Goal: Task Accomplishment & Management: Complete application form

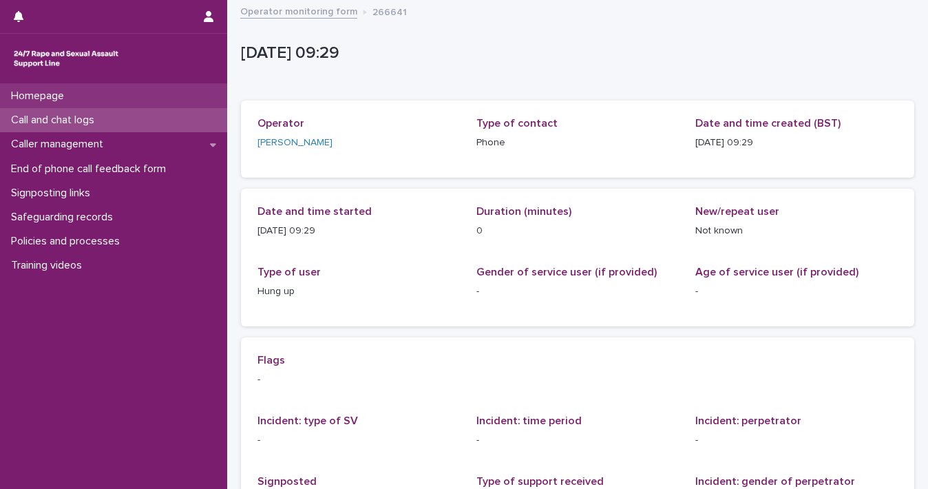
click at [59, 100] on p "Homepage" at bounding box center [41, 96] width 70 height 13
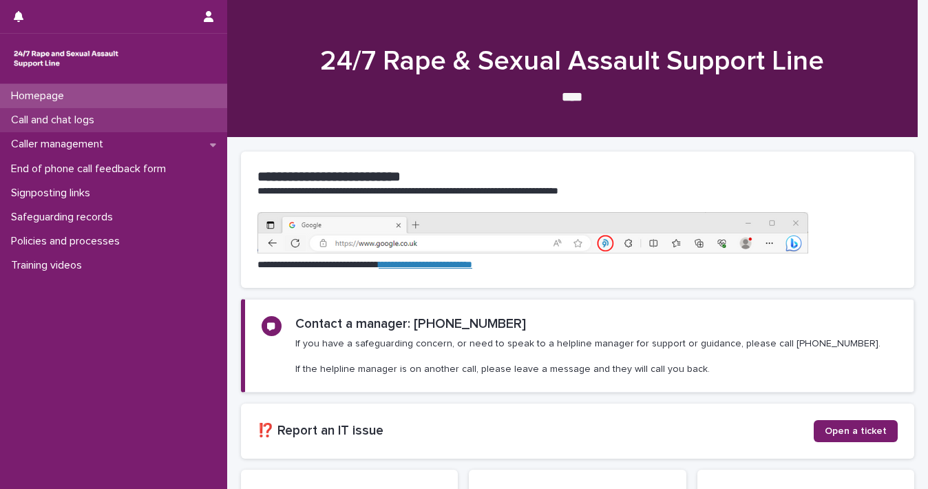
click at [119, 125] on div "Call and chat logs" at bounding box center [113, 120] width 227 height 24
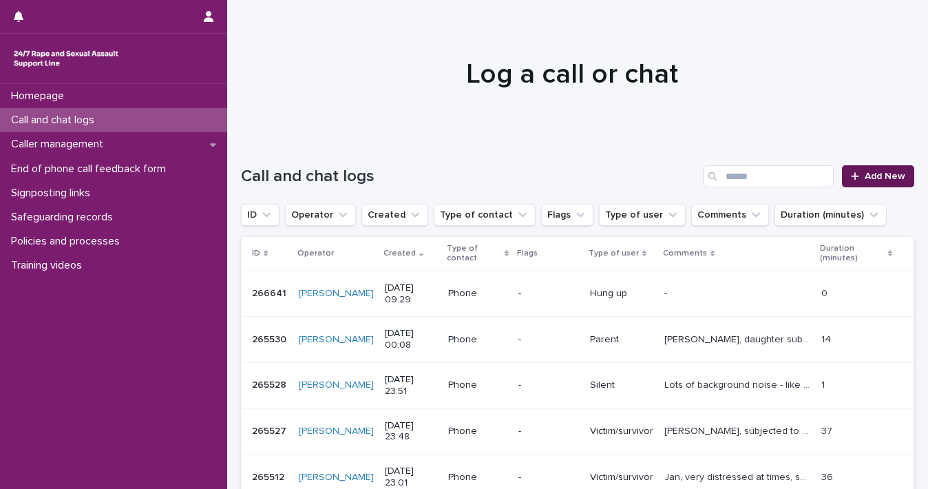
click at [876, 178] on span "Add New" at bounding box center [885, 176] width 41 height 10
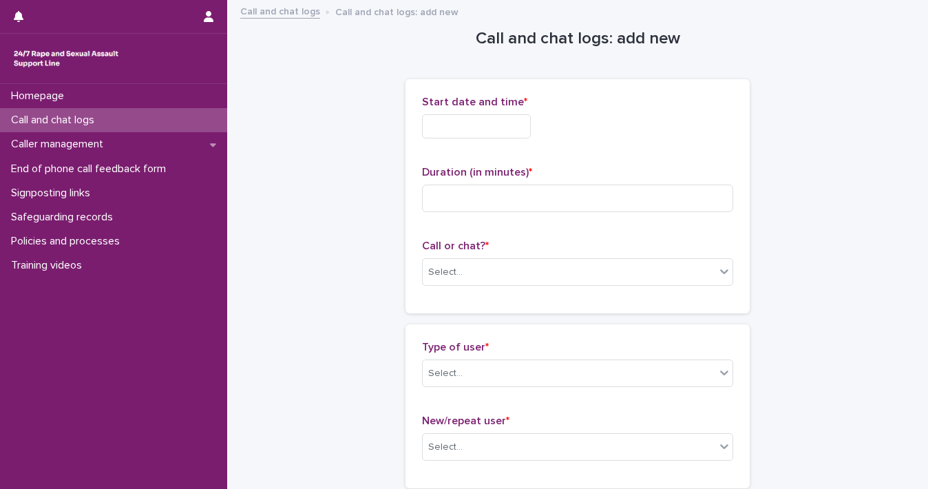
click at [498, 130] on input "text" at bounding box center [476, 126] width 109 height 24
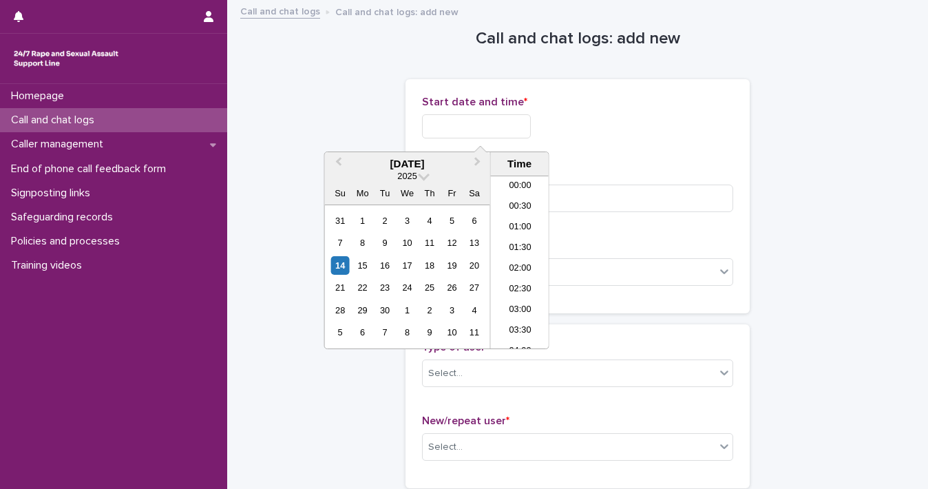
scroll to position [337, 0]
click at [340, 270] on div "14" at bounding box center [340, 265] width 19 height 19
drag, startPoint x: 468, startPoint y: 122, endPoint x: 650, endPoint y: 138, distance: 183.2
click at [650, 138] on div "**********" at bounding box center [577, 123] width 311 height 54
type input "**********"
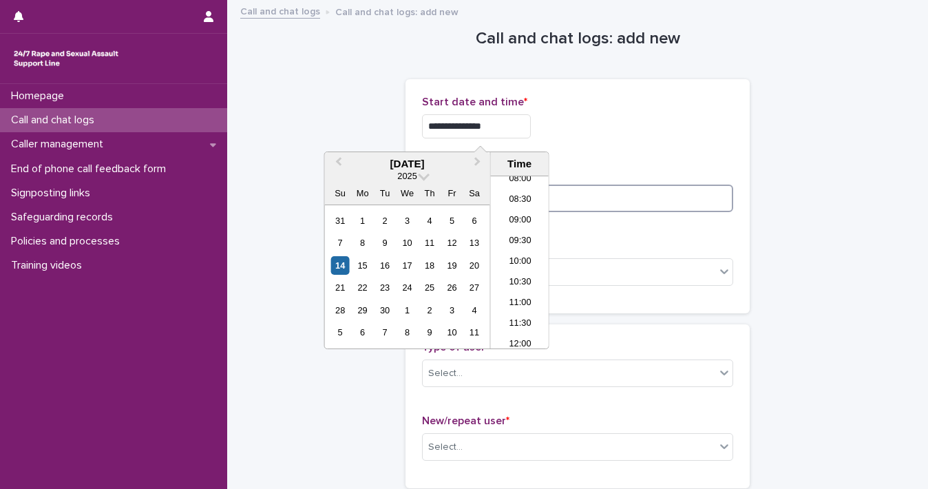
click at [710, 204] on input at bounding box center [577, 199] width 311 height 28
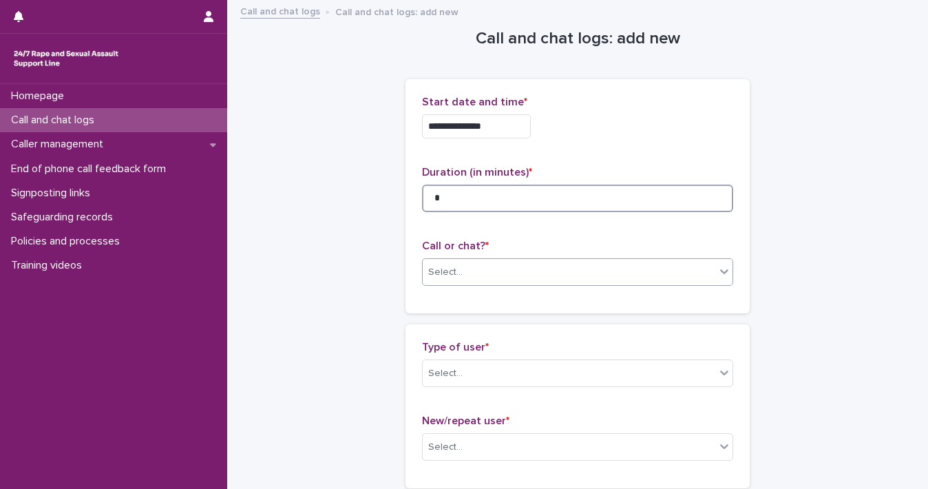
type input "*"
click at [718, 269] on icon at bounding box center [725, 271] width 14 height 14
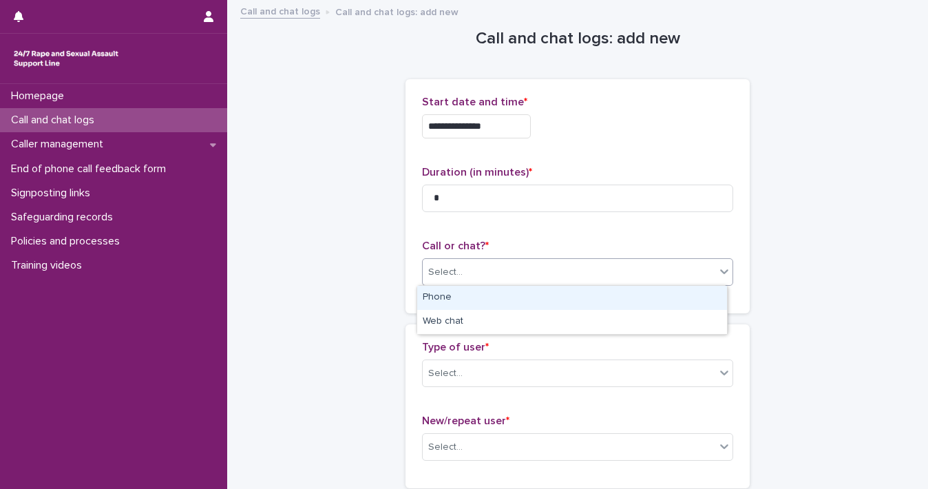
click at [655, 298] on div "Phone" at bounding box center [572, 298] width 310 height 24
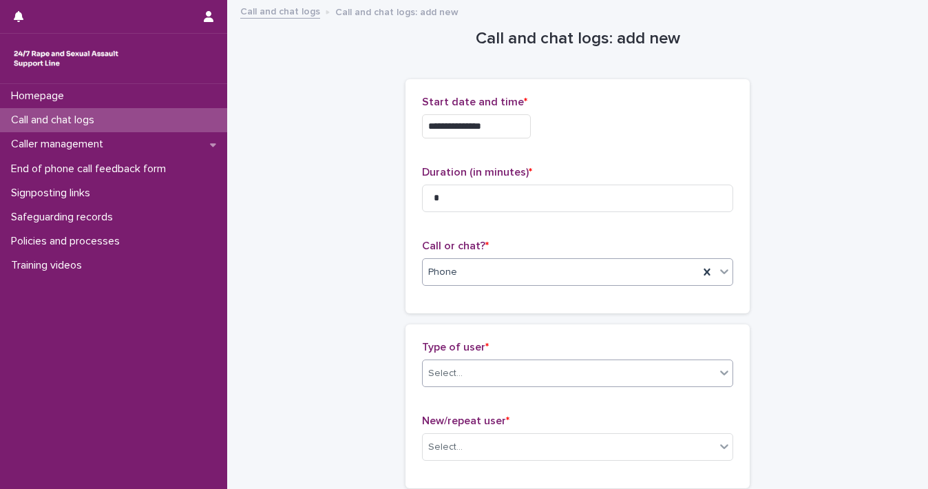
click at [722, 372] on icon at bounding box center [724, 372] width 8 height 5
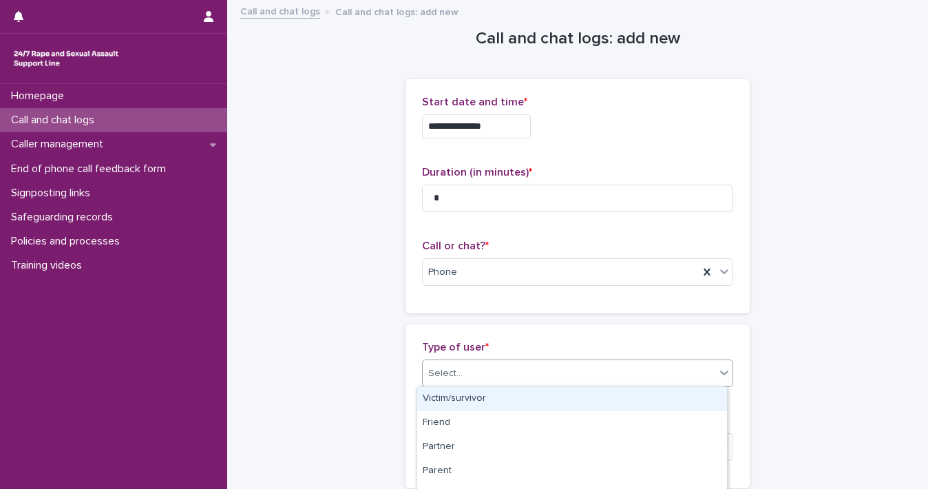
click at [709, 406] on div "Victim/survivor" at bounding box center [572, 399] width 310 height 24
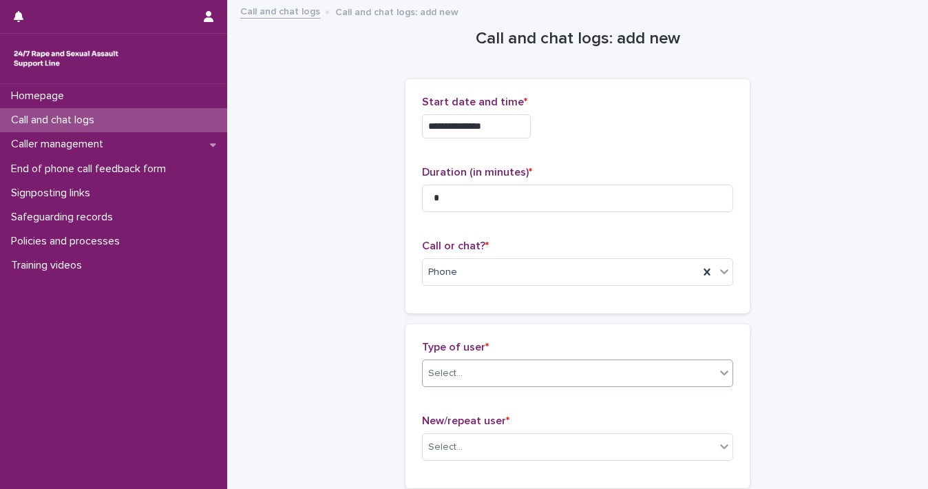
click at [709, 406] on div "Type of user * option Victim/survivor, selected. 0 results available. Select is…" at bounding box center [577, 406] width 311 height 131
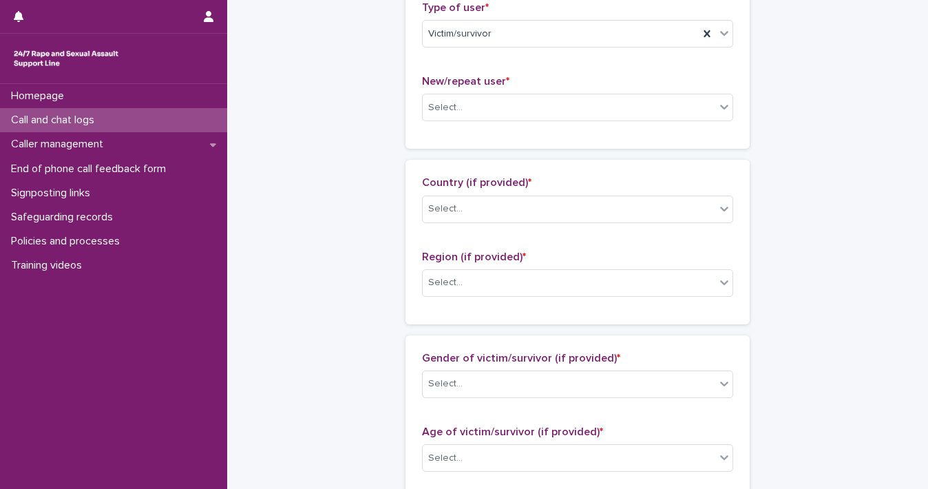
scroll to position [347, 0]
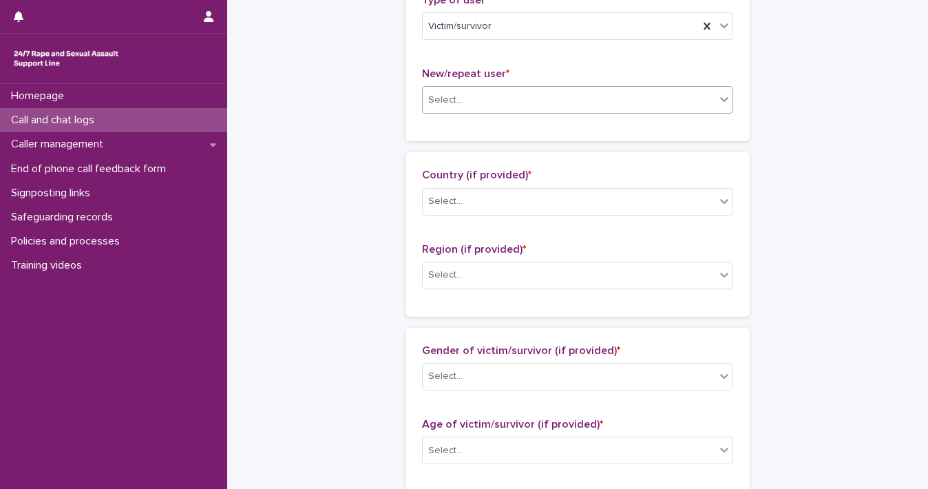
click at [709, 93] on div "Select..." at bounding box center [569, 100] width 293 height 23
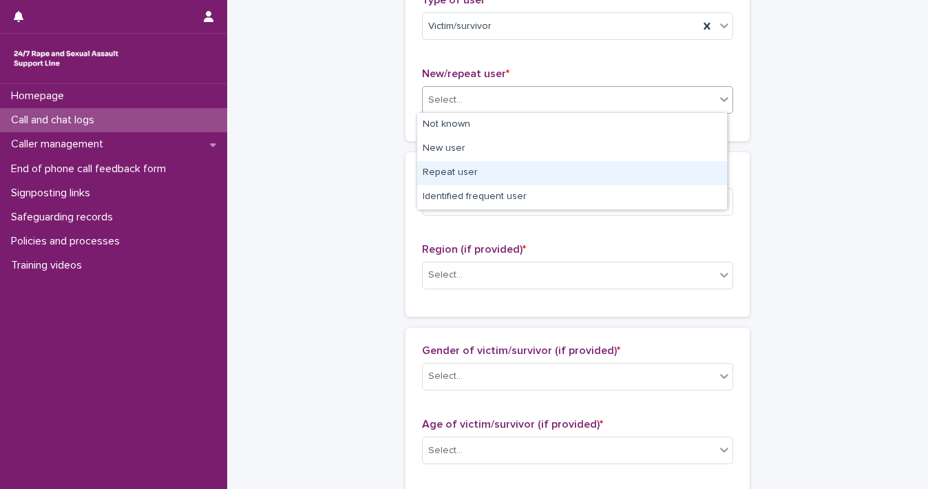
click at [695, 171] on div "Repeat user" at bounding box center [572, 173] width 310 height 24
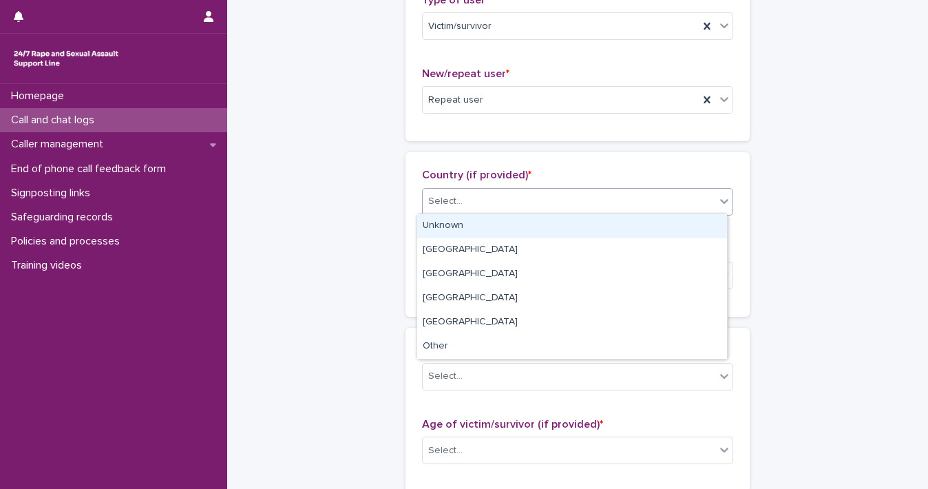
click at [719, 199] on icon at bounding box center [725, 201] width 14 height 14
click at [702, 235] on div "Unknown" at bounding box center [572, 226] width 310 height 24
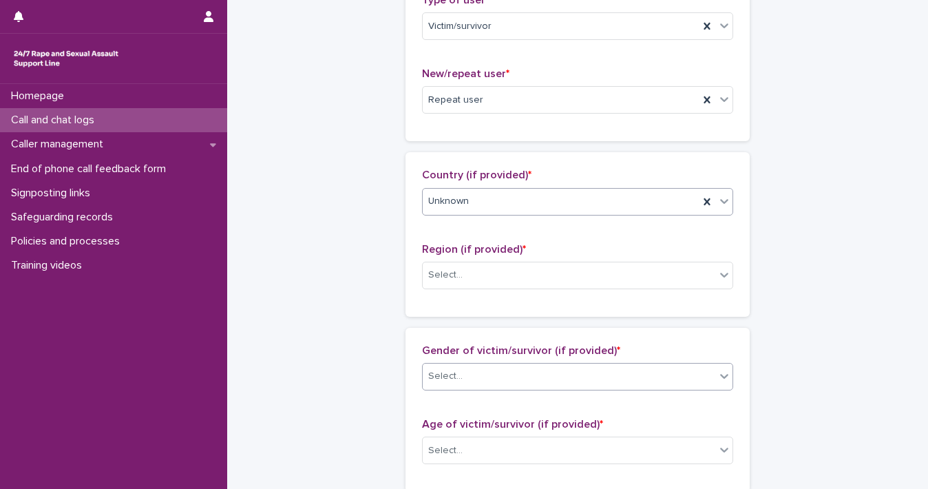
click at [720, 371] on icon at bounding box center [725, 376] width 14 height 14
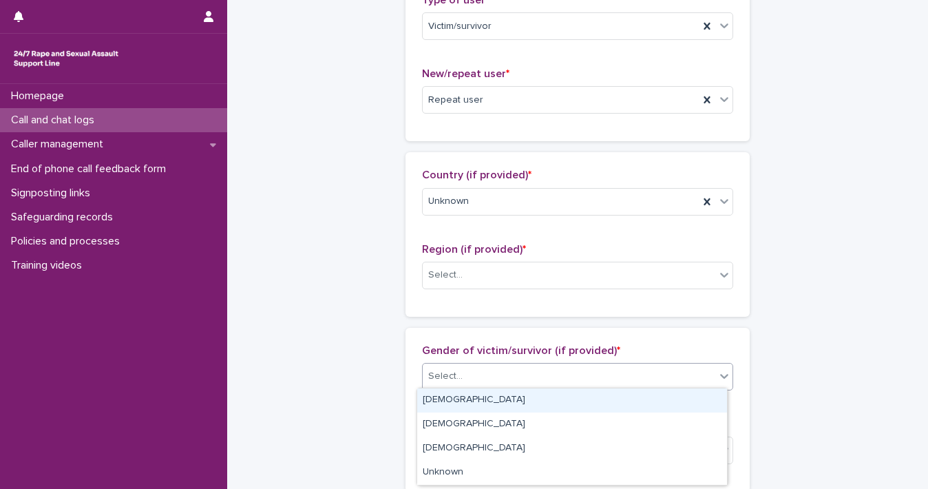
click at [697, 392] on div "[DEMOGRAPHIC_DATA]" at bounding box center [572, 400] width 310 height 24
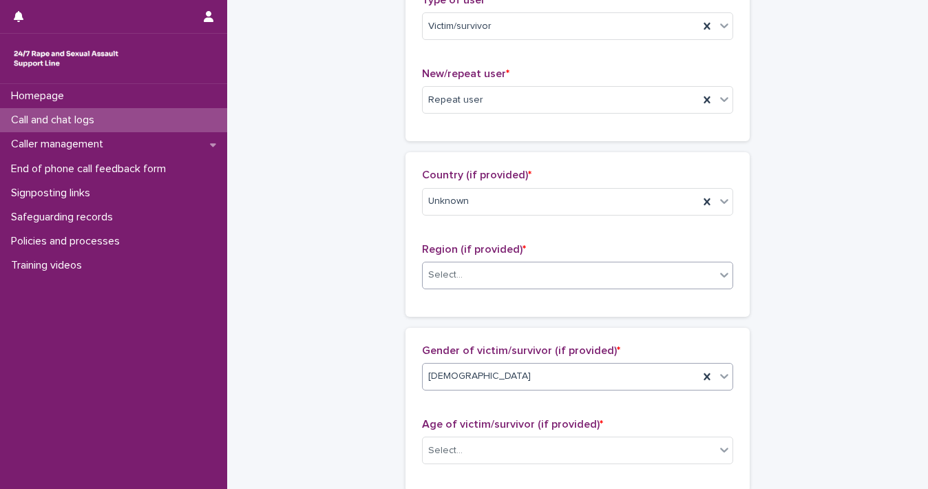
click at [718, 276] on icon at bounding box center [725, 275] width 14 height 14
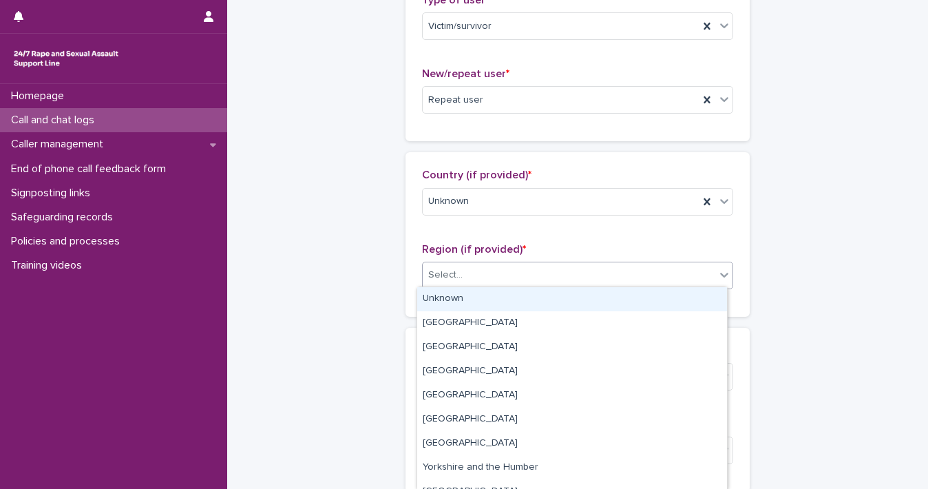
click at [697, 302] on div "Unknown" at bounding box center [572, 299] width 310 height 24
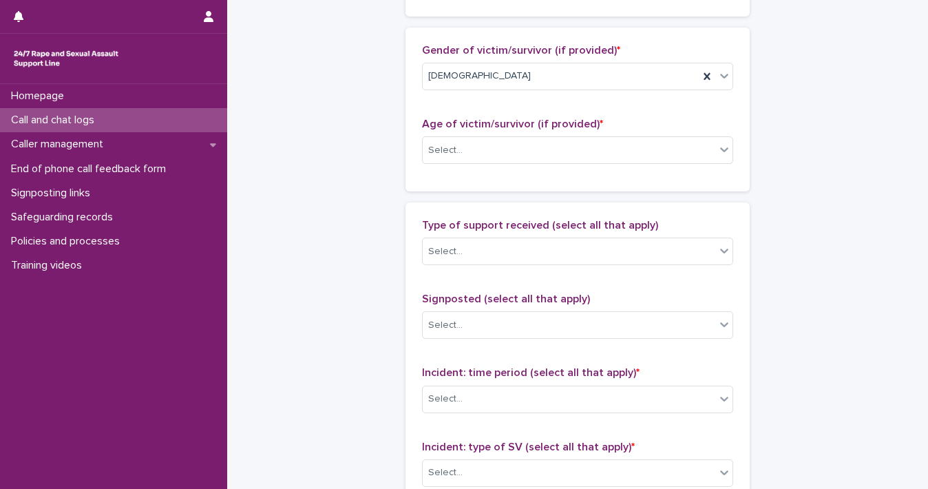
scroll to position [686, 0]
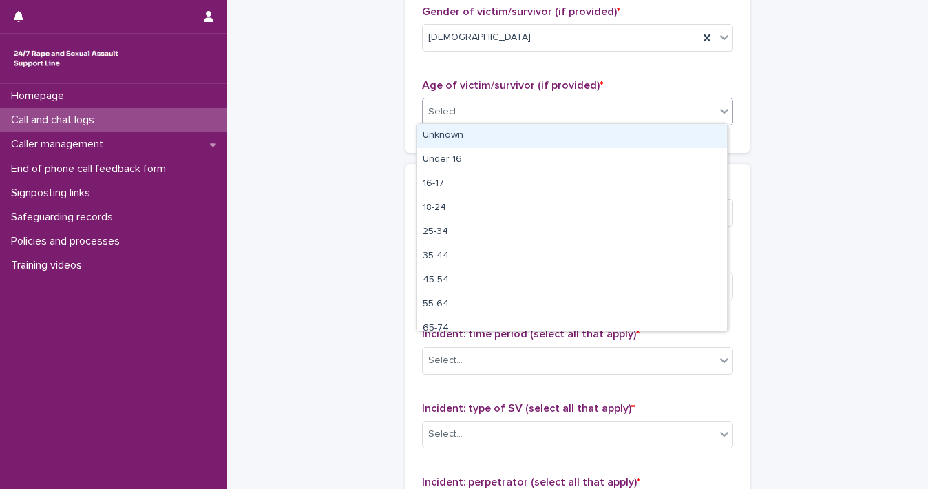
click at [705, 108] on div "Select..." at bounding box center [569, 112] width 293 height 23
click at [695, 129] on div "Unknown" at bounding box center [572, 136] width 310 height 24
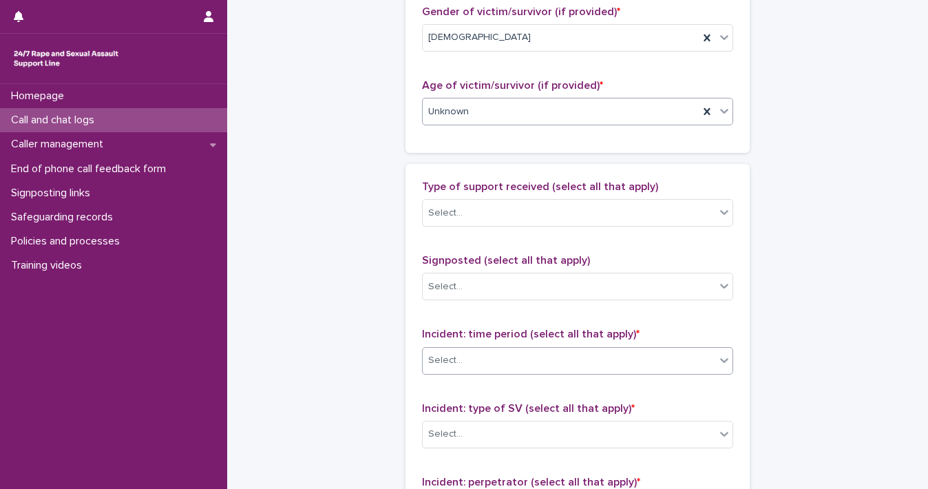
click at [722, 358] on icon at bounding box center [724, 360] width 8 height 5
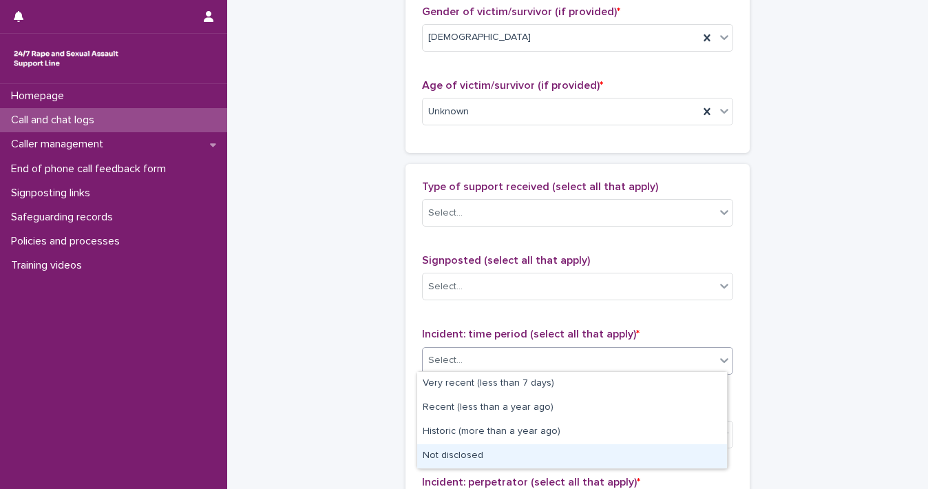
click at [662, 444] on div "Not disclosed" at bounding box center [572, 456] width 310 height 24
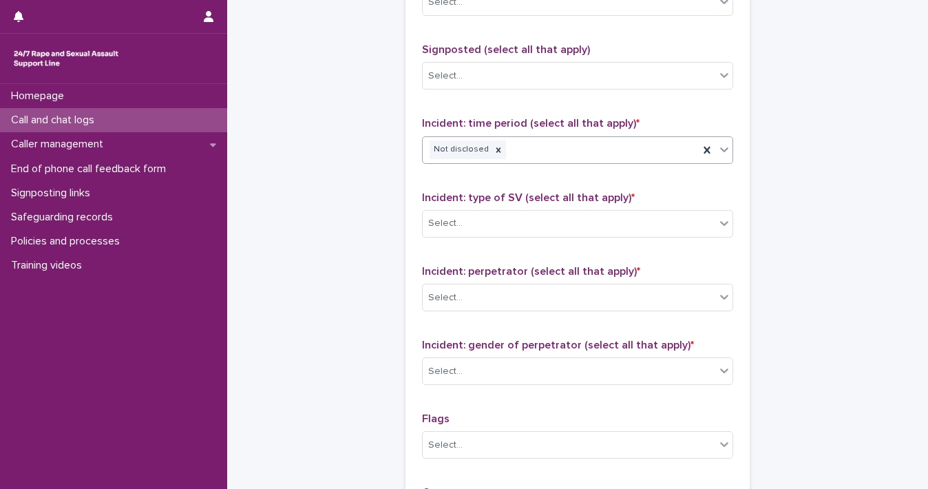
scroll to position [972, 0]
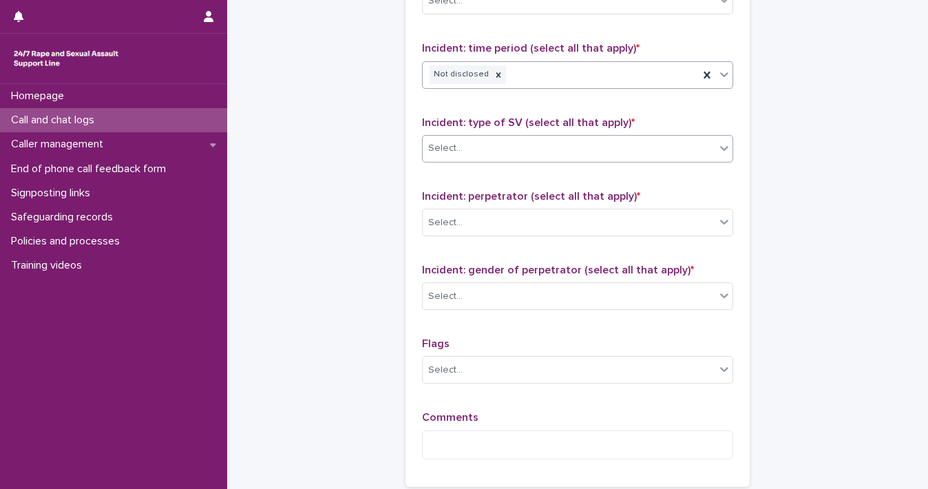
click at [726, 145] on div at bounding box center [724, 148] width 17 height 25
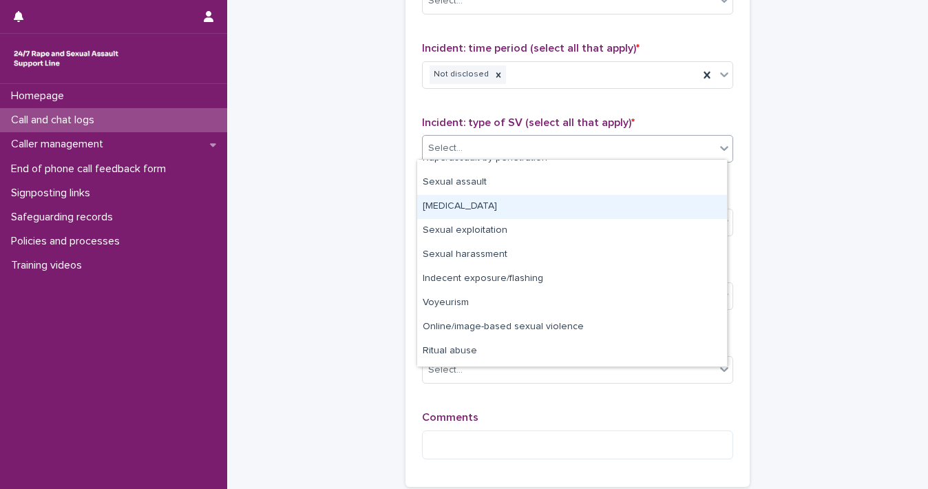
scroll to position [34, 0]
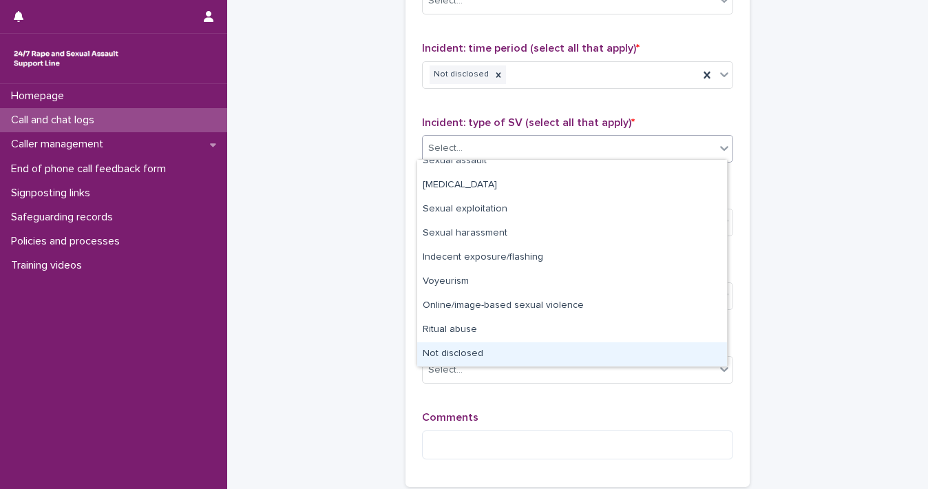
click at [711, 359] on div "Not disclosed" at bounding box center [572, 354] width 310 height 24
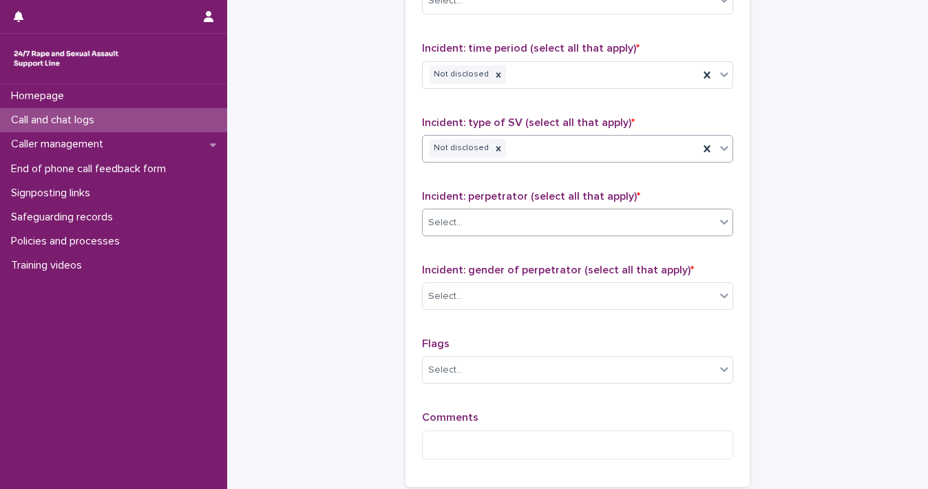
click at [722, 220] on icon at bounding box center [725, 222] width 14 height 14
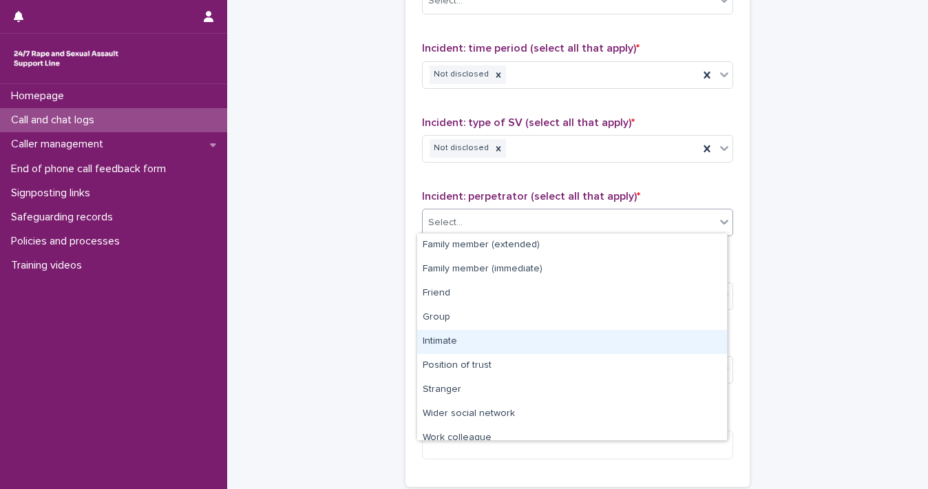
scroll to position [58, 0]
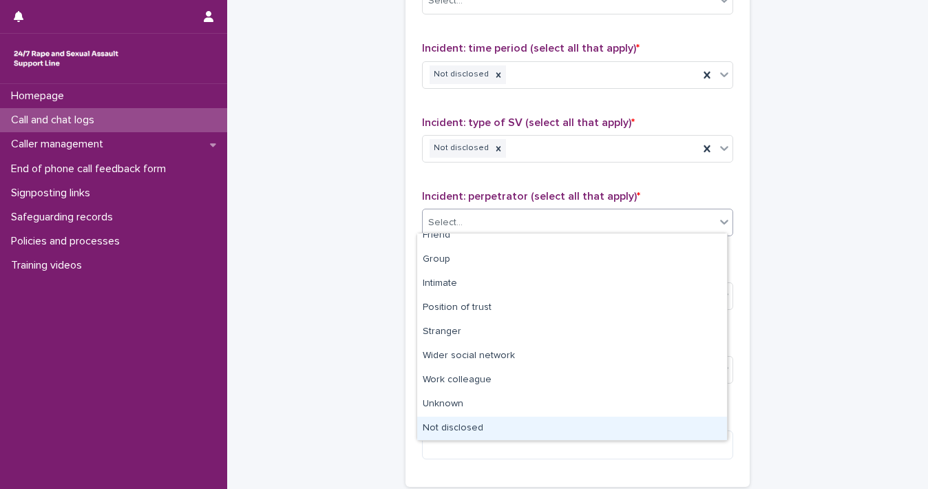
click at [697, 420] on div "Not disclosed" at bounding box center [572, 429] width 310 height 24
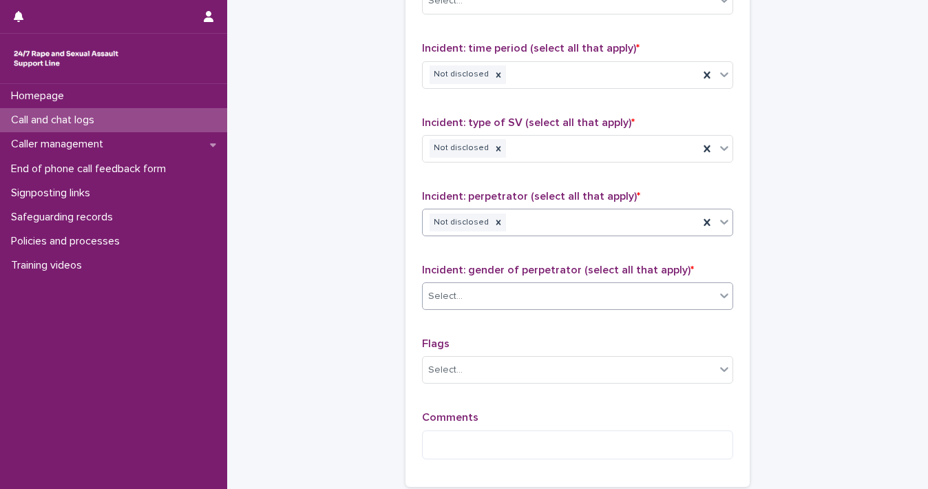
click at [719, 292] on icon at bounding box center [725, 296] width 14 height 14
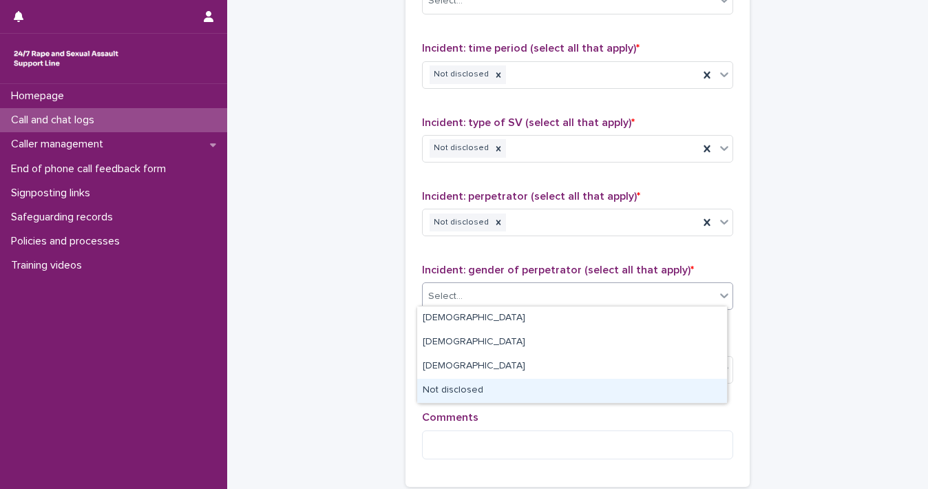
click at [691, 397] on div "Not disclosed" at bounding box center [572, 391] width 310 height 24
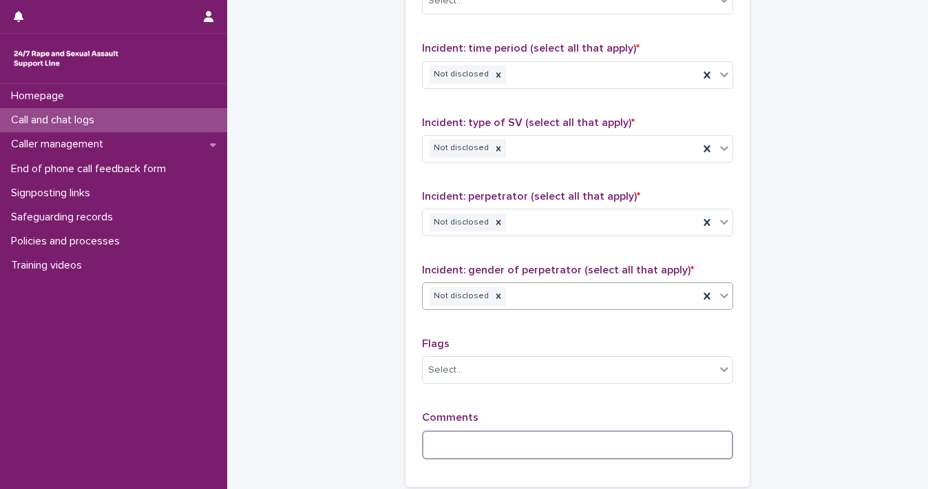
click at [618, 436] on textarea at bounding box center [577, 445] width 311 height 30
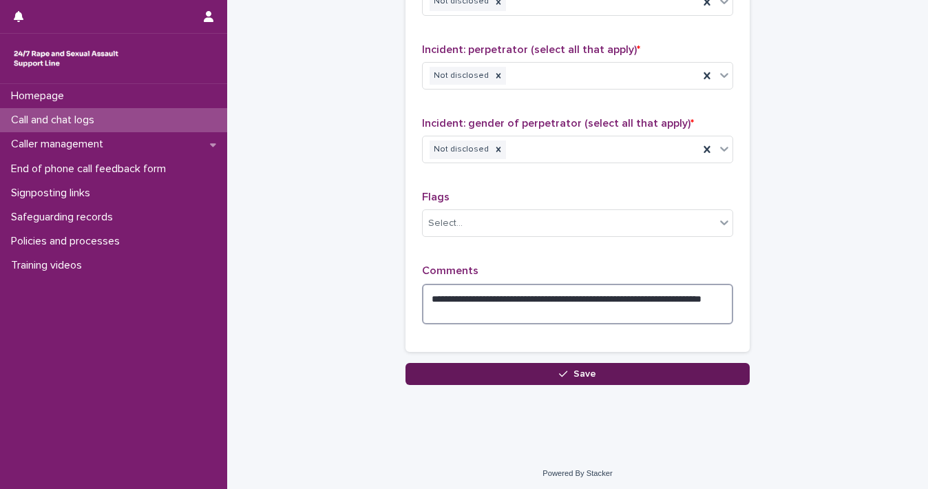
type textarea "**********"
click at [702, 375] on button "Save" at bounding box center [578, 374] width 344 height 22
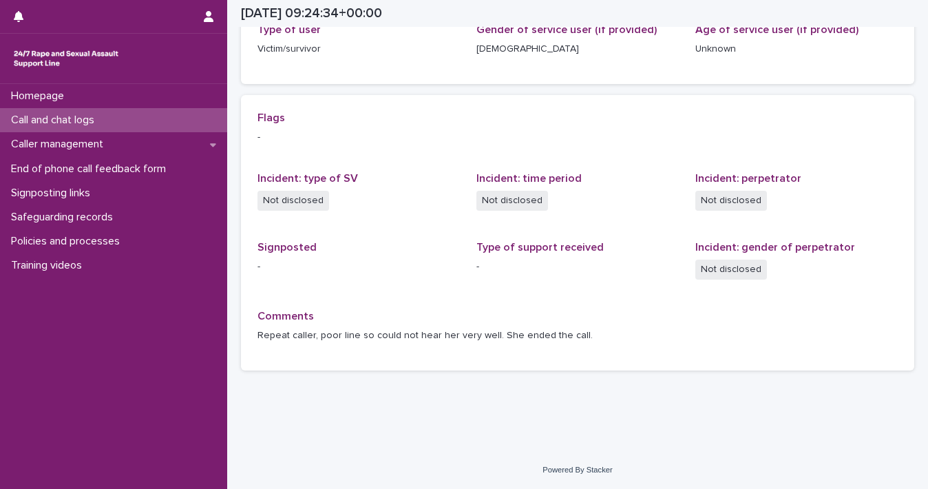
scroll to position [242, 0]
click at [42, 87] on div "Homepage" at bounding box center [113, 96] width 227 height 24
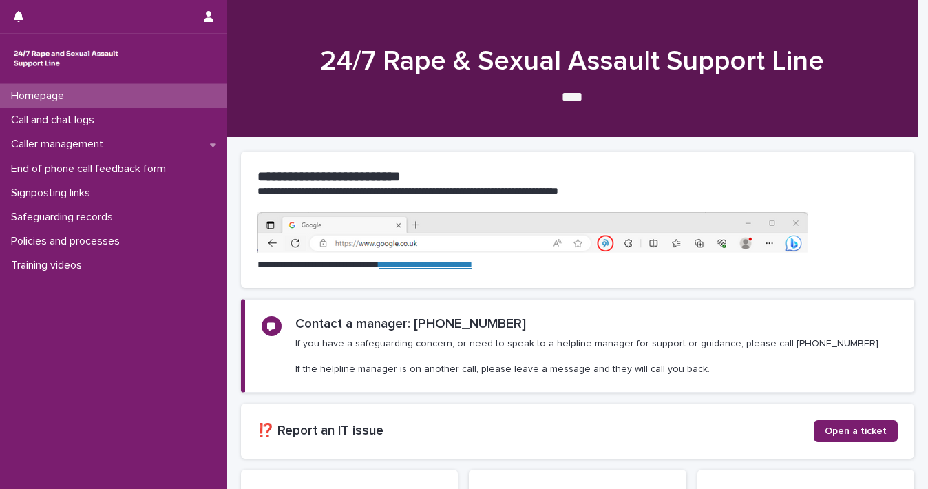
click at [41, 114] on p "Call and chat logs" at bounding box center [56, 120] width 100 height 13
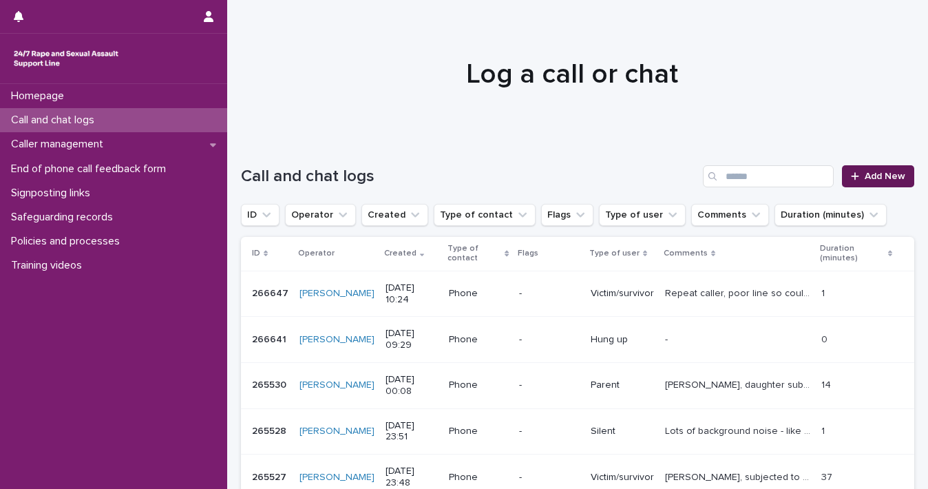
click at [855, 182] on link "Add New" at bounding box center [878, 176] width 72 height 22
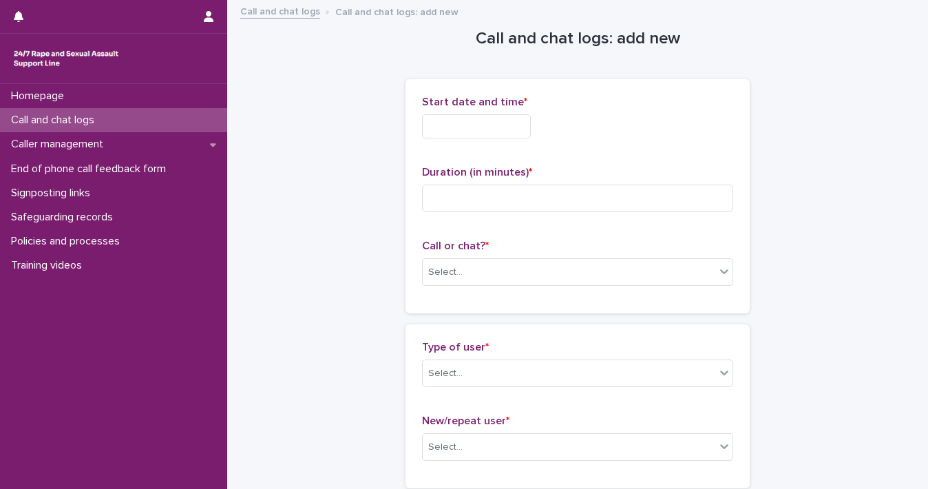
drag, startPoint x: 472, startPoint y: 127, endPoint x: 459, endPoint y: 142, distance: 19.5
click at [472, 127] on input "text" at bounding box center [476, 126] width 109 height 24
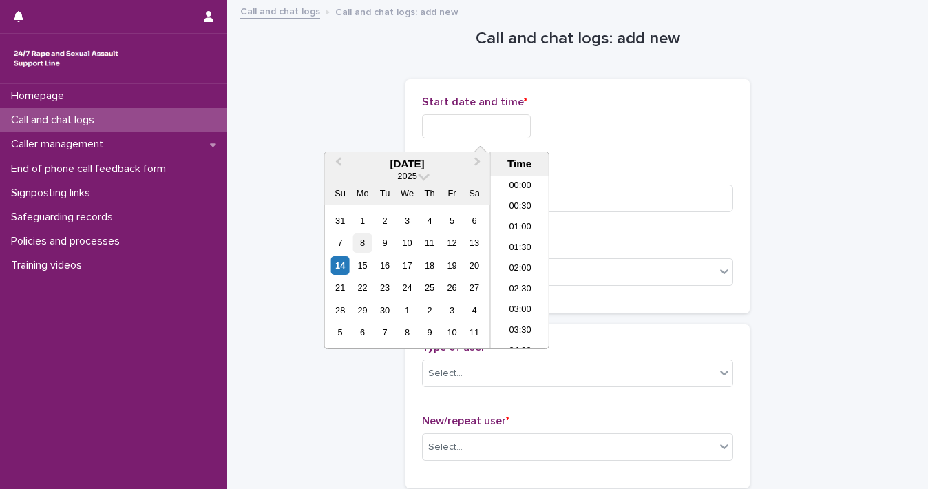
scroll to position [337, 0]
click at [342, 261] on div "14" at bounding box center [340, 265] width 19 height 19
drag, startPoint x: 468, startPoint y: 129, endPoint x: 927, endPoint y: 142, distance: 458.8
click at [927, 144] on div "**********" at bounding box center [464, 244] width 928 height 489
type input "**********"
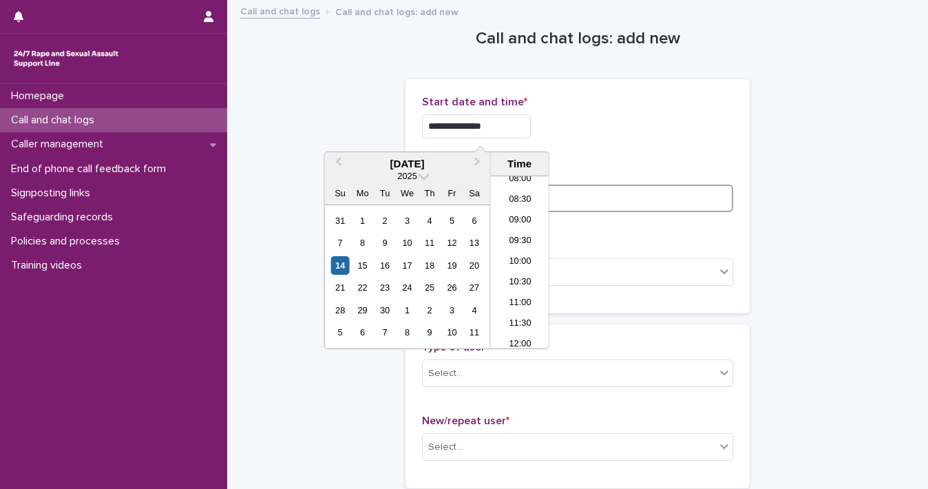
click at [637, 210] on input at bounding box center [577, 199] width 311 height 28
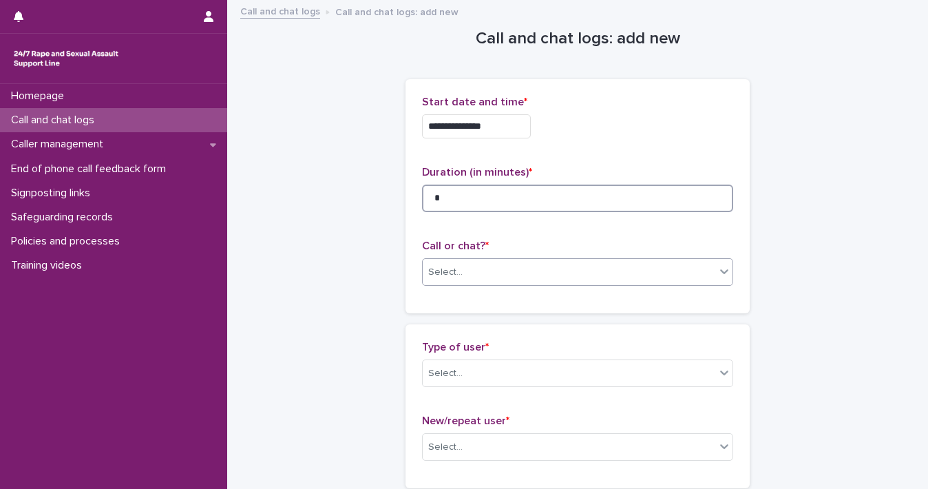
type input "*"
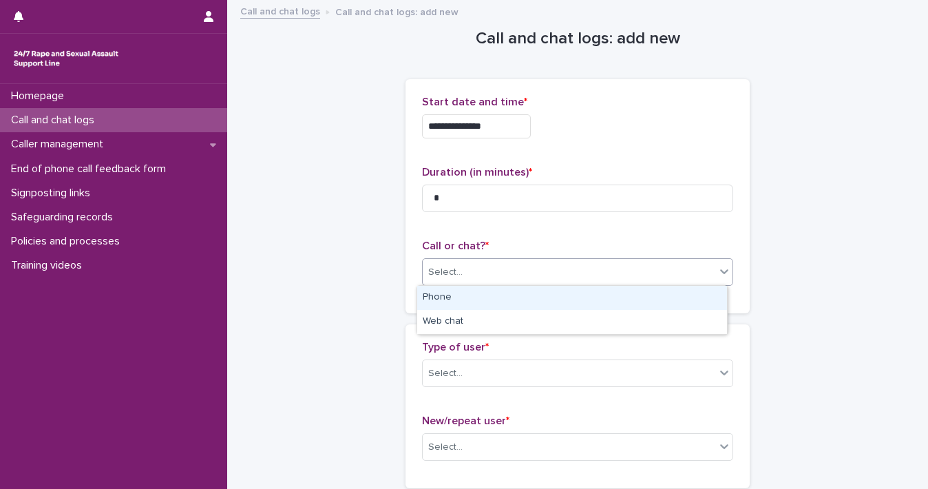
click at [703, 273] on div "Select..." at bounding box center [569, 272] width 293 height 23
click at [676, 300] on div "Phone" at bounding box center [572, 298] width 310 height 24
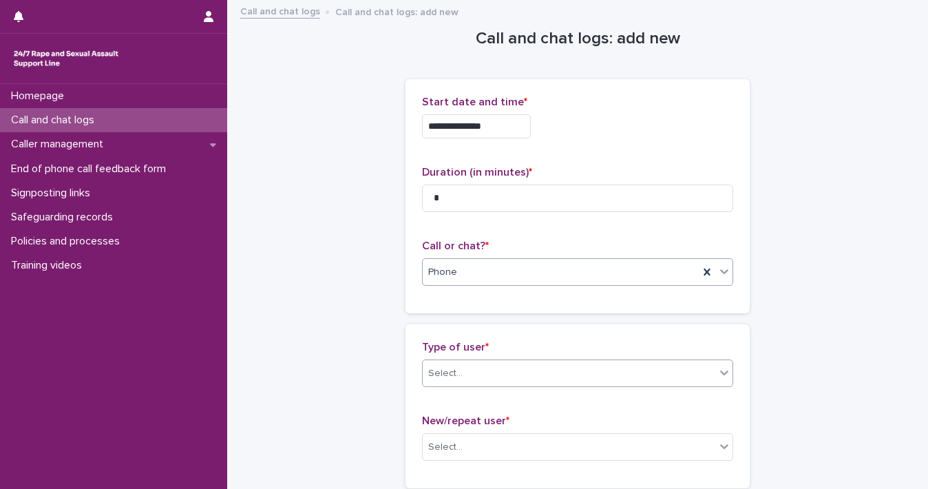
click at [725, 373] on icon at bounding box center [725, 373] width 14 height 14
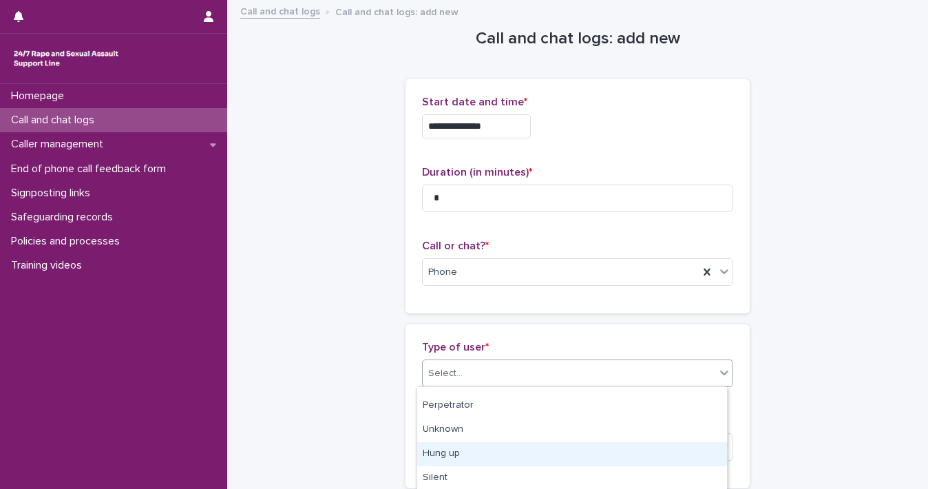
click at [671, 454] on div "Hung up" at bounding box center [572, 454] width 310 height 24
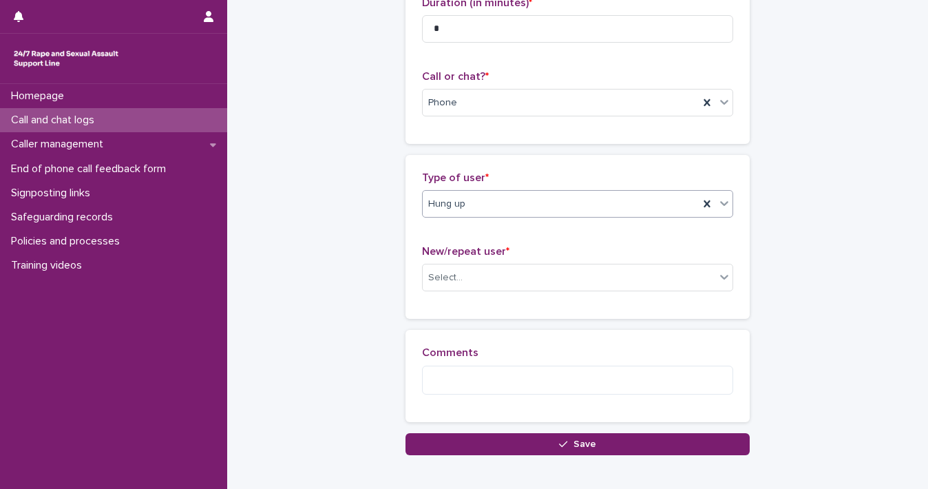
scroll to position [242, 0]
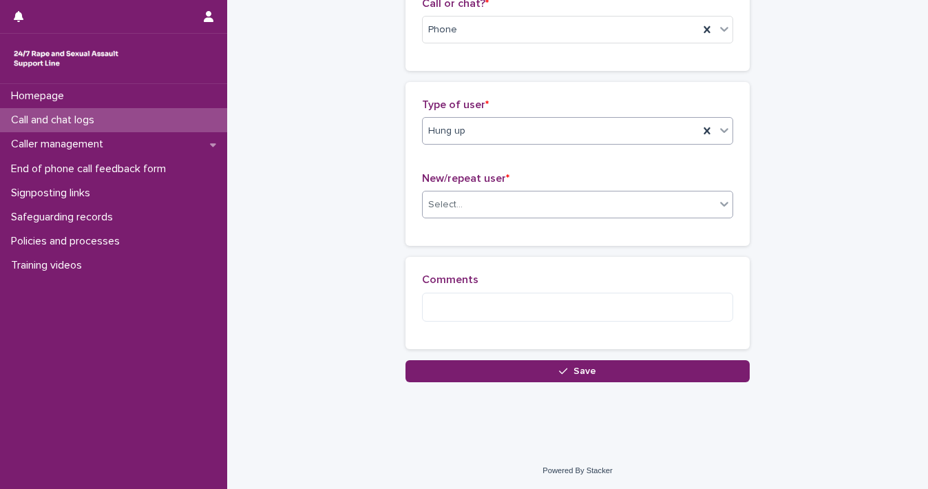
click at [720, 202] on icon at bounding box center [725, 204] width 14 height 14
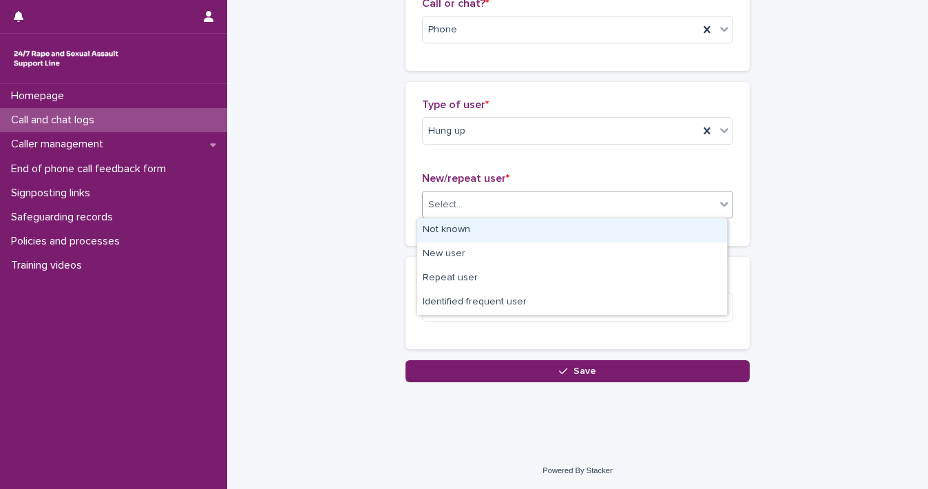
click at [697, 227] on div "Not known" at bounding box center [572, 230] width 310 height 24
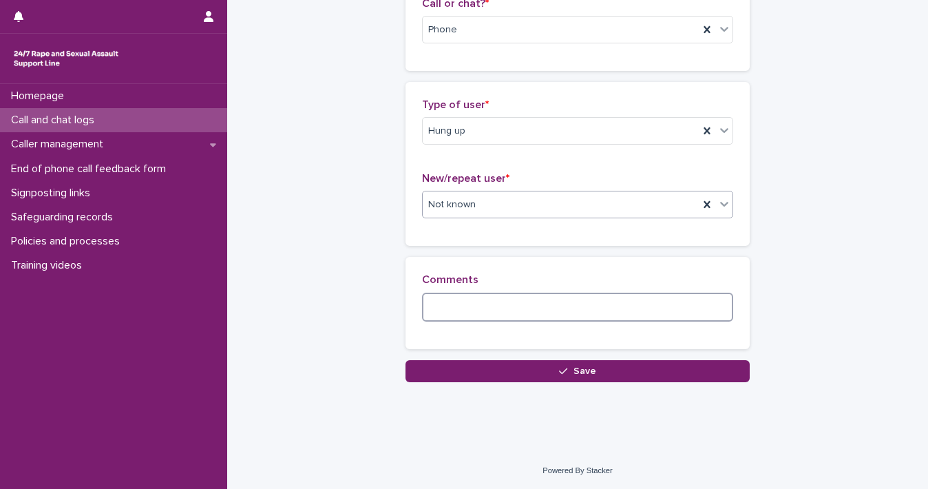
click at [625, 301] on textarea at bounding box center [577, 308] width 311 height 30
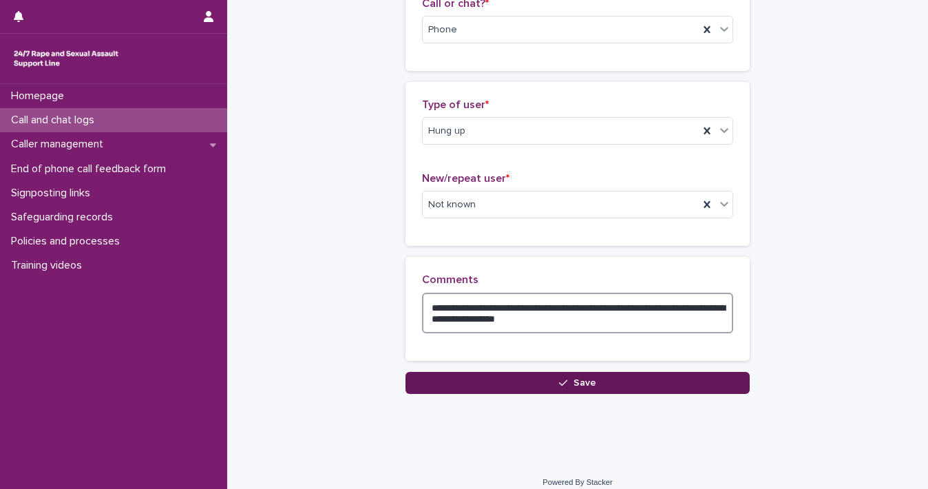
type textarea "**********"
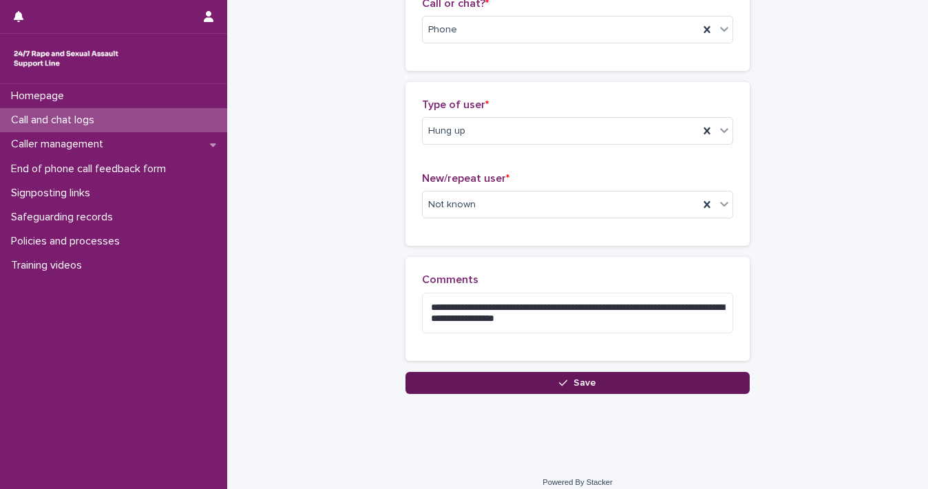
click at [554, 384] on button "Save" at bounding box center [578, 383] width 344 height 22
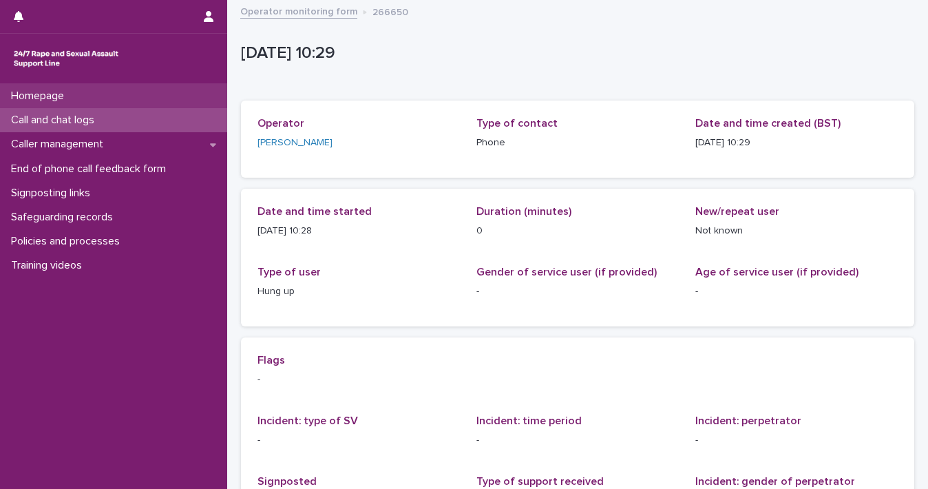
click at [80, 97] on div "Homepage" at bounding box center [113, 96] width 227 height 24
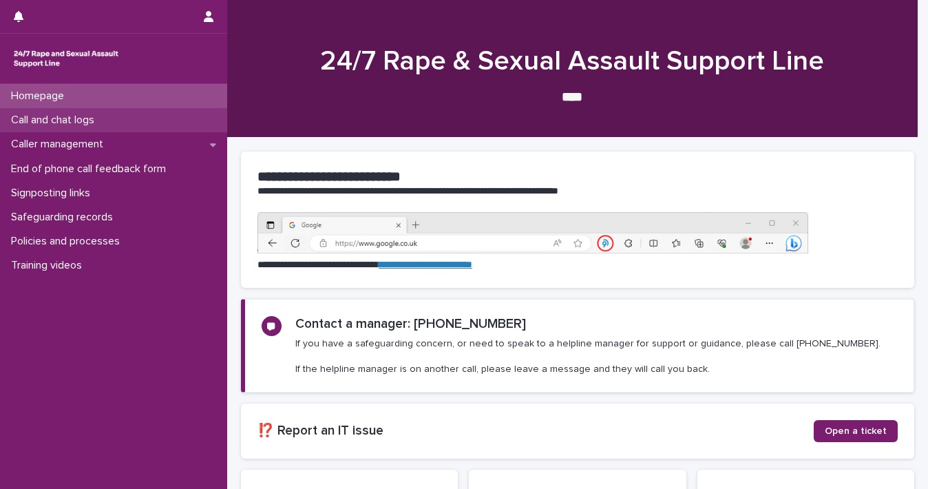
click at [87, 118] on p "Call and chat logs" at bounding box center [56, 120] width 100 height 13
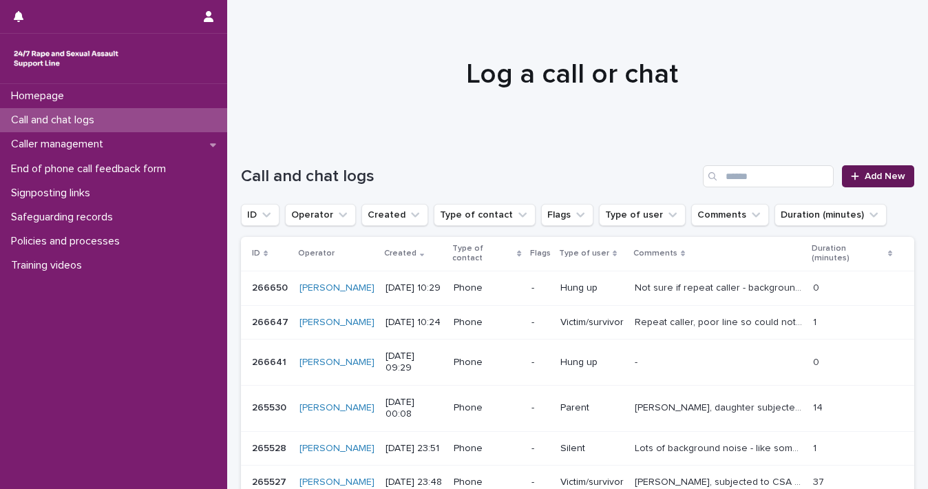
click at [865, 176] on span "Add New" at bounding box center [885, 176] width 41 height 10
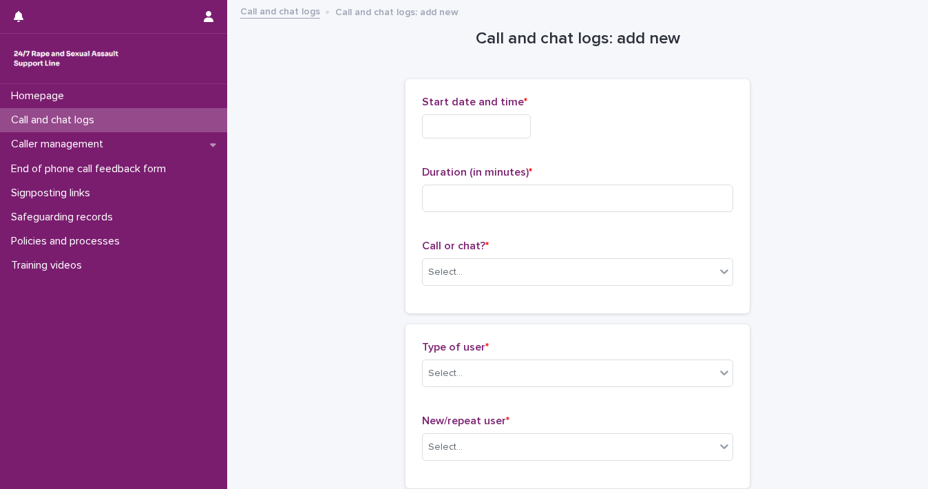
click at [454, 127] on input "text" at bounding box center [476, 126] width 109 height 24
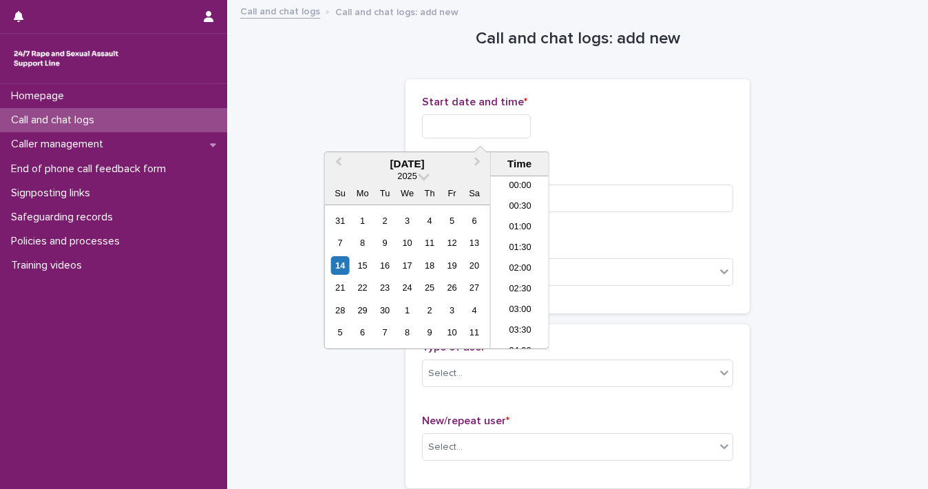
scroll to position [358, 0]
click at [335, 268] on div "14" at bounding box center [340, 265] width 19 height 19
drag, startPoint x: 470, startPoint y: 125, endPoint x: 927, endPoint y: 141, distance: 457.5
click at [927, 144] on div "**********" at bounding box center [464, 244] width 928 height 489
type input "**********"
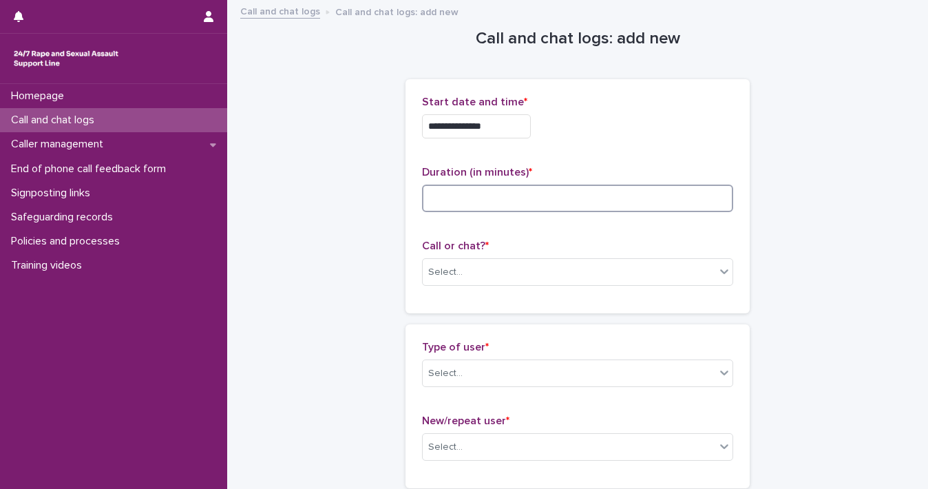
click at [664, 189] on input at bounding box center [577, 199] width 311 height 28
type input "*"
click at [719, 271] on icon at bounding box center [725, 271] width 14 height 14
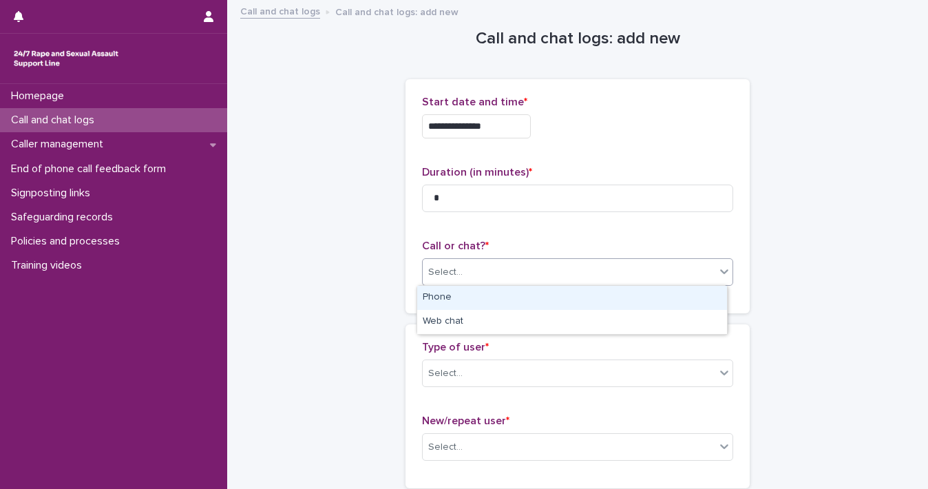
click at [686, 304] on div "Phone" at bounding box center [572, 298] width 310 height 24
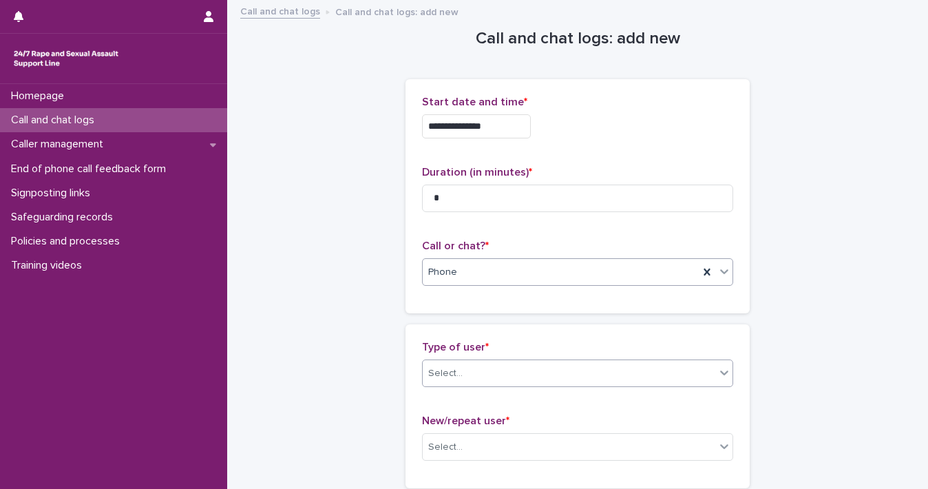
click at [720, 377] on icon at bounding box center [725, 373] width 14 height 14
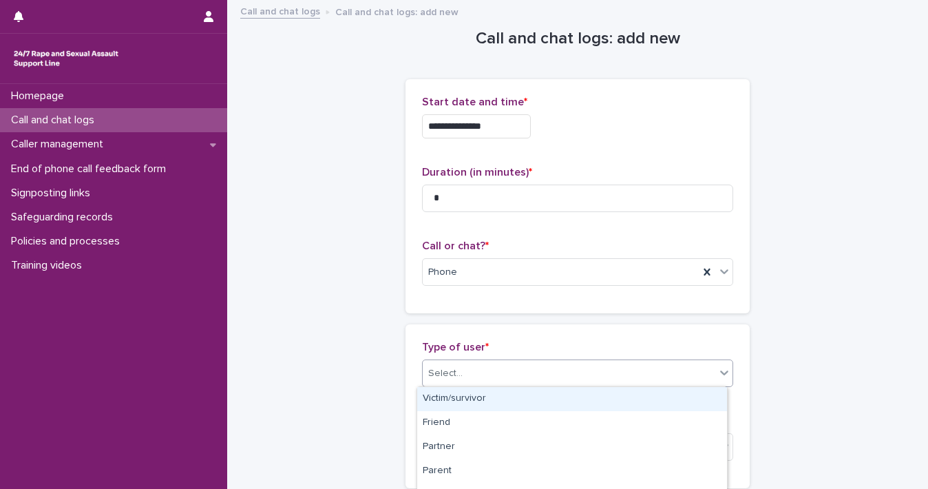
scroll to position [258, 0]
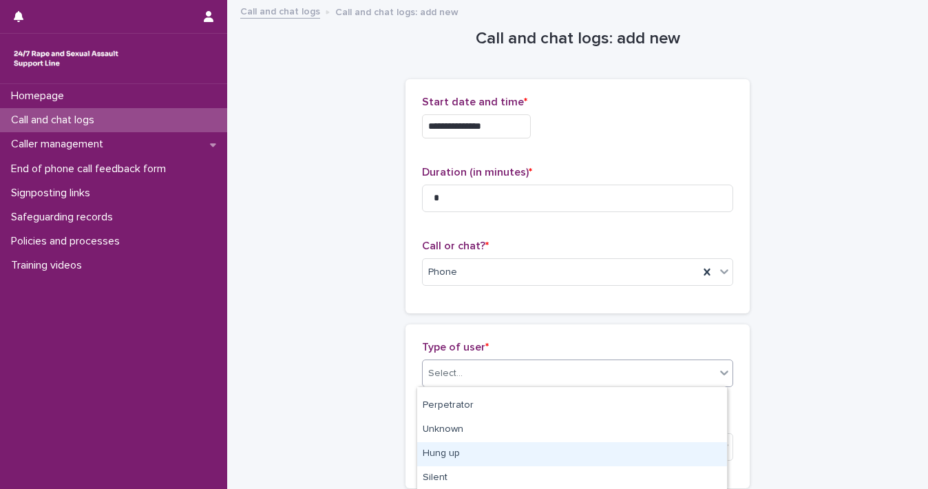
click at [681, 461] on div "Hung up" at bounding box center [572, 454] width 310 height 24
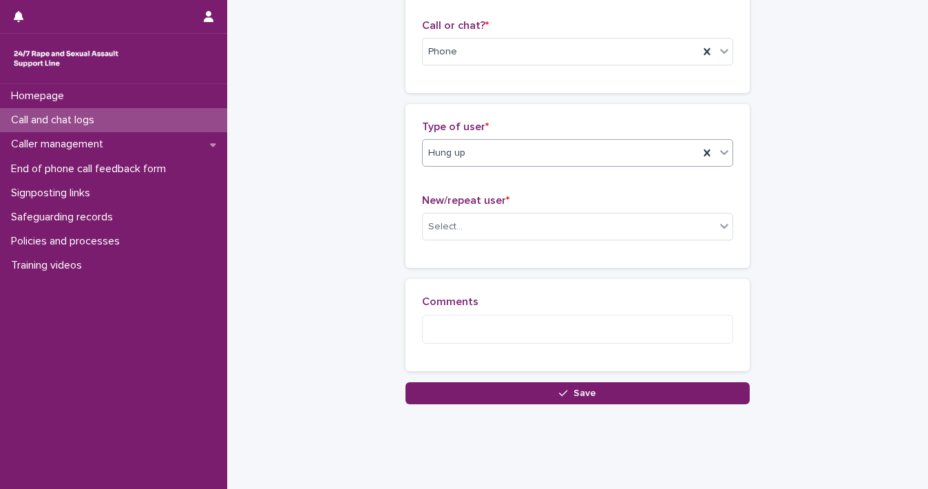
scroll to position [242, 0]
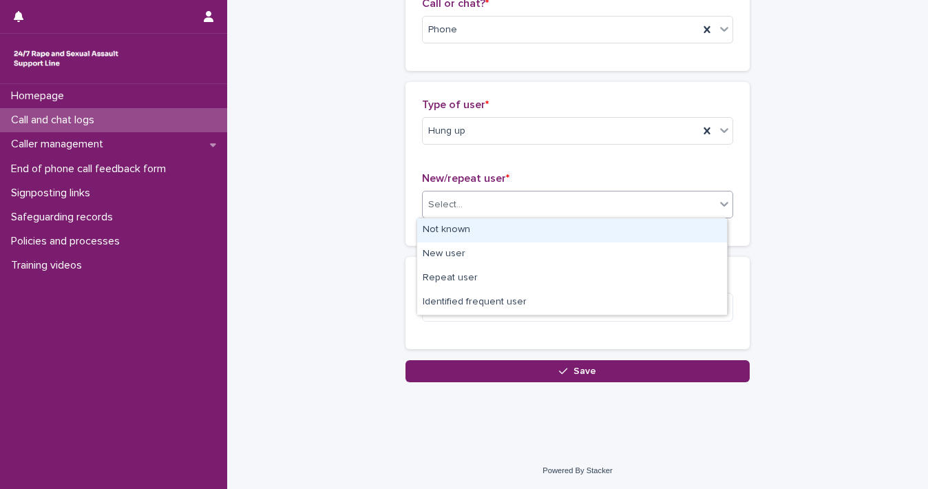
click at [699, 203] on div "Select..." at bounding box center [569, 205] width 293 height 23
click at [686, 232] on div "Not known" at bounding box center [572, 230] width 310 height 24
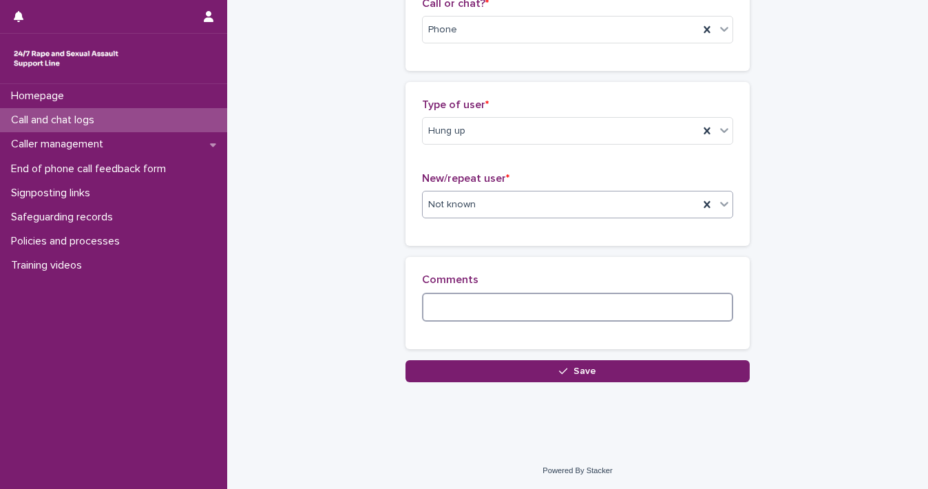
click at [632, 309] on textarea at bounding box center [577, 308] width 311 height 30
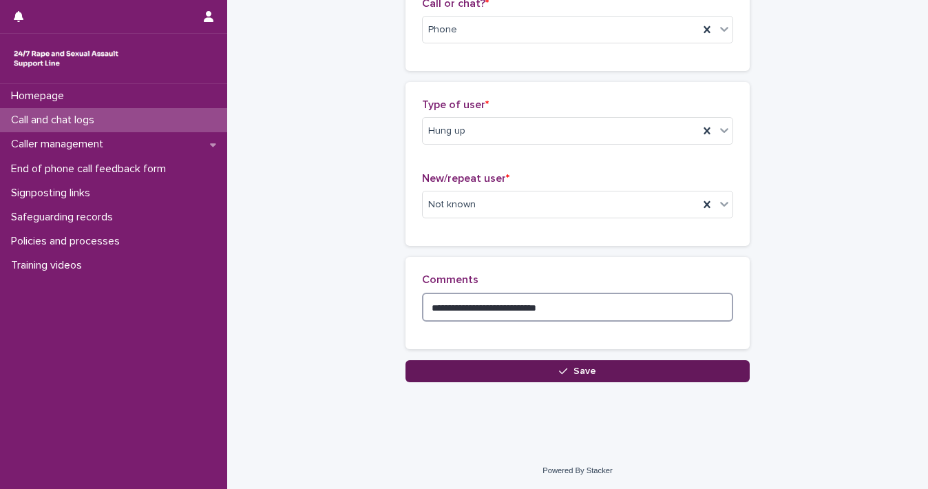
type textarea "**********"
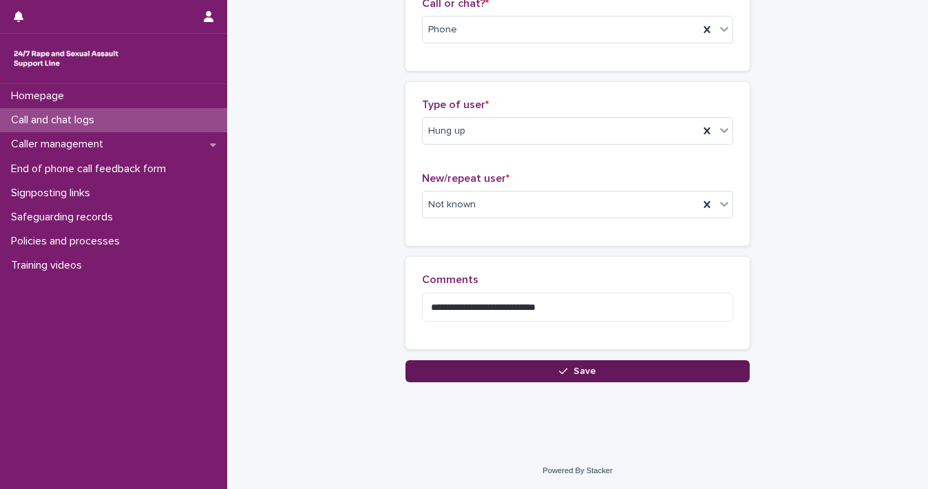
click at [714, 366] on button "Save" at bounding box center [578, 371] width 344 height 22
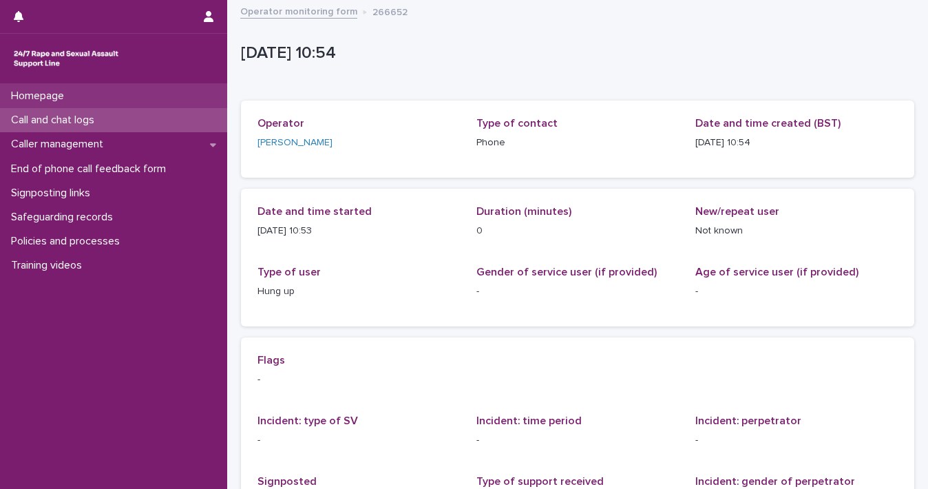
click at [59, 100] on p "Homepage" at bounding box center [41, 96] width 70 height 13
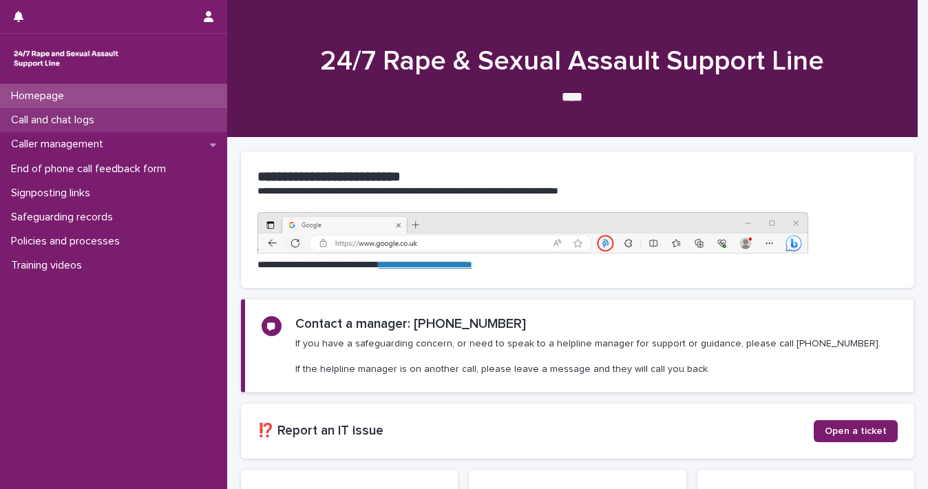
click at [55, 123] on p "Call and chat logs" at bounding box center [56, 120] width 100 height 13
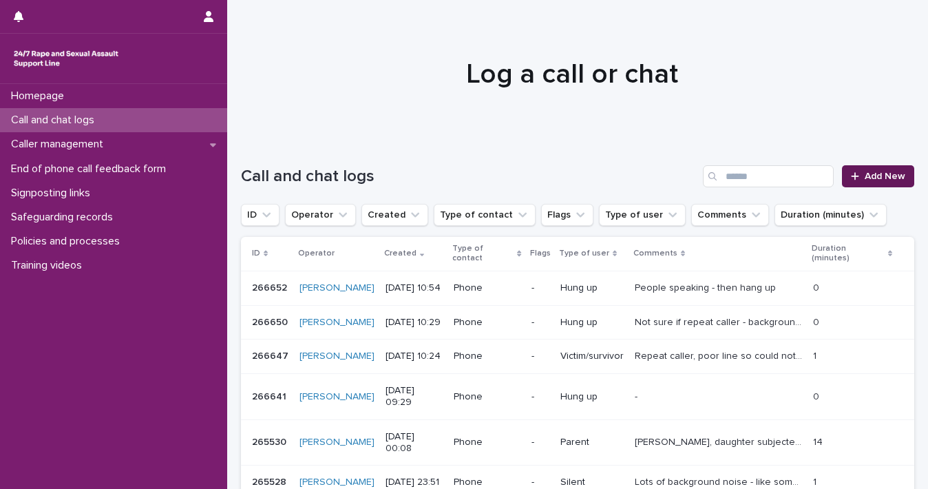
click at [853, 177] on div at bounding box center [858, 176] width 14 height 10
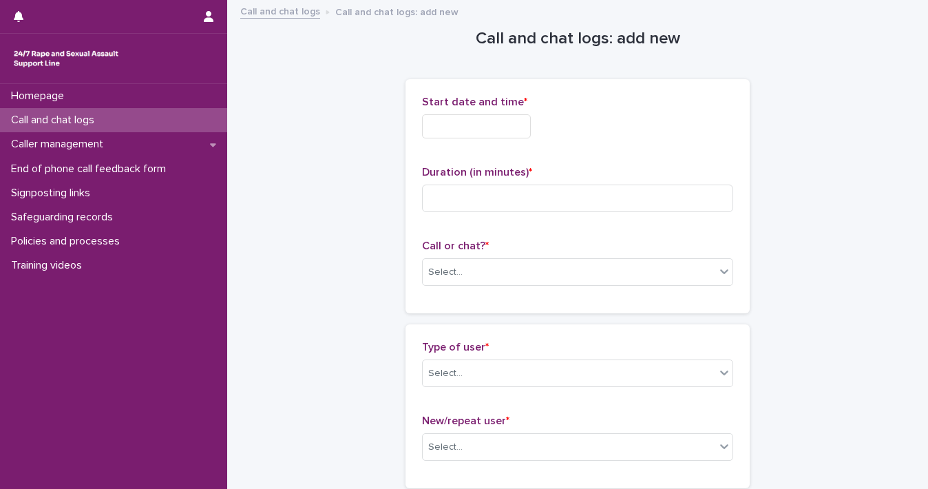
click at [434, 130] on input "text" at bounding box center [476, 126] width 109 height 24
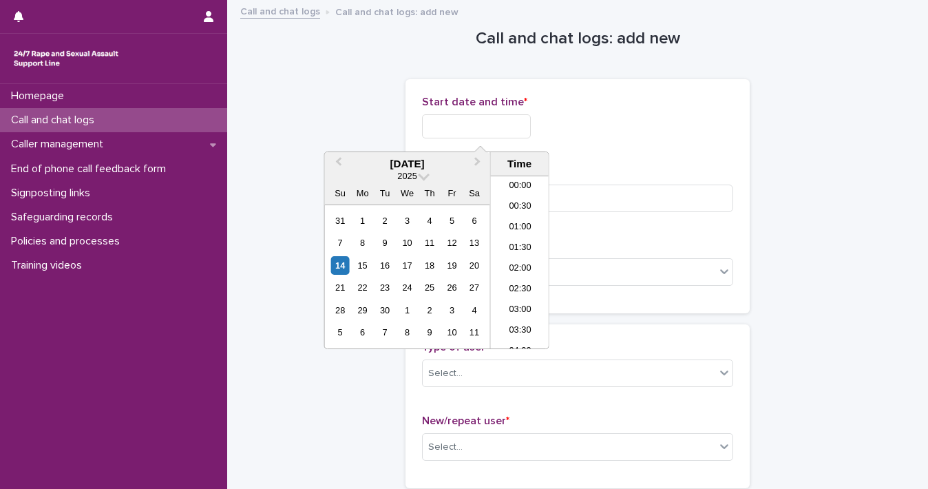
scroll to position [358, 0]
click at [344, 264] on div "14" at bounding box center [340, 265] width 19 height 19
drag, startPoint x: 470, startPoint y: 125, endPoint x: 766, endPoint y: 99, distance: 296.6
click at [703, 117] on div "**********" at bounding box center [577, 126] width 311 height 24
type input "**********"
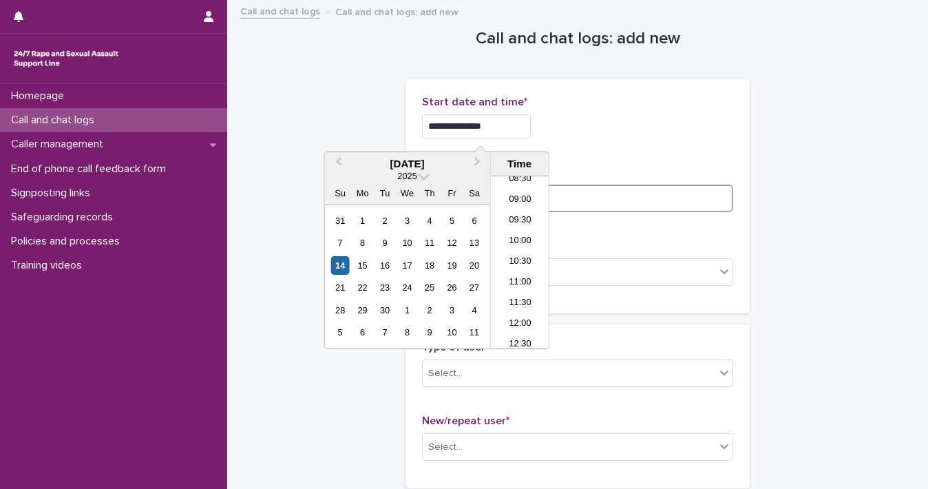
click at [667, 189] on input at bounding box center [577, 199] width 311 height 28
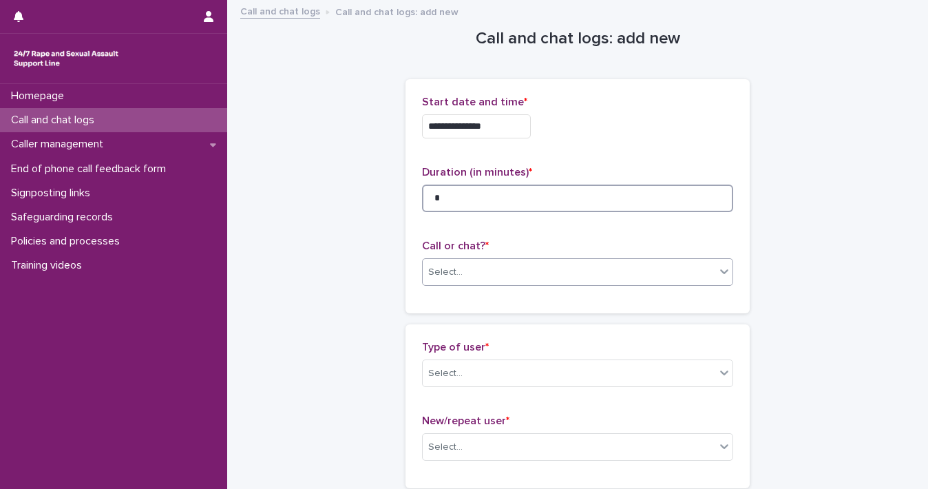
type input "*"
click at [718, 271] on icon at bounding box center [725, 271] width 14 height 14
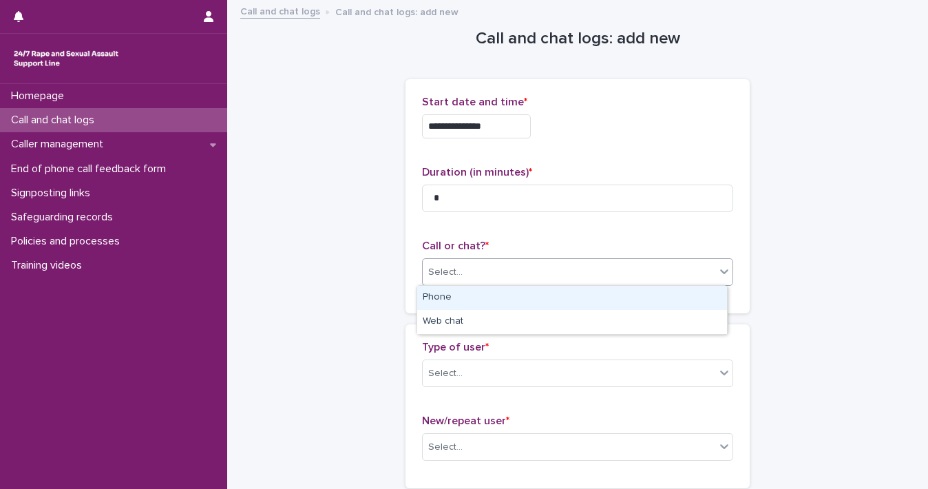
click at [689, 302] on div "Phone" at bounding box center [572, 298] width 310 height 24
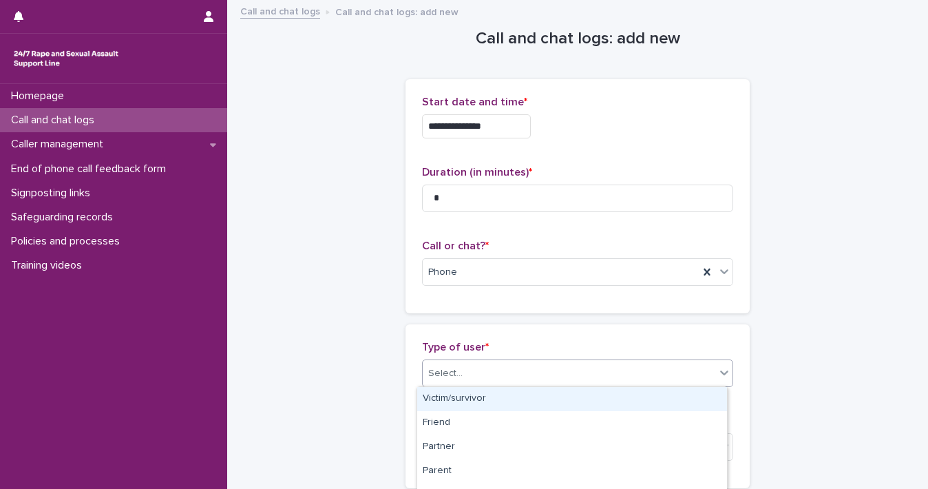
click at [722, 377] on icon at bounding box center [725, 373] width 14 height 14
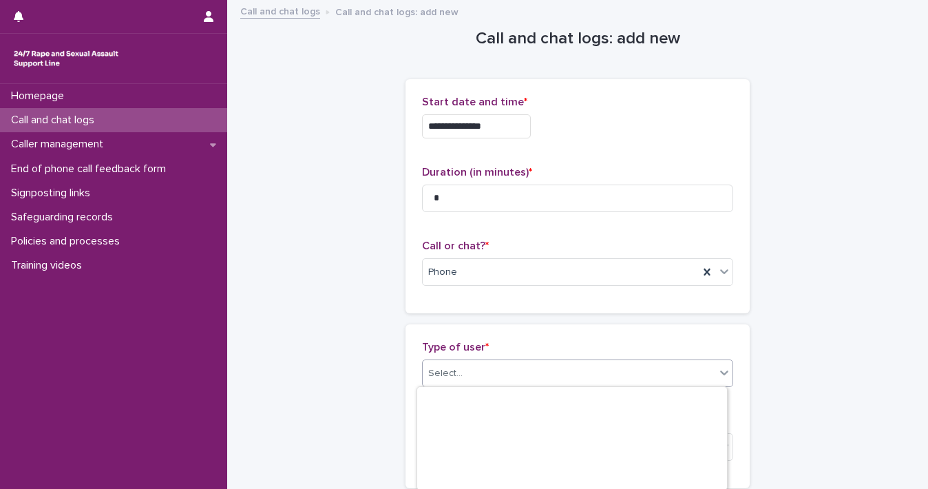
scroll to position [258, 0]
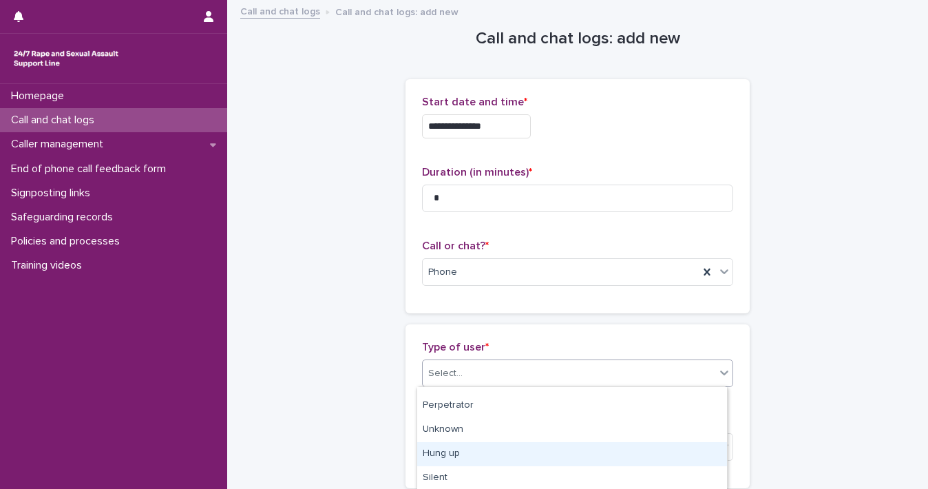
click at [686, 451] on div "Hung up" at bounding box center [572, 454] width 310 height 24
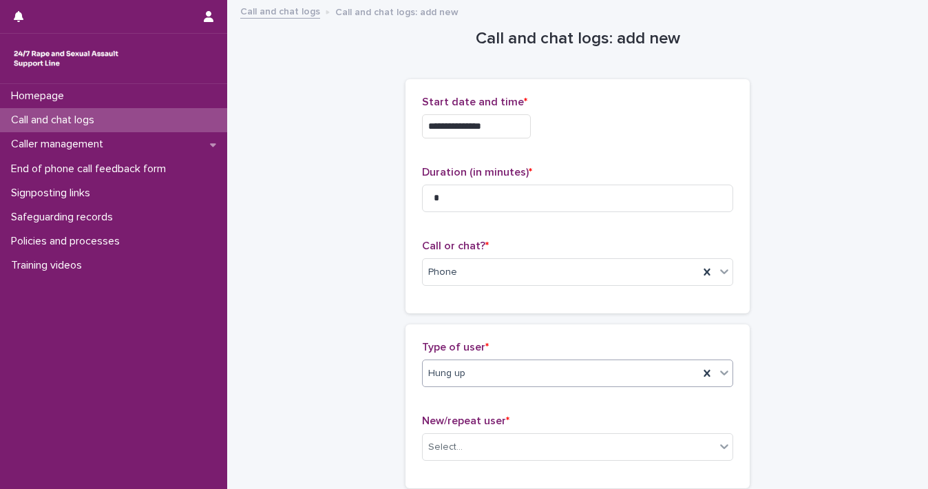
scroll to position [242, 0]
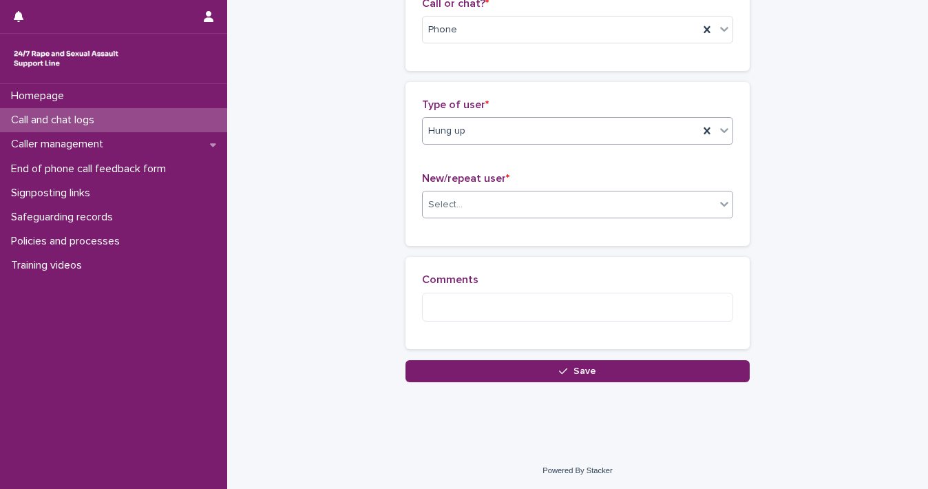
click at [718, 207] on icon at bounding box center [725, 204] width 14 height 14
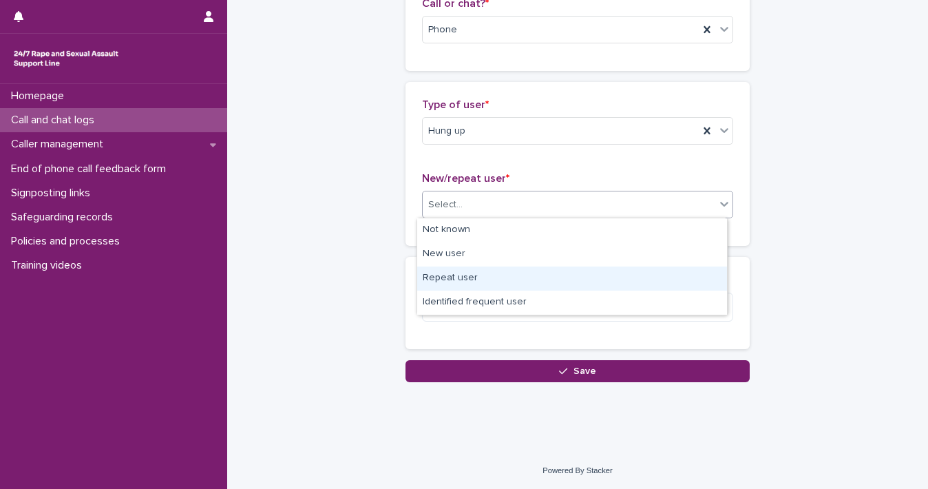
click at [667, 278] on div "Repeat user" at bounding box center [572, 278] width 310 height 24
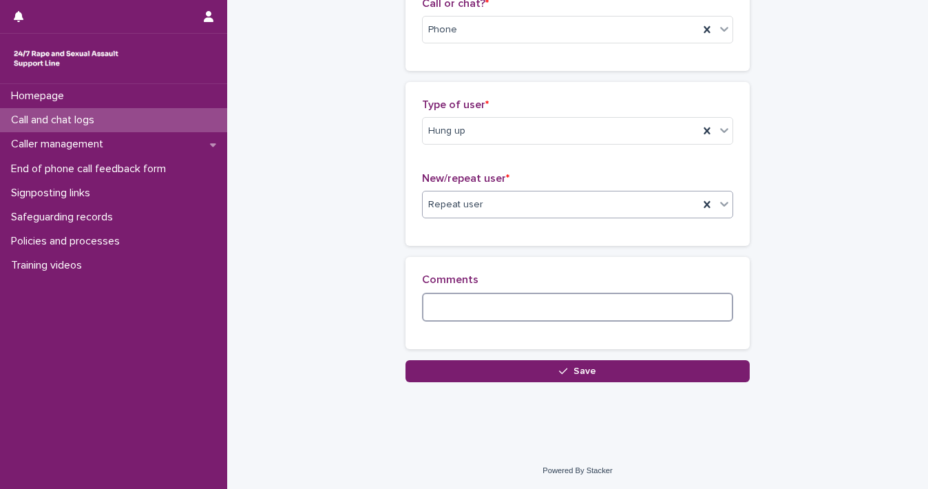
click at [650, 301] on textarea at bounding box center [577, 308] width 311 height 30
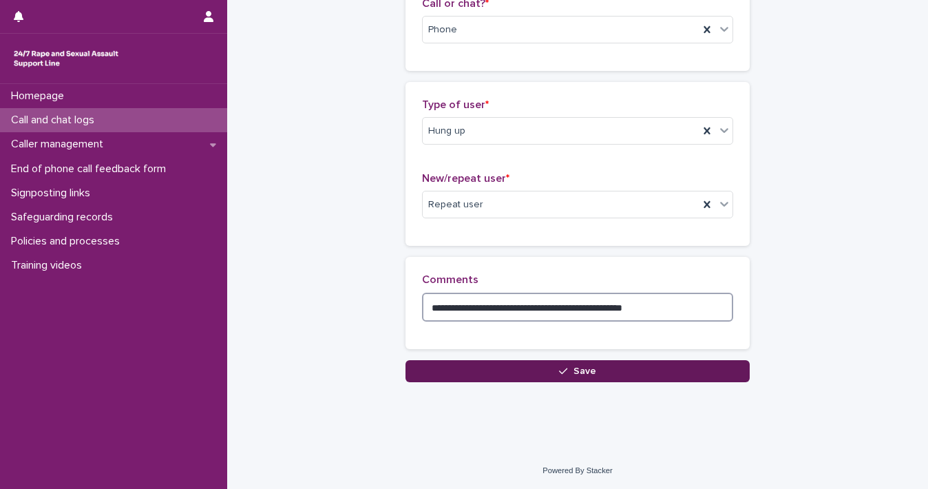
type textarea "**********"
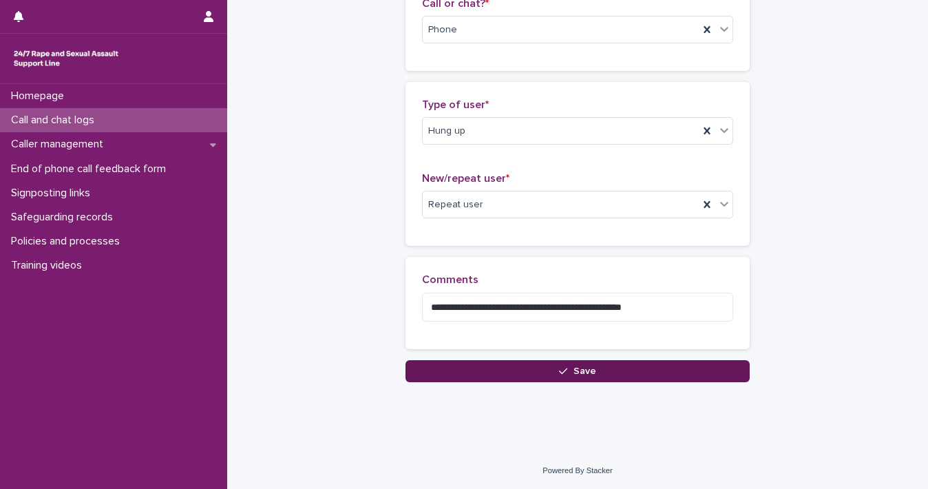
click at [613, 368] on button "Save" at bounding box center [578, 371] width 344 height 22
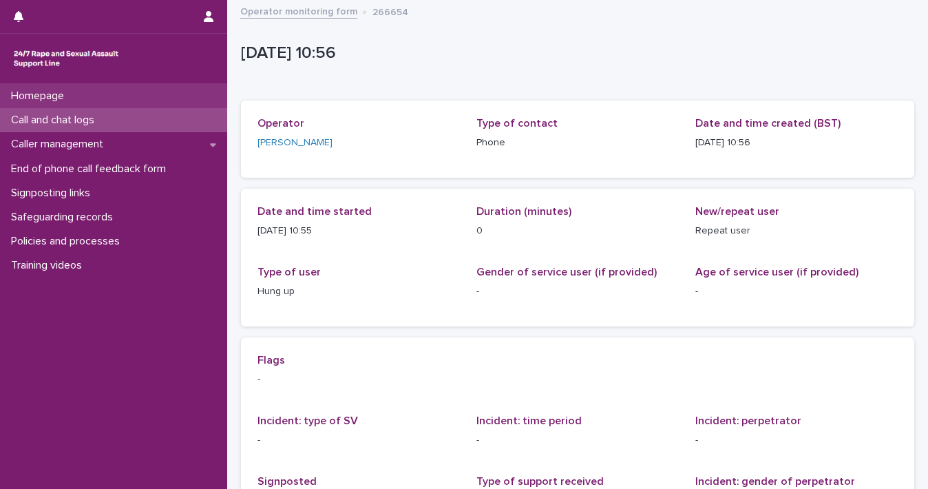
click at [146, 93] on div "Homepage" at bounding box center [113, 96] width 227 height 24
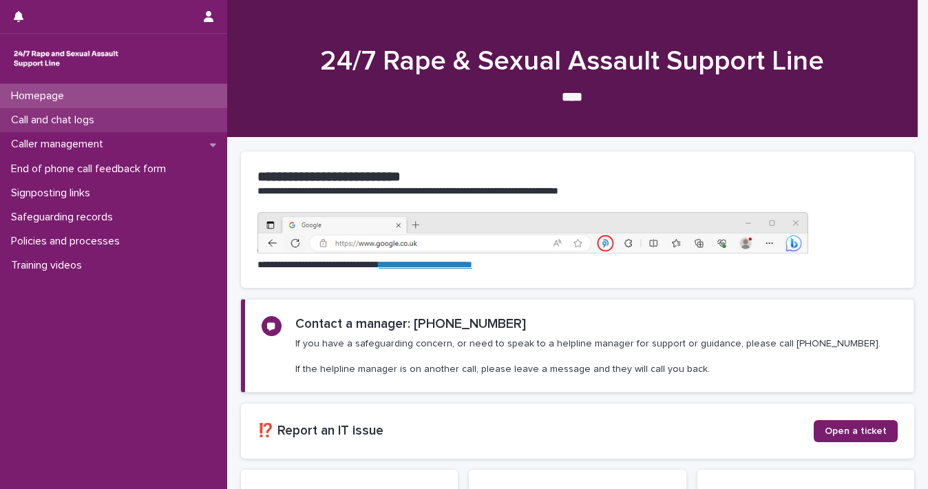
click at [143, 114] on div "Call and chat logs" at bounding box center [113, 120] width 227 height 24
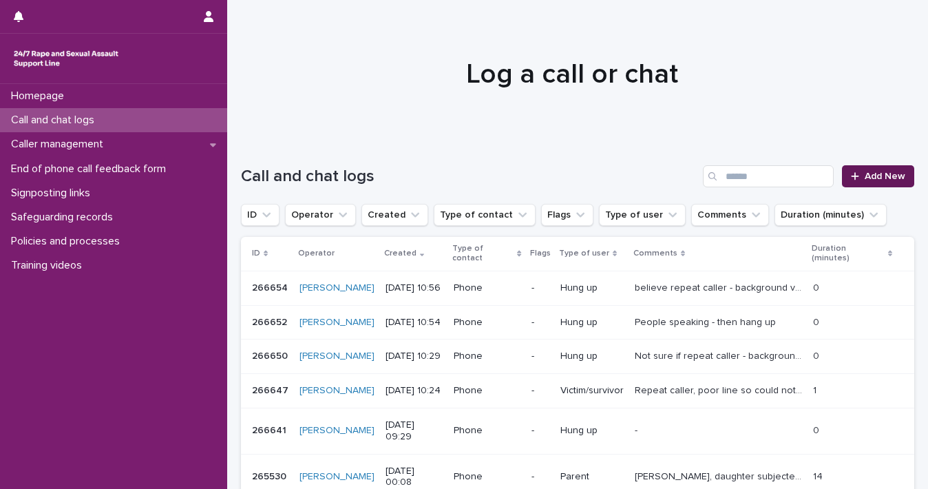
click at [865, 174] on span "Add New" at bounding box center [885, 176] width 41 height 10
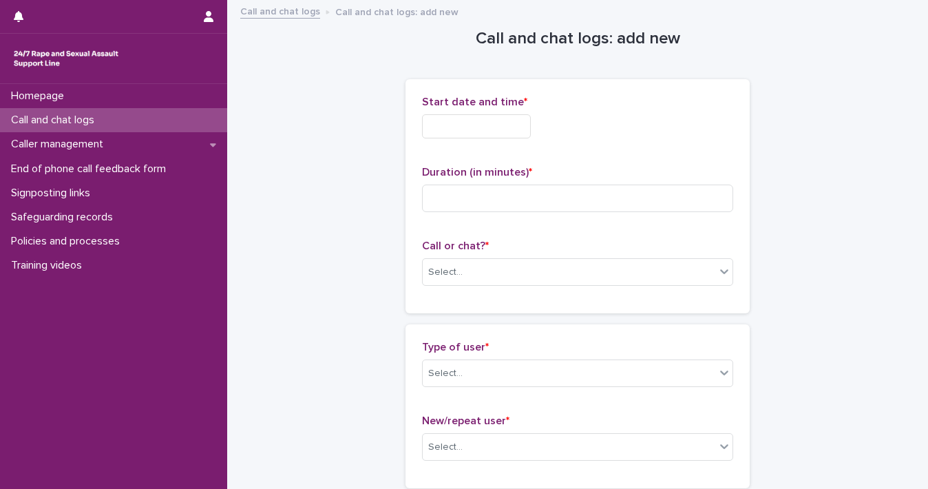
click at [477, 127] on input "text" at bounding box center [476, 126] width 109 height 24
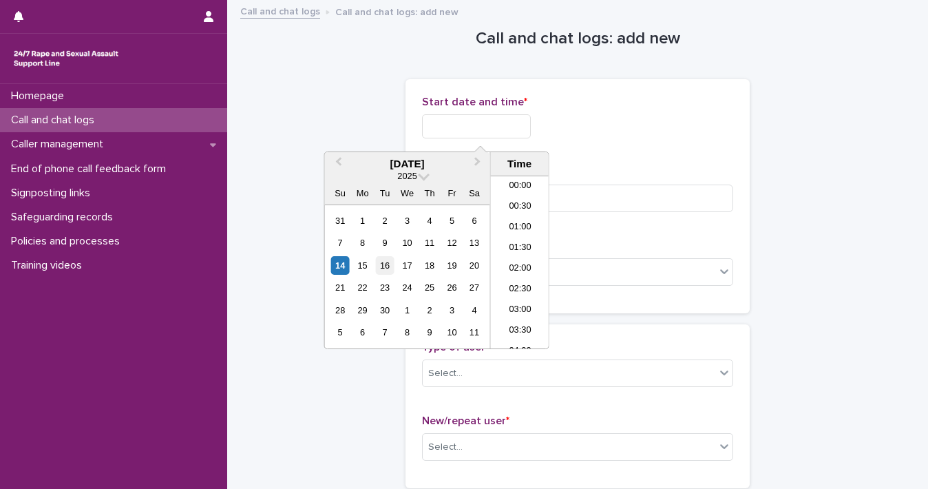
scroll to position [358, 0]
click at [342, 269] on div "14" at bounding box center [340, 265] width 19 height 19
drag, startPoint x: 468, startPoint y: 125, endPoint x: 659, endPoint y: 133, distance: 191.6
click at [647, 129] on div "**********" at bounding box center [577, 126] width 311 height 24
type input "**********"
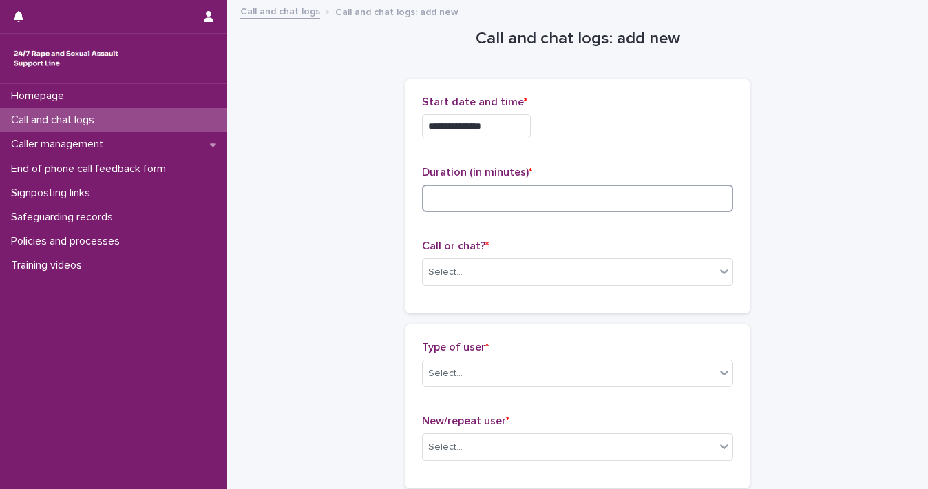
click at [631, 191] on input at bounding box center [577, 199] width 311 height 28
type input "*"
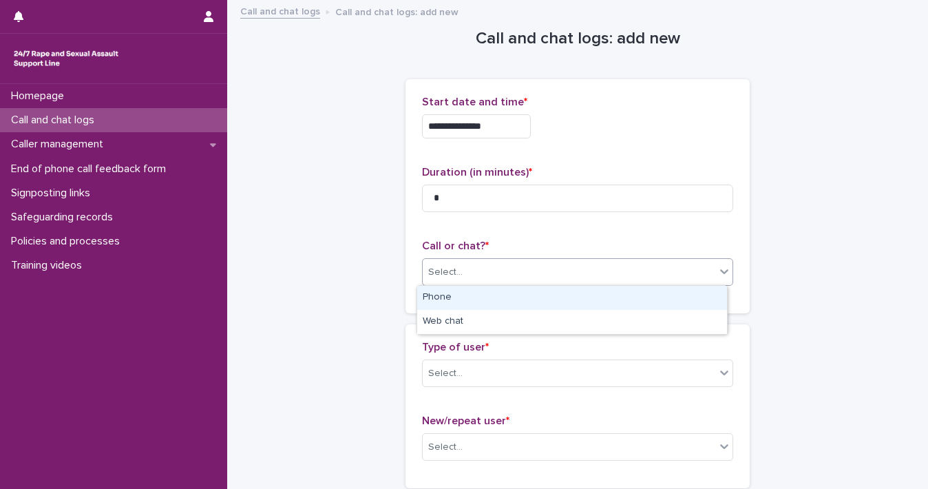
click at [719, 269] on icon at bounding box center [725, 271] width 14 height 14
click at [702, 304] on div "Phone" at bounding box center [572, 298] width 310 height 24
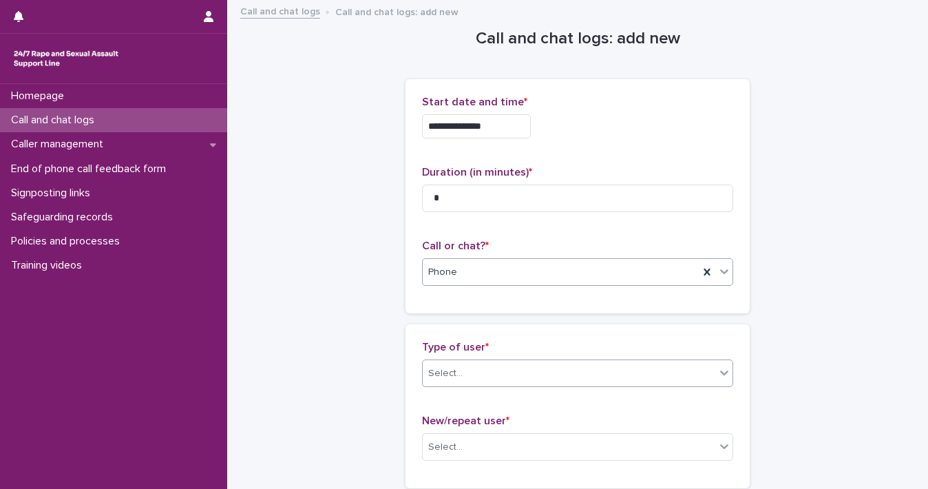
click at [720, 378] on icon at bounding box center [725, 373] width 14 height 14
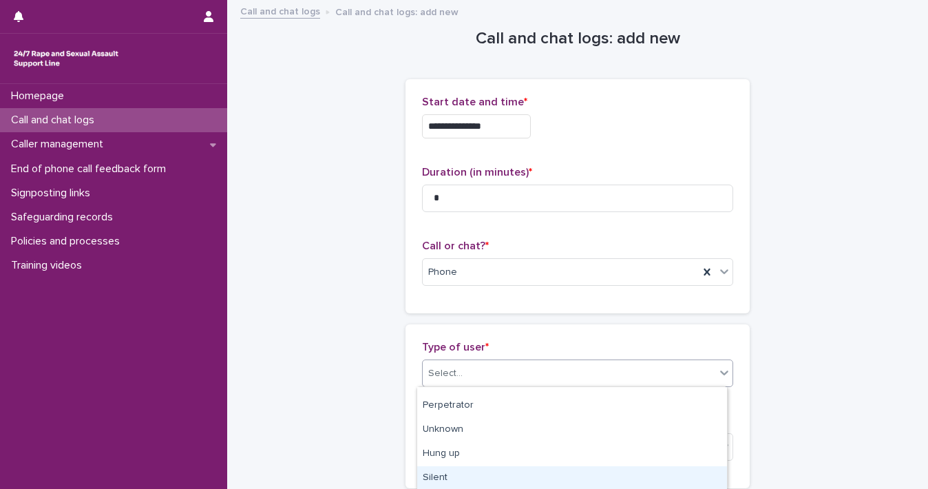
click at [669, 474] on div "Silent" at bounding box center [572, 478] width 310 height 24
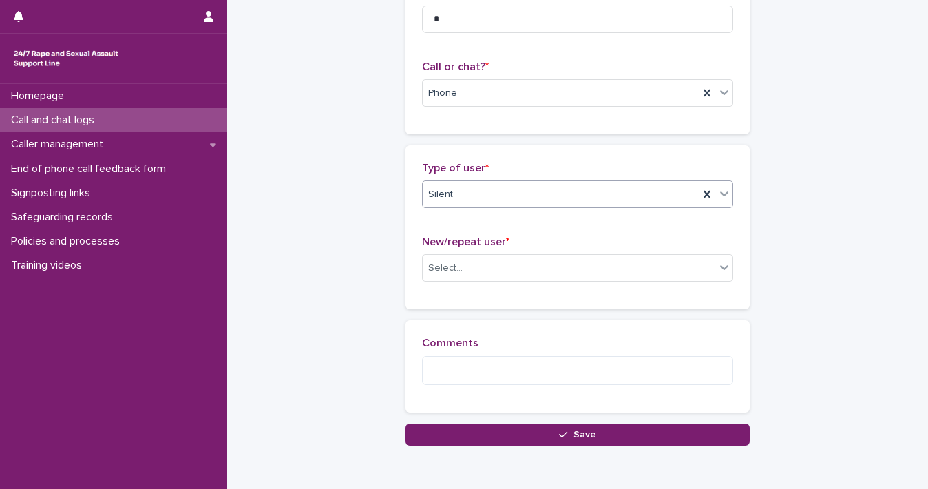
scroll to position [242, 0]
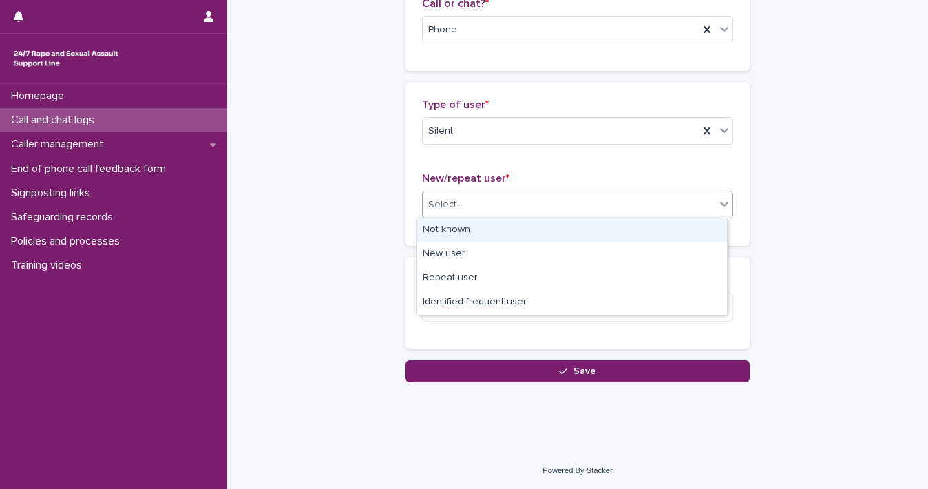
click at [694, 200] on div "Select..." at bounding box center [569, 205] width 293 height 23
click at [673, 235] on div "Not known" at bounding box center [572, 230] width 310 height 24
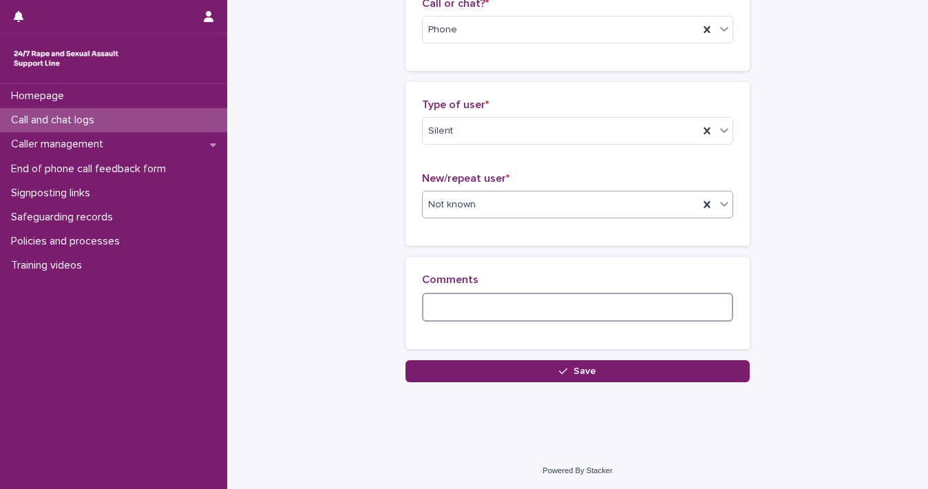
click at [600, 304] on textarea at bounding box center [577, 308] width 311 height 30
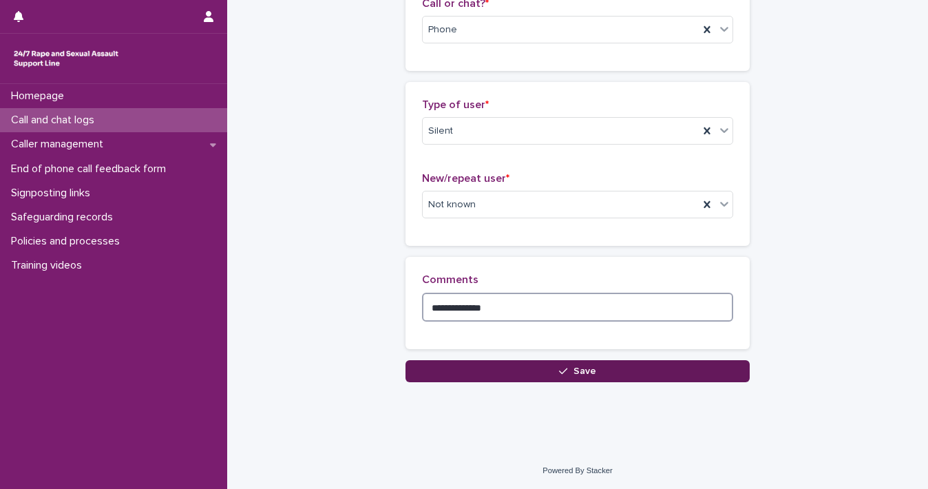
type textarea "**********"
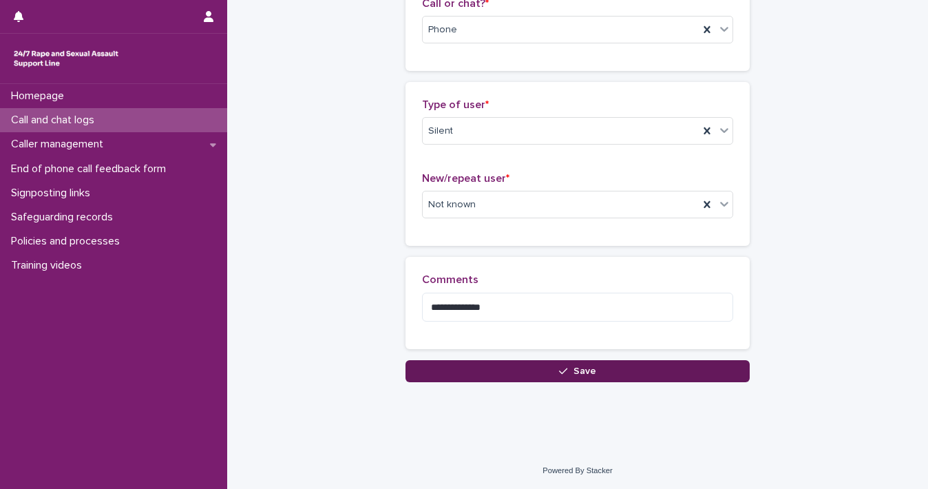
click at [526, 368] on button "Save" at bounding box center [578, 371] width 344 height 22
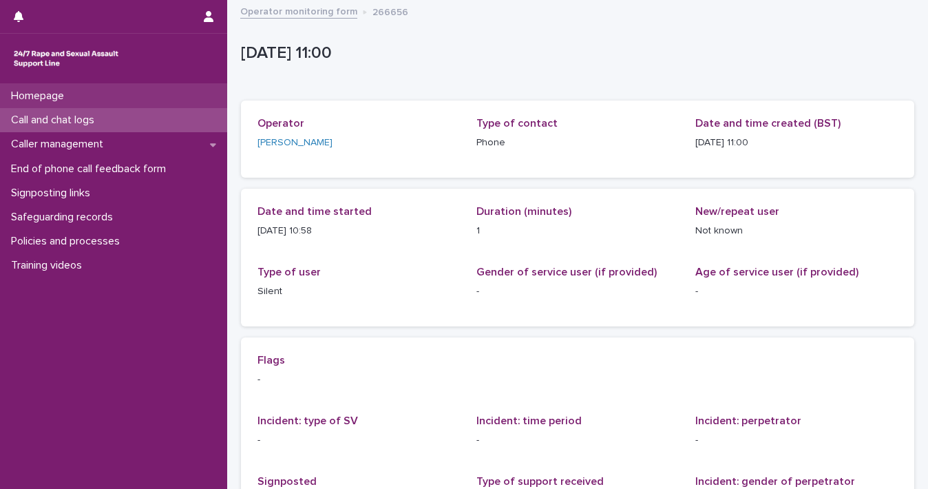
click at [28, 99] on p "Homepage" at bounding box center [41, 96] width 70 height 13
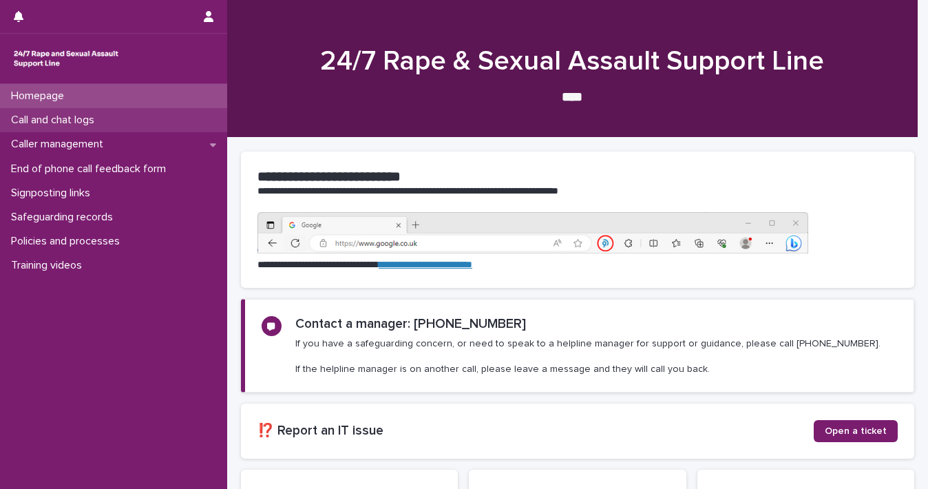
click at [34, 121] on p "Call and chat logs" at bounding box center [56, 120] width 100 height 13
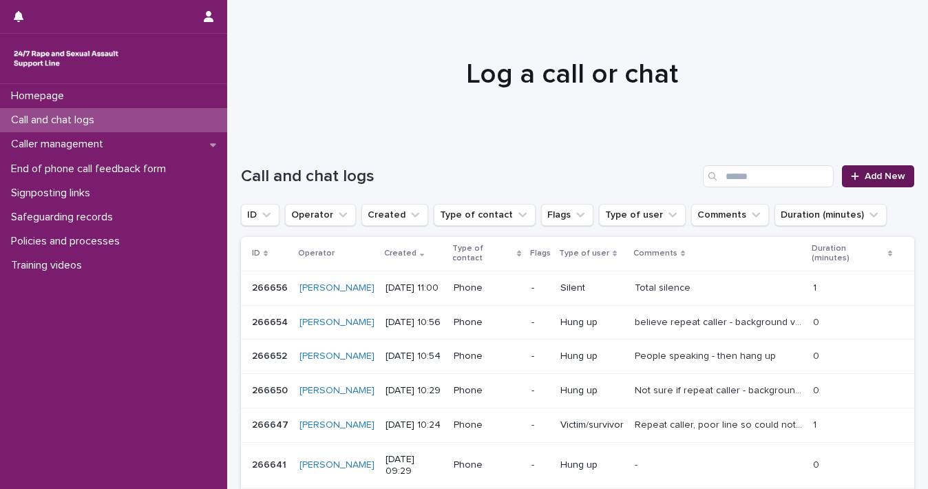
click at [853, 171] on div at bounding box center [858, 176] width 14 height 10
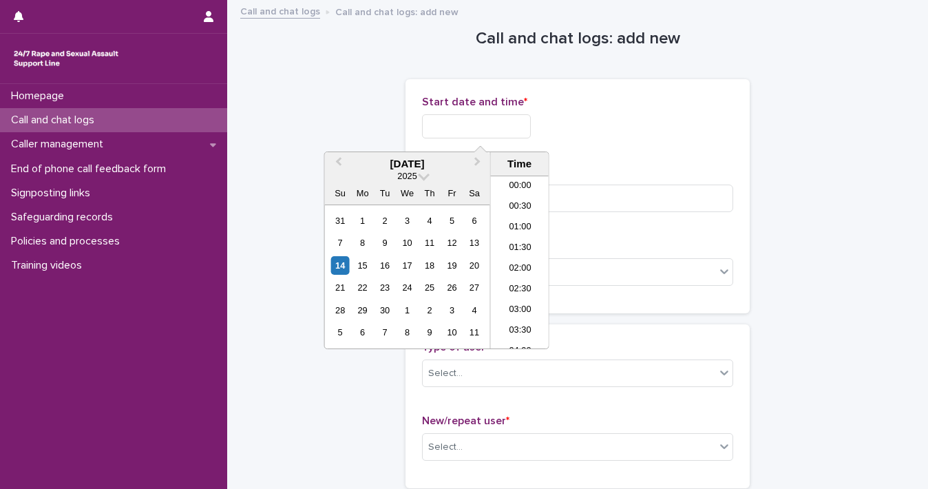
click at [518, 121] on input "text" at bounding box center [476, 126] width 109 height 24
click at [341, 265] on div "14" at bounding box center [340, 265] width 19 height 19
drag, startPoint x: 470, startPoint y: 125, endPoint x: 812, endPoint y: 112, distance: 342.5
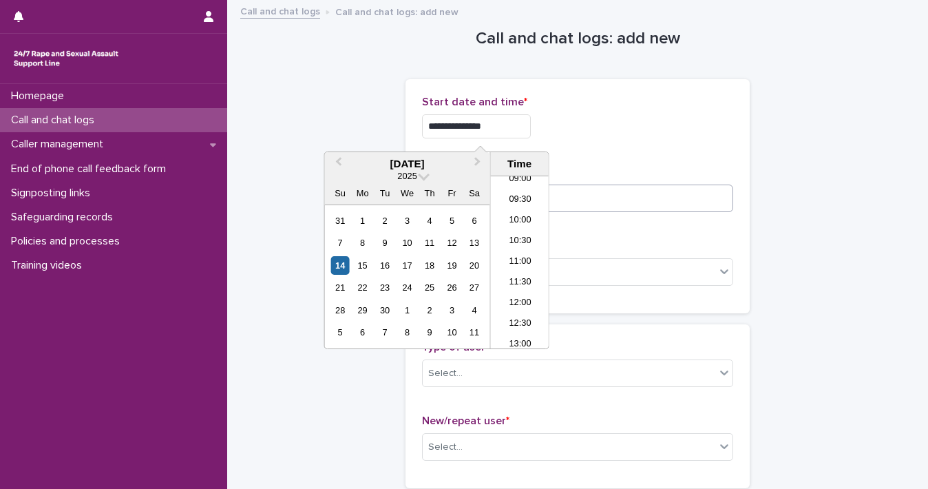
type input "**********"
click at [723, 196] on input at bounding box center [577, 199] width 311 height 28
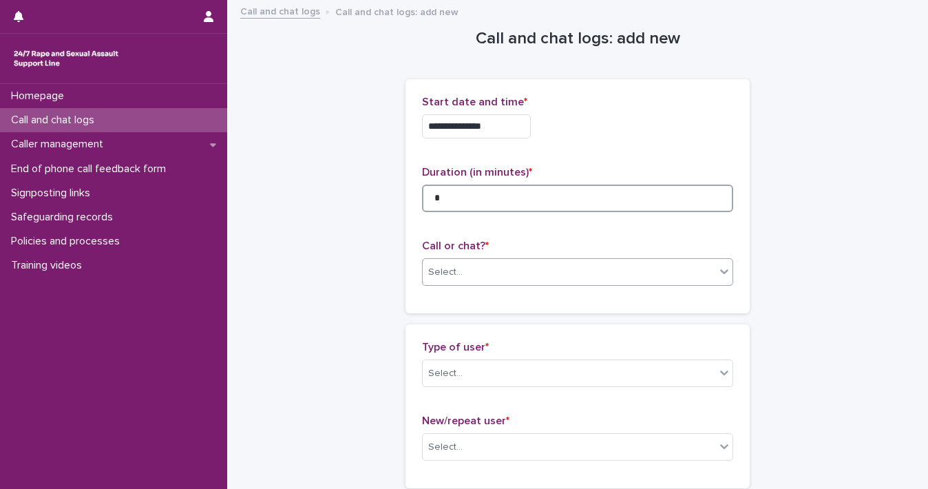
type input "*"
click at [718, 273] on icon at bounding box center [725, 271] width 14 height 14
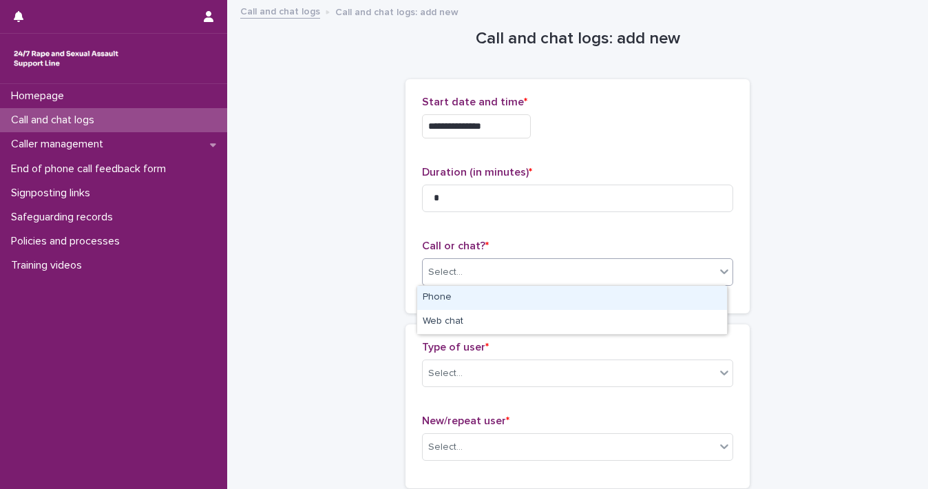
click at [684, 303] on div "Phone" at bounding box center [572, 298] width 310 height 24
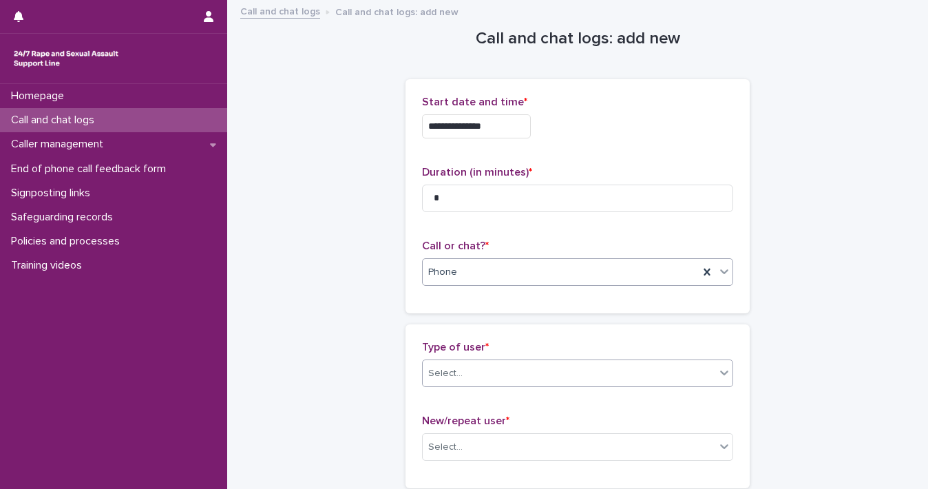
click at [719, 375] on icon at bounding box center [725, 373] width 14 height 14
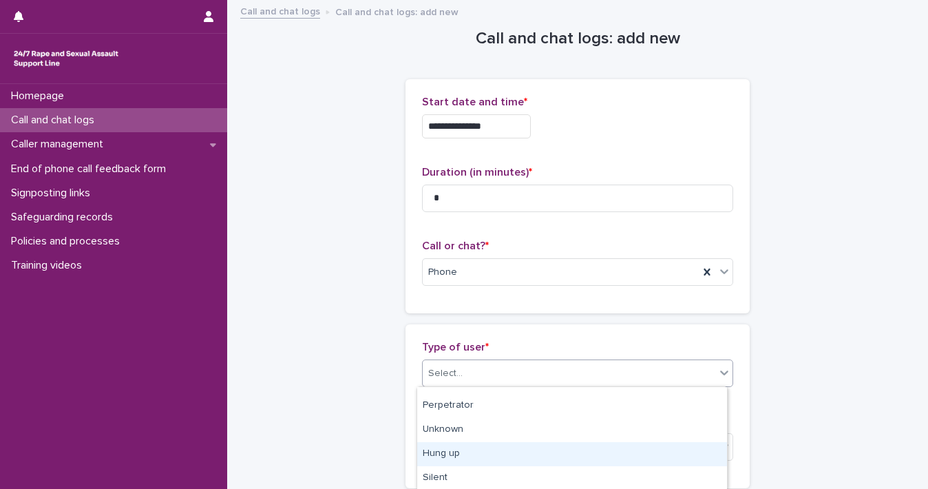
click at [672, 458] on div "Hung up" at bounding box center [572, 454] width 310 height 24
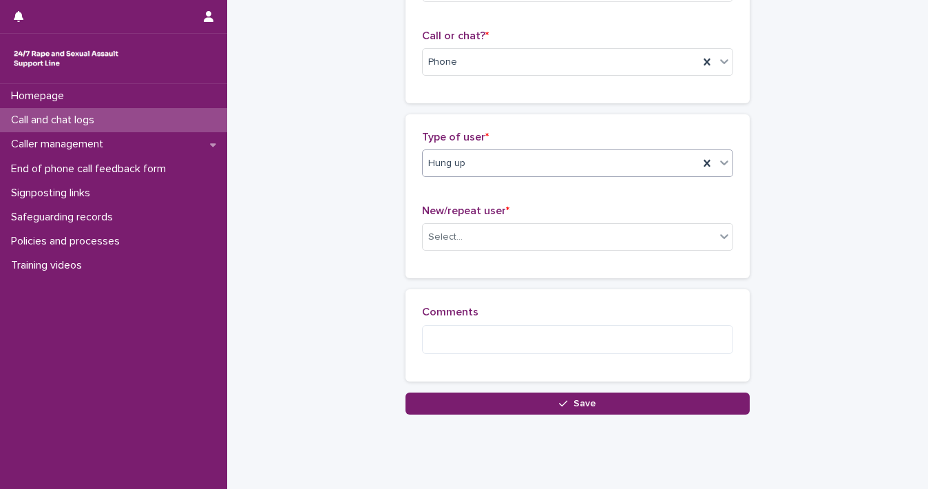
scroll to position [222, 0]
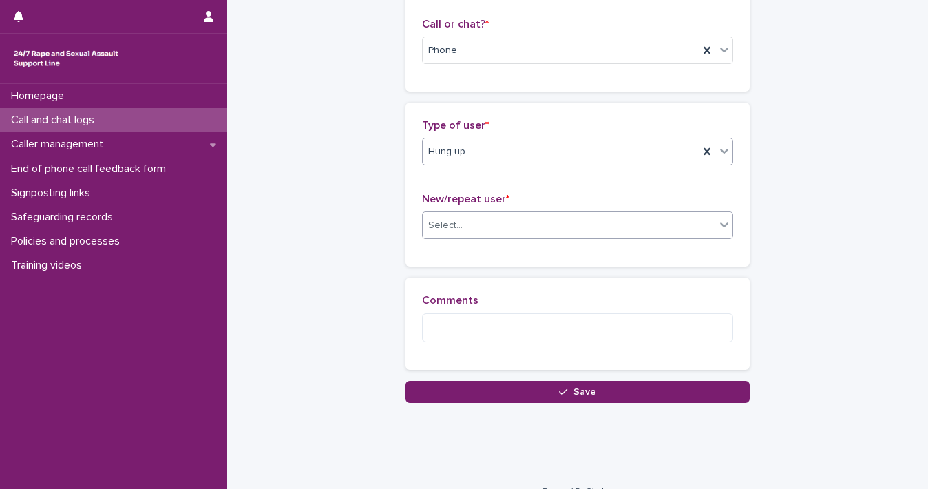
click at [716, 223] on div at bounding box center [724, 224] width 17 height 25
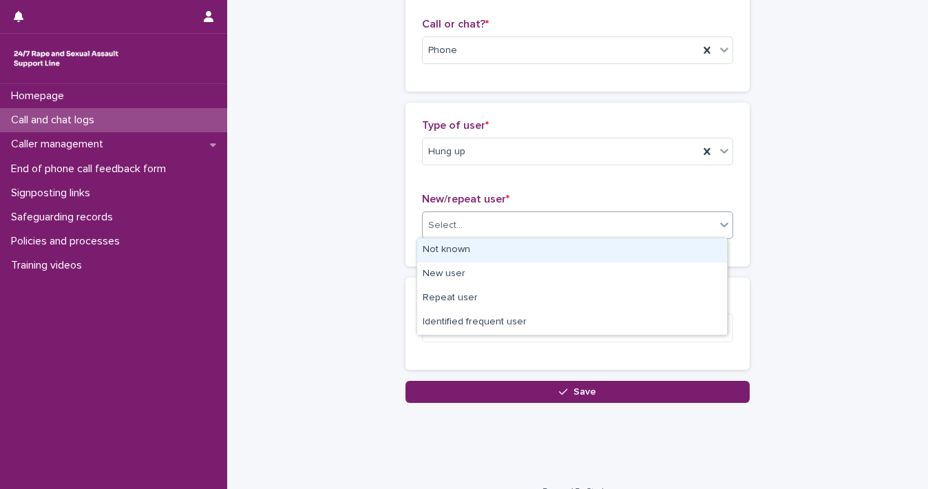
click at [696, 247] on div "Not known" at bounding box center [572, 250] width 310 height 24
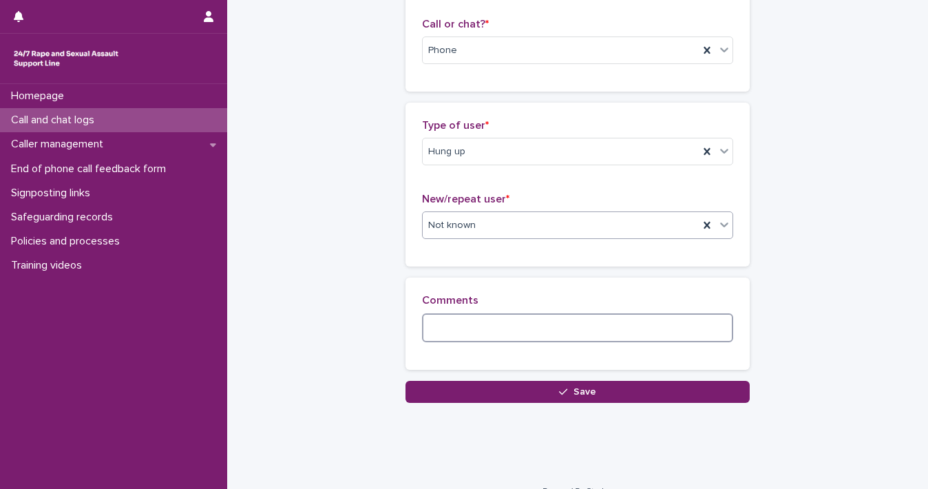
click at [559, 333] on textarea at bounding box center [577, 328] width 311 height 30
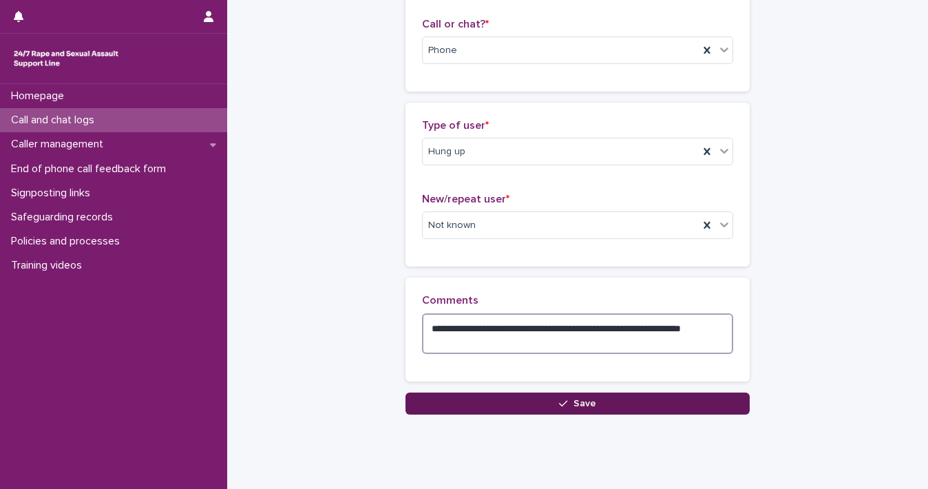
type textarea "**********"
click at [601, 404] on button "Save" at bounding box center [578, 404] width 344 height 22
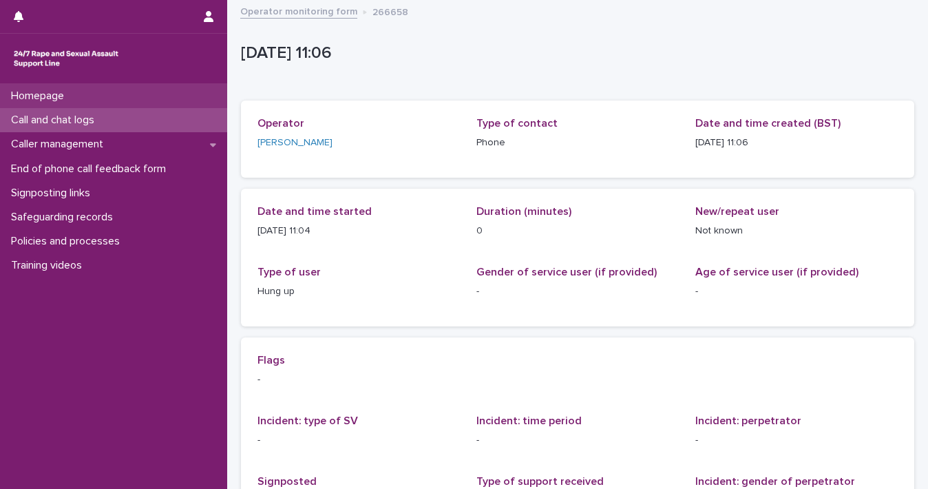
click at [38, 104] on div "Homepage" at bounding box center [113, 96] width 227 height 24
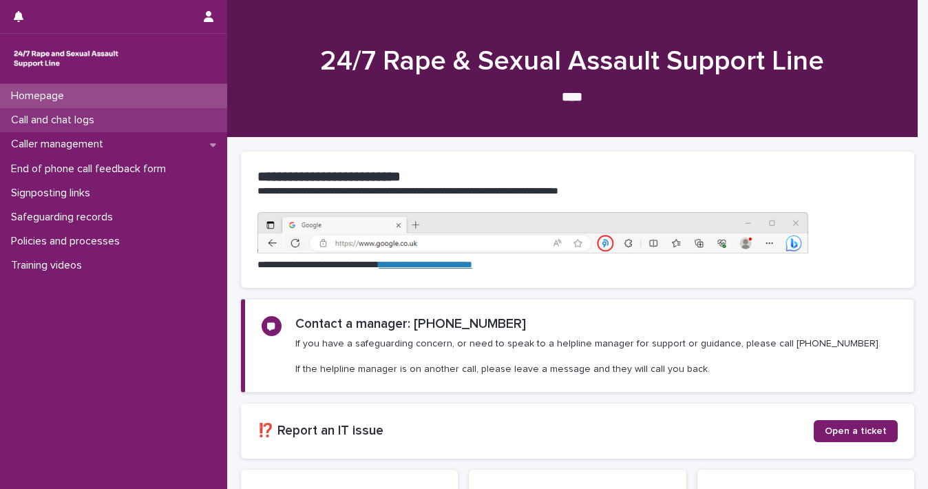
click at [110, 112] on div "Call and chat logs" at bounding box center [113, 120] width 227 height 24
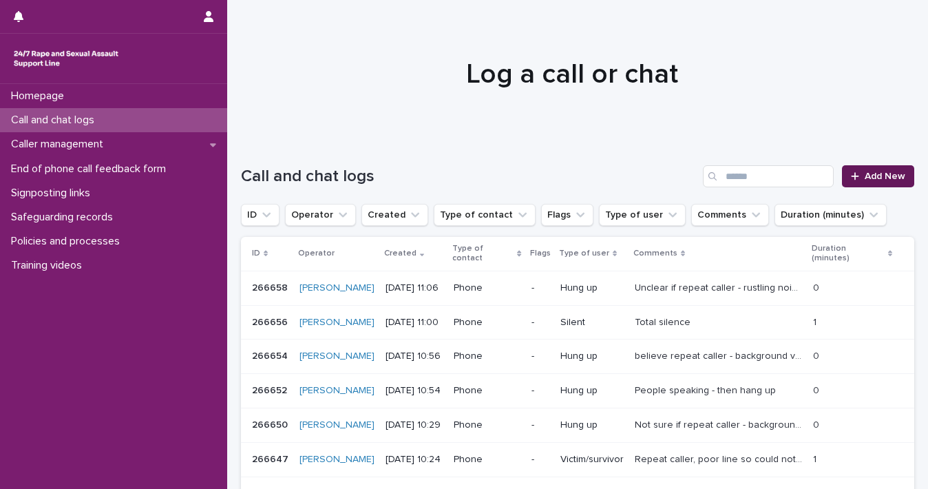
click at [842, 169] on link "Add New" at bounding box center [878, 176] width 72 height 22
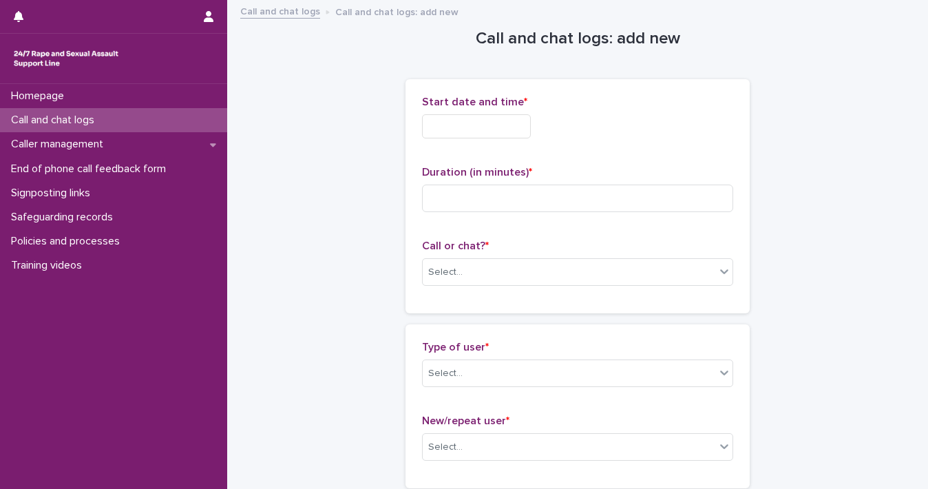
click at [487, 120] on input "text" at bounding box center [476, 126] width 109 height 24
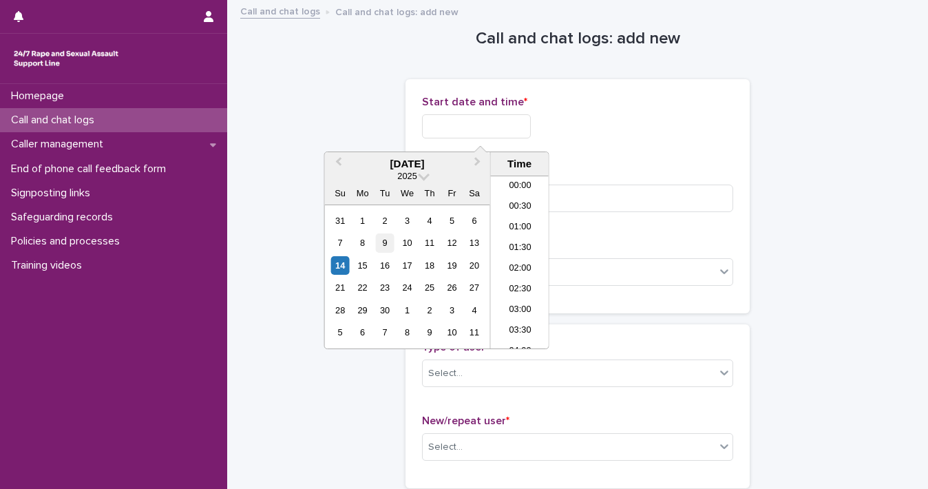
scroll to position [379, 0]
click at [348, 269] on div "14" at bounding box center [340, 265] width 19 height 19
drag, startPoint x: 470, startPoint y: 125, endPoint x: 687, endPoint y: 138, distance: 217.3
click at [664, 134] on div "**********" at bounding box center [577, 126] width 311 height 24
type input "**********"
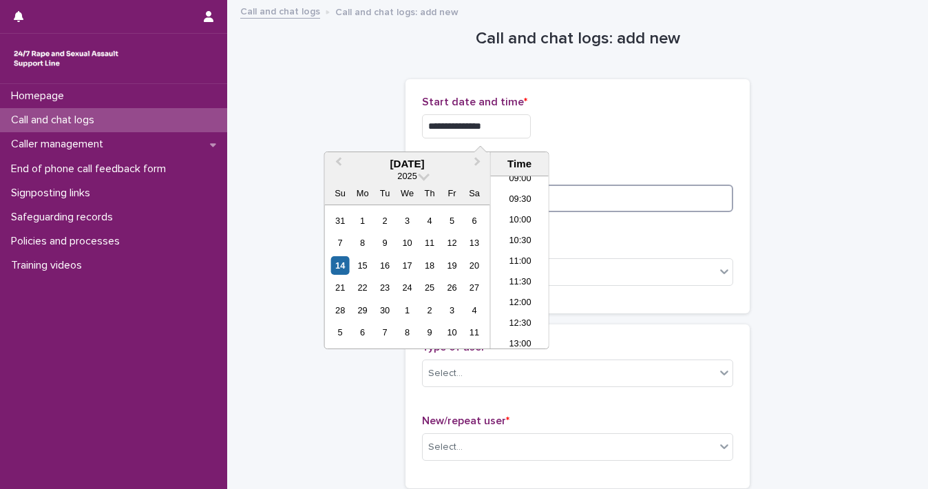
click at [667, 201] on input at bounding box center [577, 199] width 311 height 28
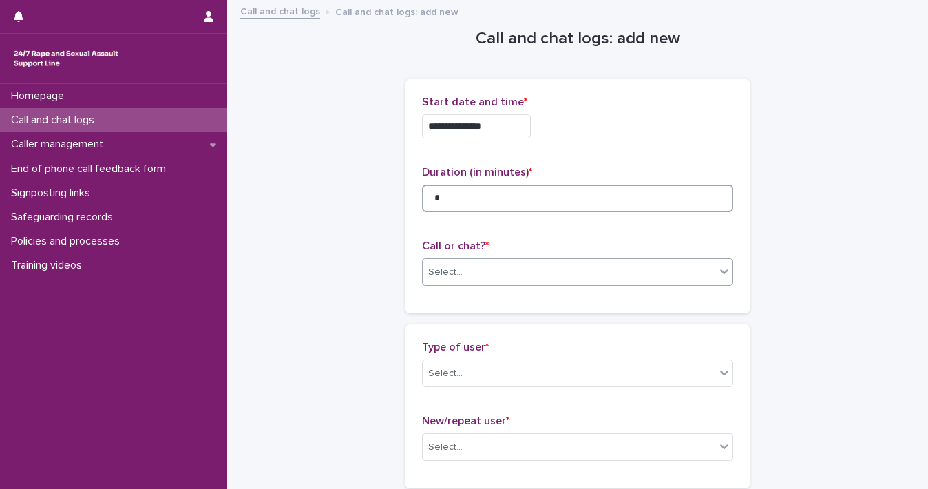
type input "*"
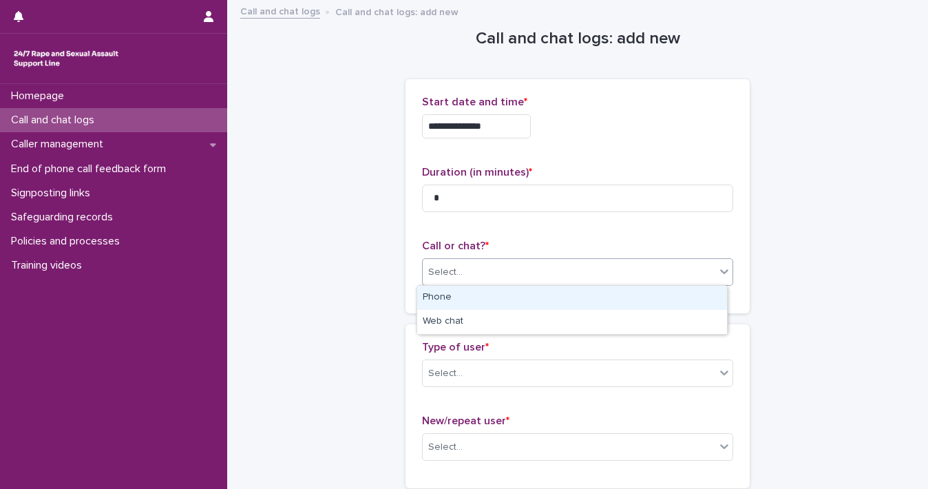
click at [719, 274] on icon at bounding box center [725, 271] width 14 height 14
click at [693, 296] on div "Phone" at bounding box center [572, 298] width 310 height 24
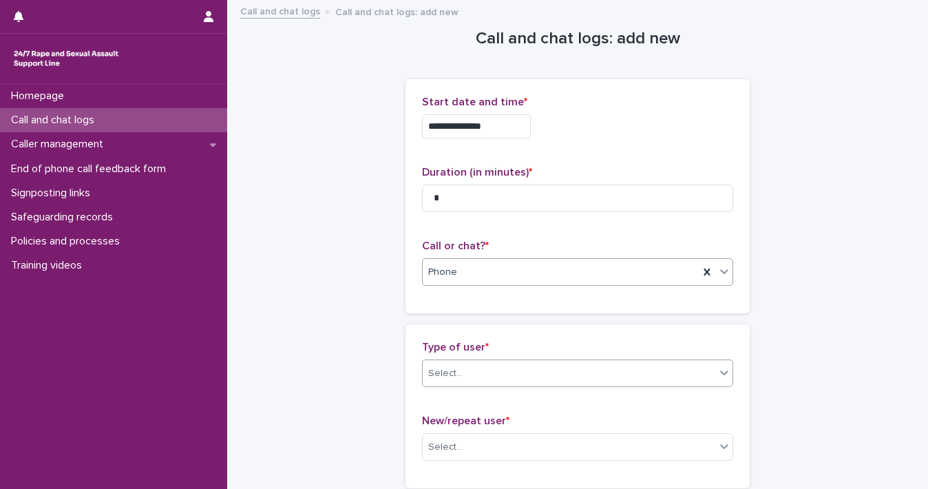
click at [716, 372] on div at bounding box center [724, 372] width 17 height 25
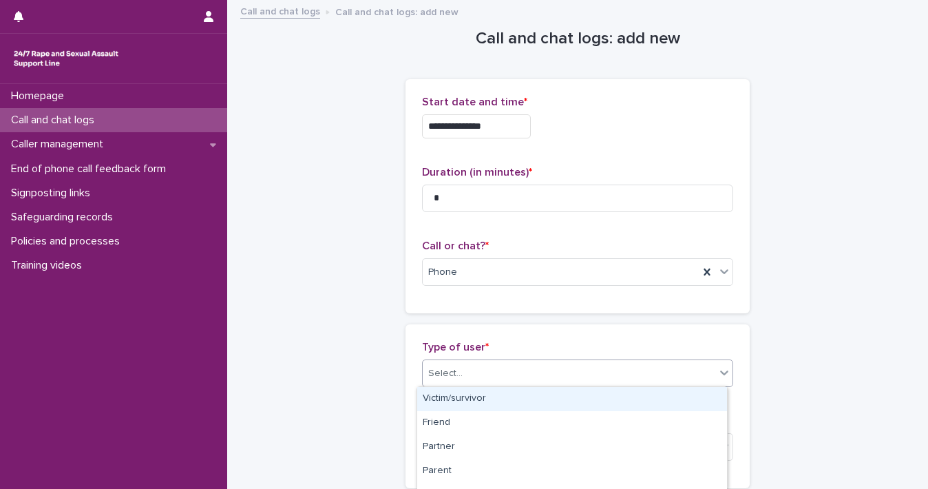
click at [682, 399] on div "Victim/survivor" at bounding box center [572, 399] width 310 height 24
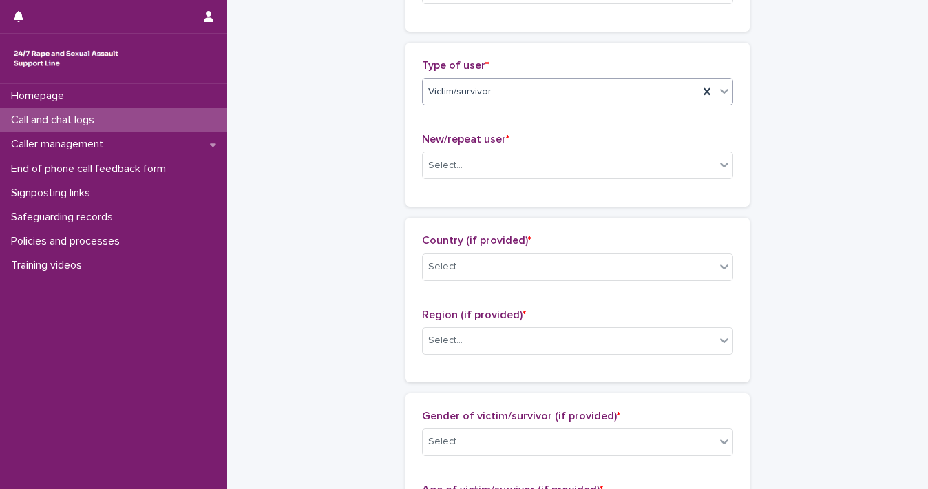
scroll to position [315, 0]
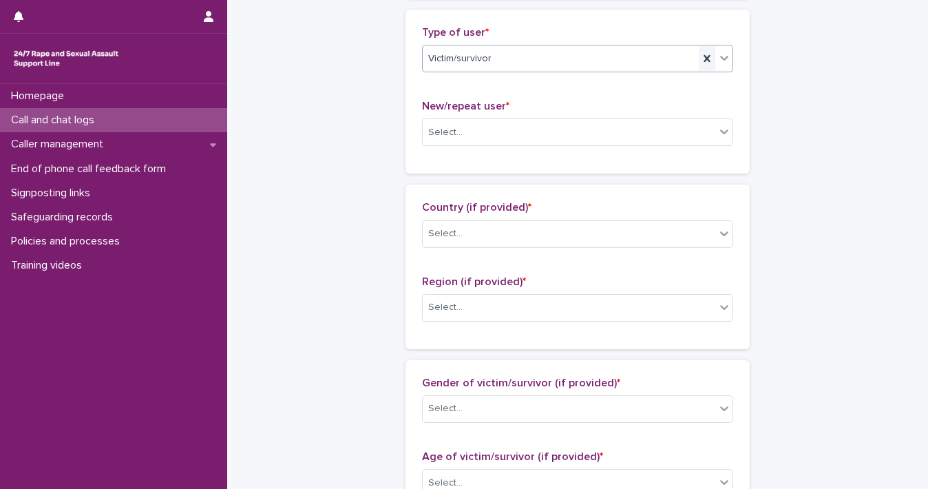
click at [699, 59] on div at bounding box center [707, 58] width 17 height 25
click at [722, 61] on icon at bounding box center [725, 58] width 14 height 14
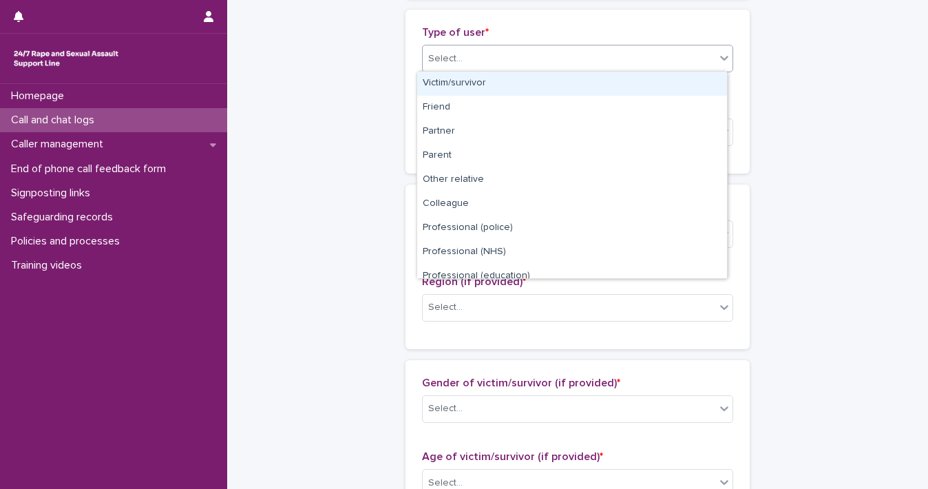
drag, startPoint x: 727, startPoint y: 114, endPoint x: 726, endPoint y: 196, distance: 82.0
click at [726, 197] on div "Victim/survivor Friend Partner Parent Other relative Colleague Professional (po…" at bounding box center [572, 175] width 311 height 208
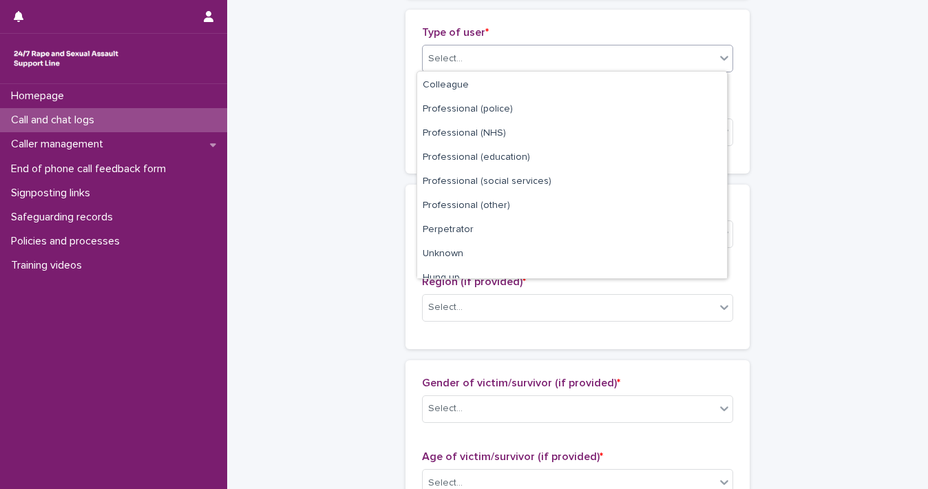
scroll to position [154, 0]
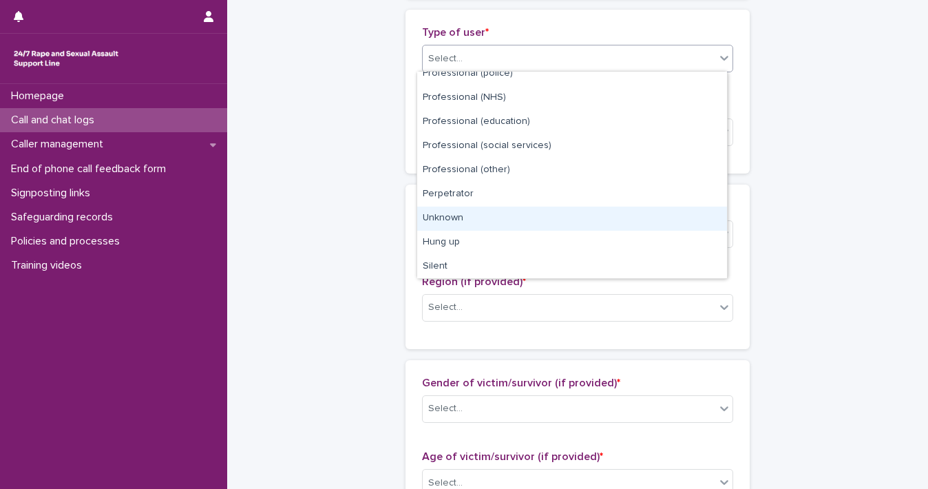
click at [675, 224] on div "Unknown" at bounding box center [572, 219] width 310 height 24
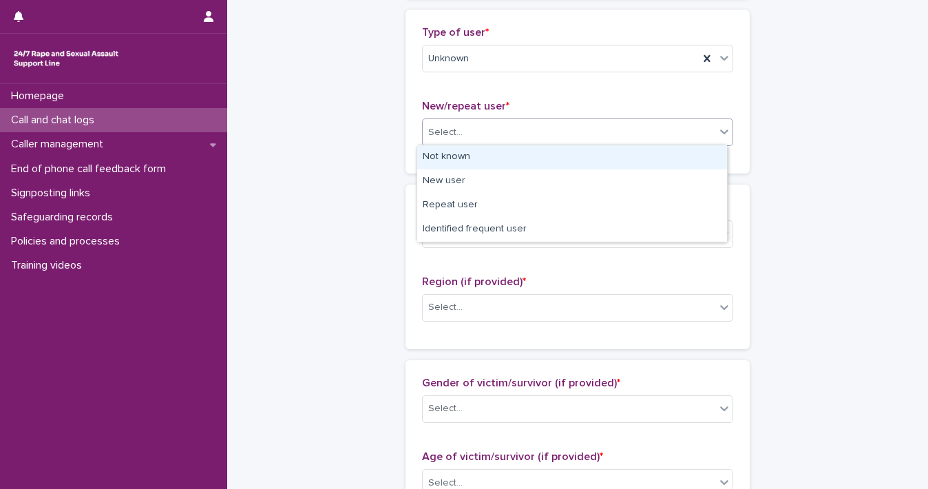
click at [721, 127] on icon at bounding box center [725, 132] width 14 height 14
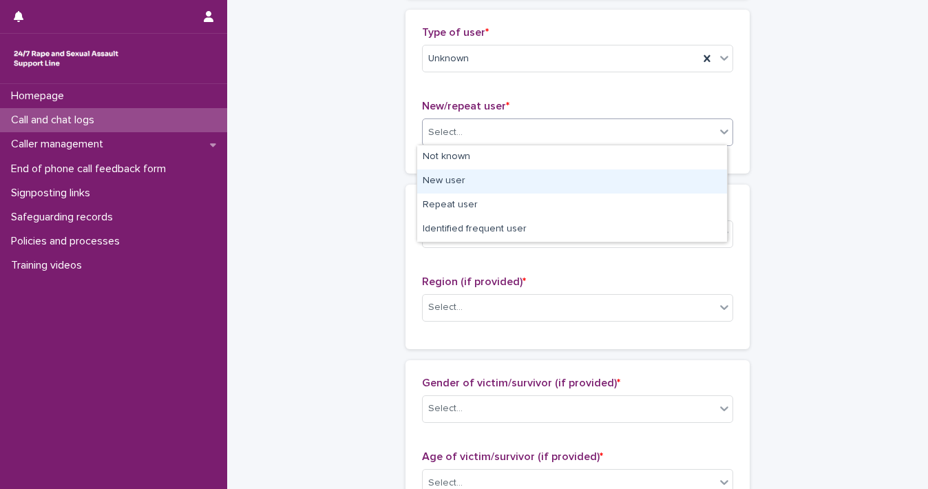
click at [699, 182] on div "New user" at bounding box center [572, 181] width 310 height 24
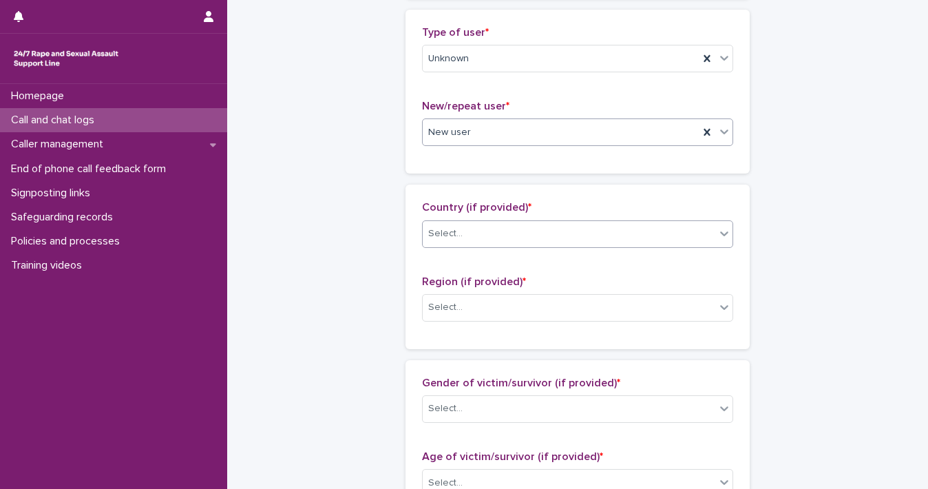
click at [716, 227] on div at bounding box center [724, 233] width 17 height 25
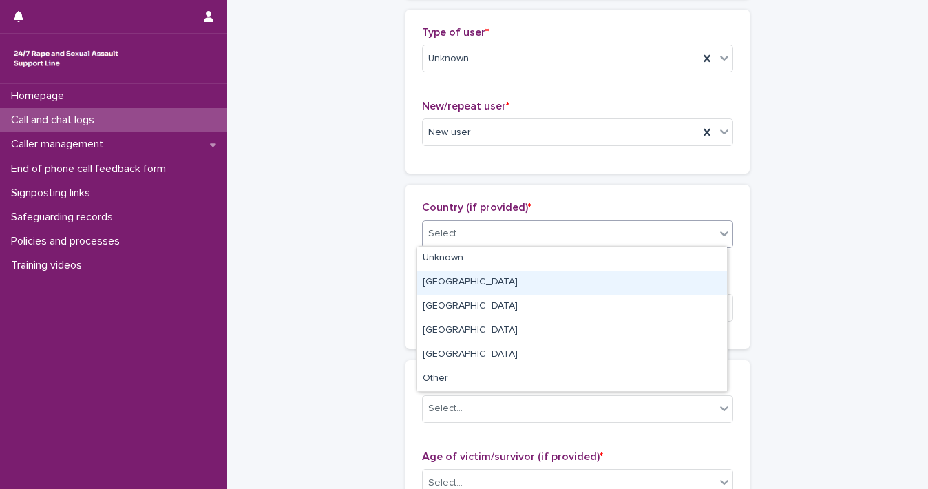
click at [684, 271] on div "[GEOGRAPHIC_DATA]" at bounding box center [572, 283] width 310 height 24
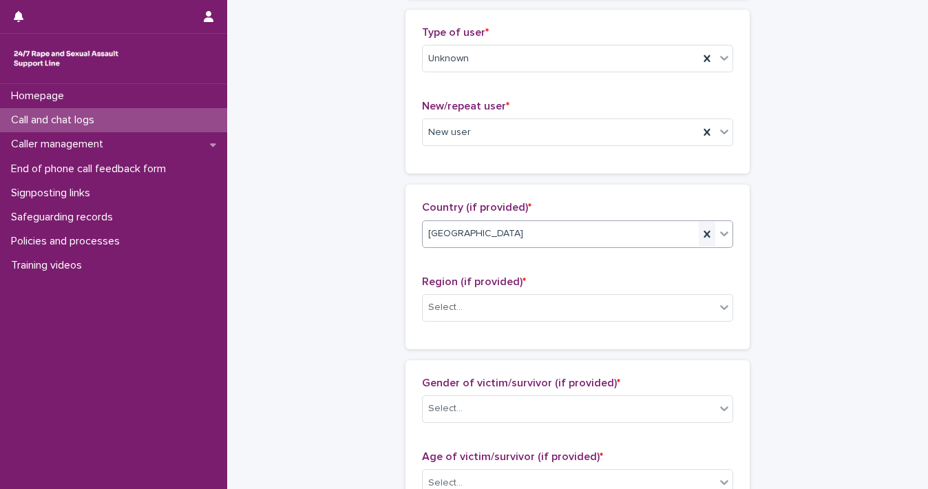
click at [700, 235] on icon at bounding box center [707, 234] width 14 height 14
click at [718, 231] on icon at bounding box center [725, 234] width 14 height 14
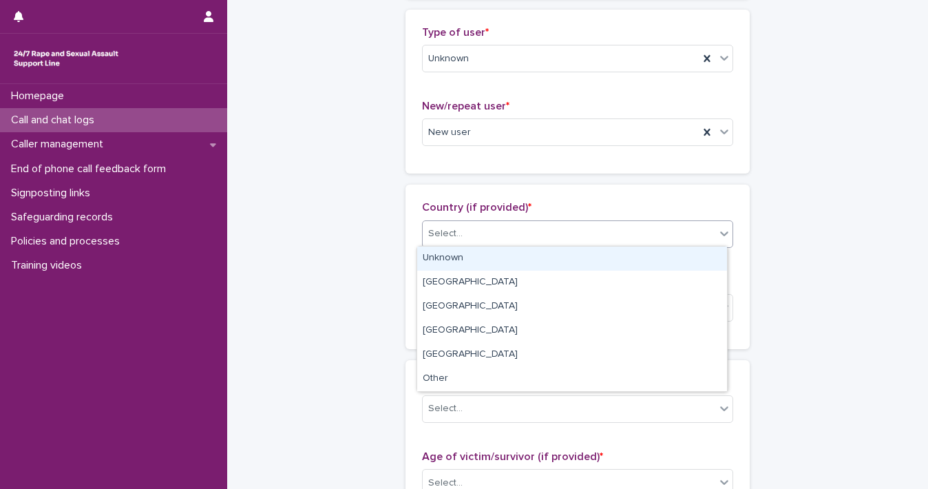
click at [692, 262] on div "Unknown" at bounding box center [572, 259] width 310 height 24
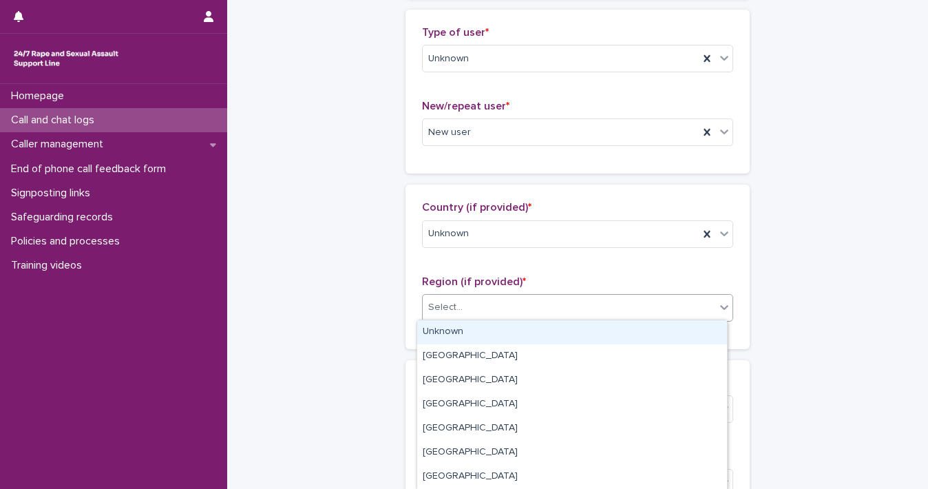
click at [718, 311] on icon at bounding box center [725, 307] width 14 height 14
click at [702, 328] on div "Unknown" at bounding box center [572, 332] width 310 height 24
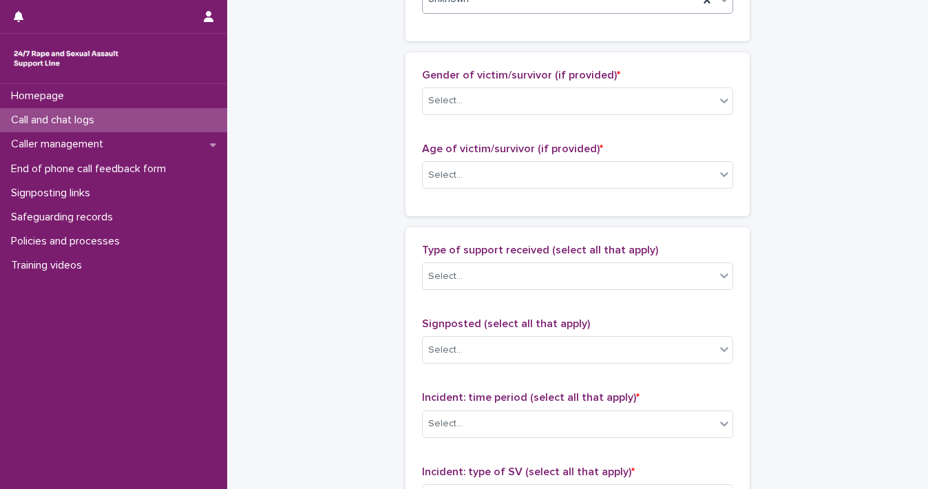
scroll to position [630, 0]
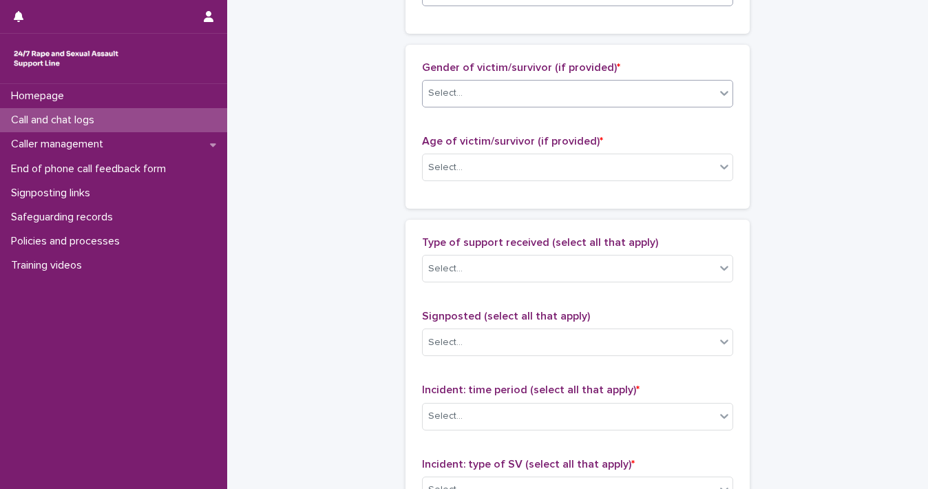
click at [722, 95] on icon at bounding box center [725, 93] width 14 height 14
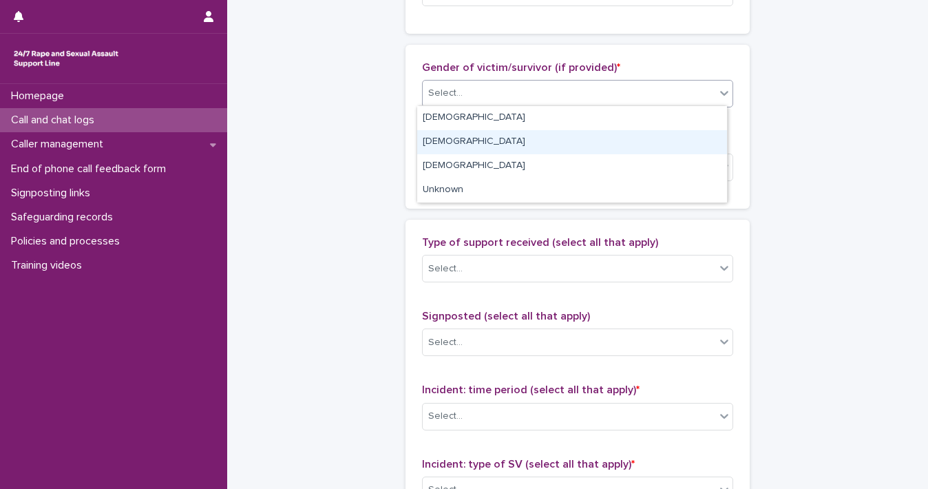
click at [704, 138] on div "[DEMOGRAPHIC_DATA]" at bounding box center [572, 142] width 310 height 24
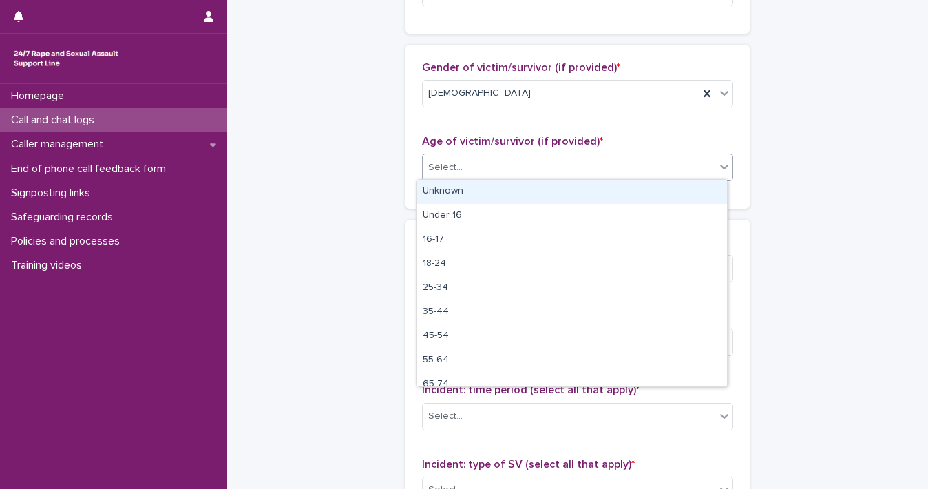
click at [722, 169] on icon at bounding box center [725, 167] width 14 height 14
click at [713, 194] on div "Unknown" at bounding box center [572, 192] width 310 height 24
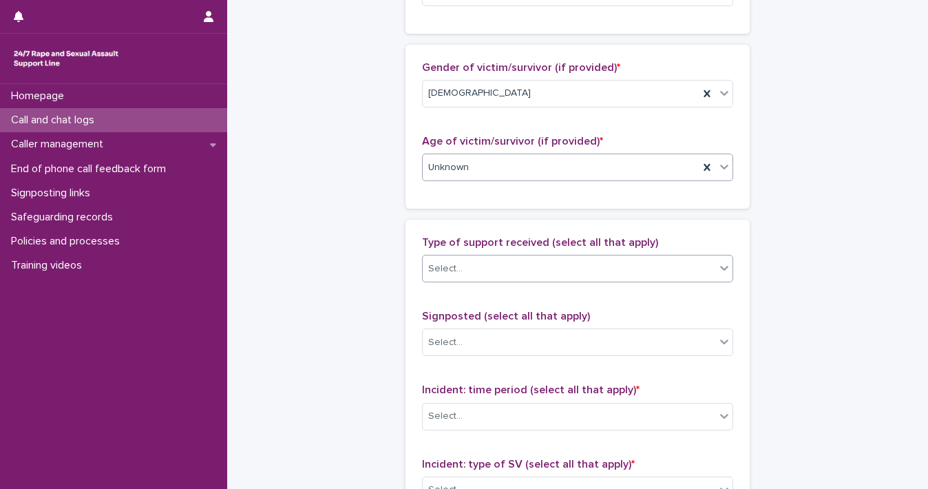
click at [720, 267] on icon at bounding box center [724, 268] width 8 height 5
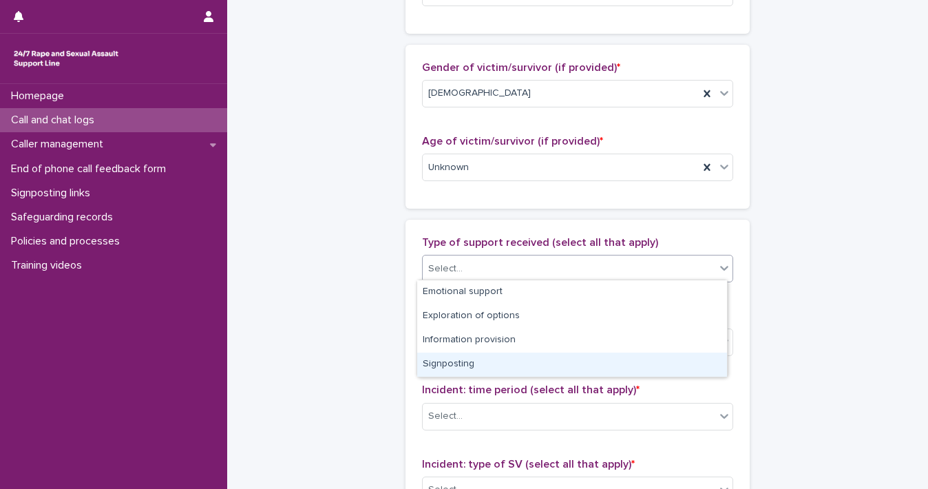
click at [700, 356] on div "Signposting" at bounding box center [572, 365] width 310 height 24
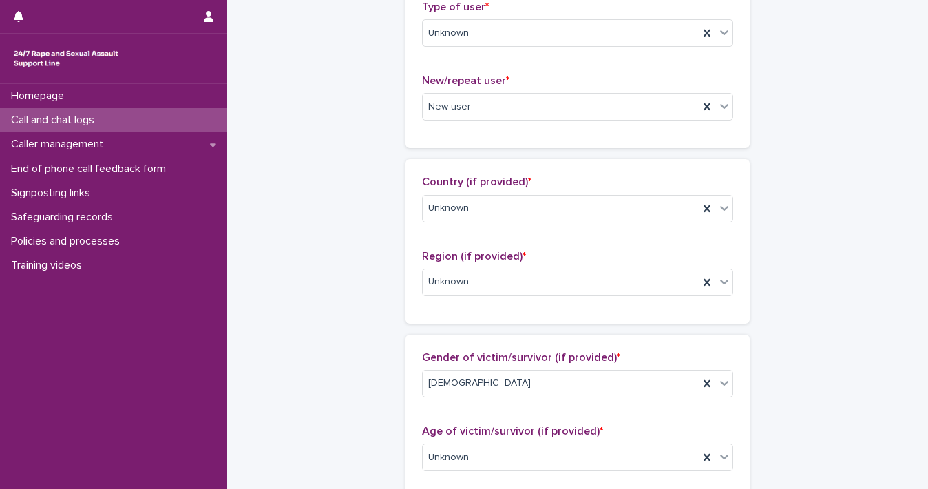
scroll to position [308, 0]
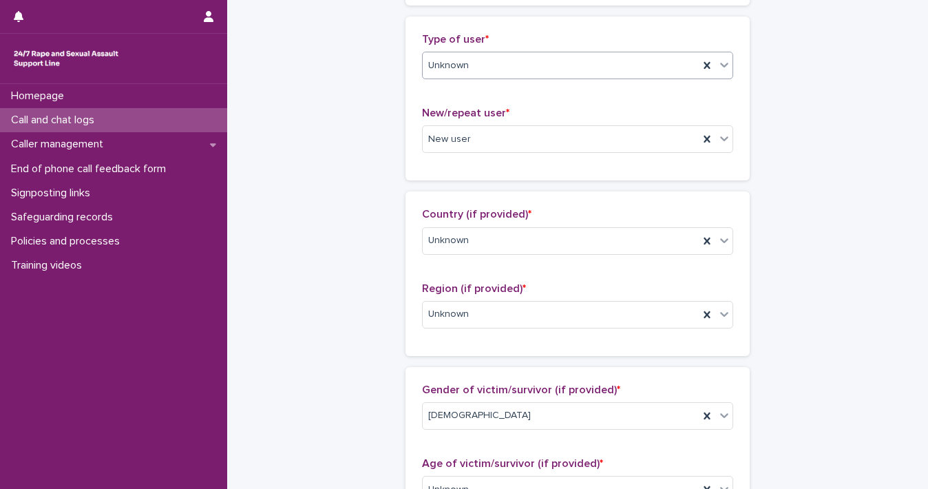
click at [720, 65] on icon at bounding box center [724, 65] width 8 height 5
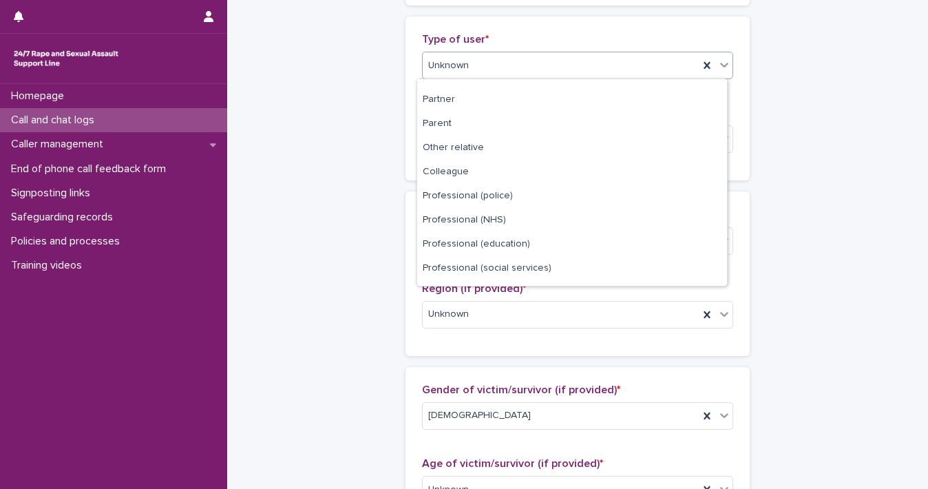
scroll to position [0, 0]
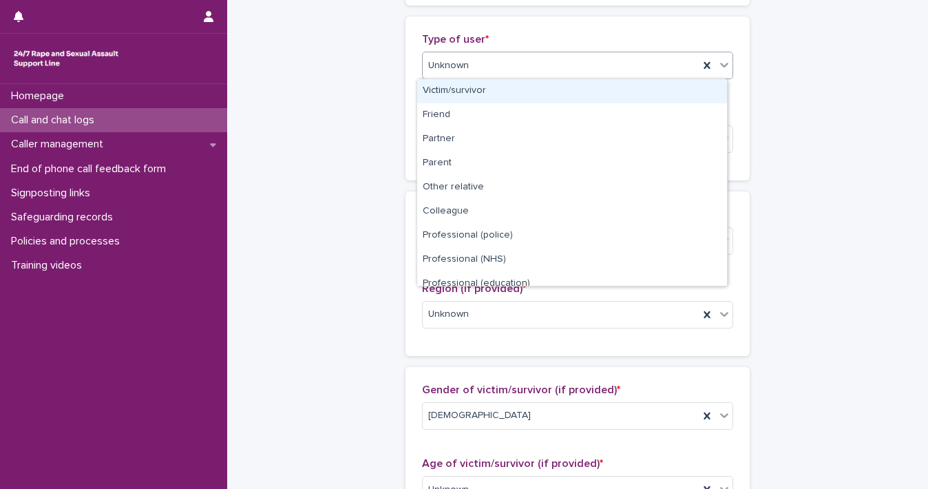
click at [673, 94] on div "Victim/survivor" at bounding box center [572, 91] width 310 height 24
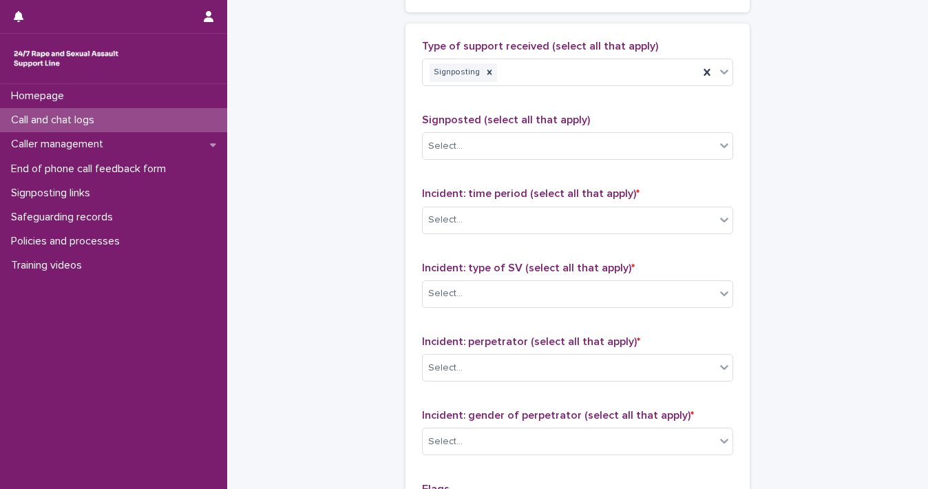
scroll to position [835, 0]
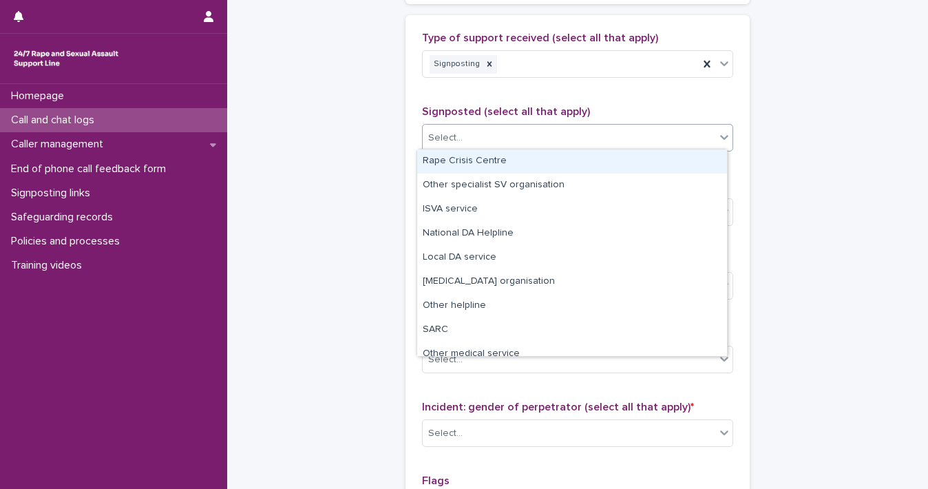
click at [718, 136] on icon at bounding box center [725, 137] width 14 height 14
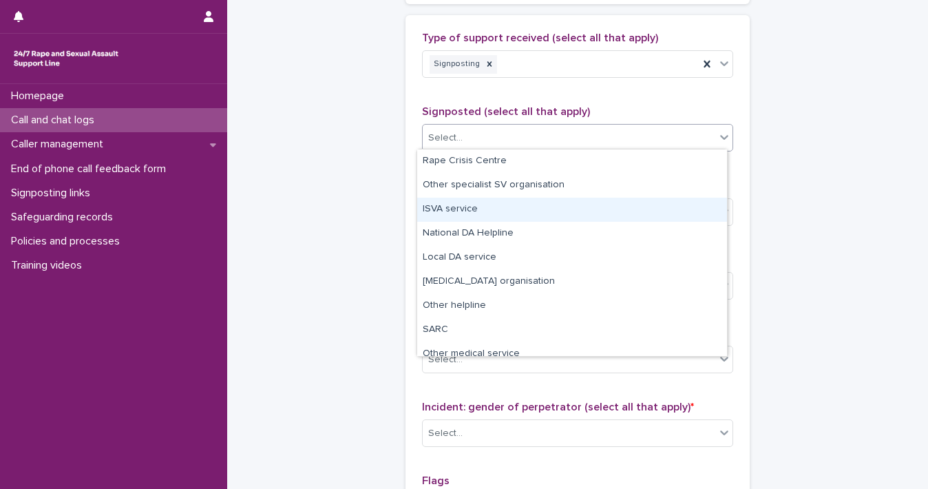
click at [682, 210] on div "ISVA service" at bounding box center [572, 210] width 310 height 24
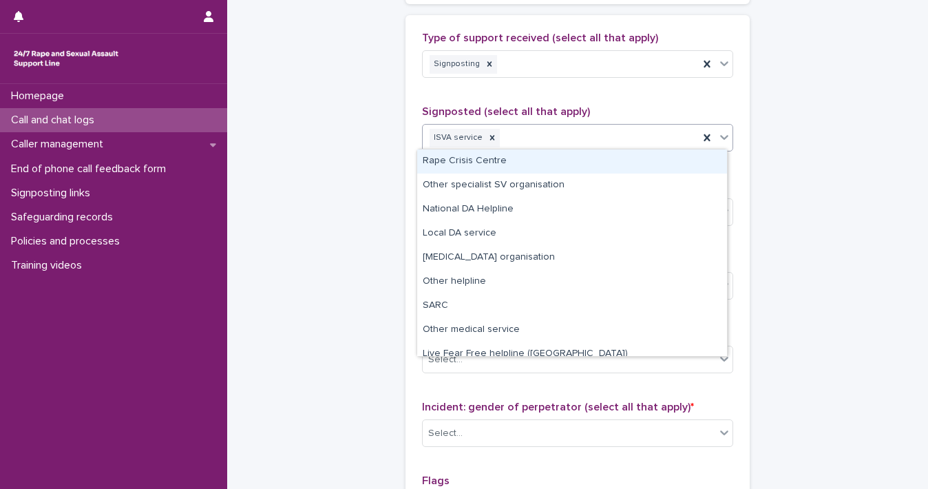
click at [718, 134] on icon at bounding box center [725, 137] width 14 height 14
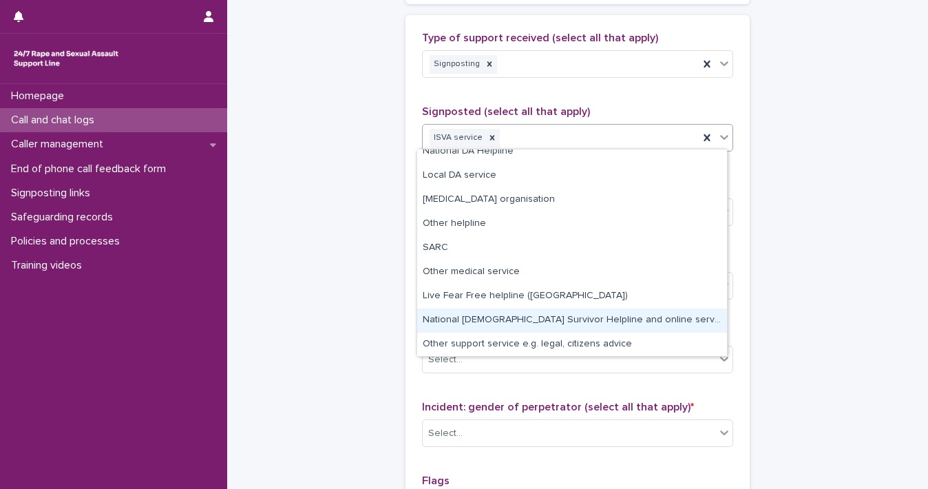
scroll to position [0, 0]
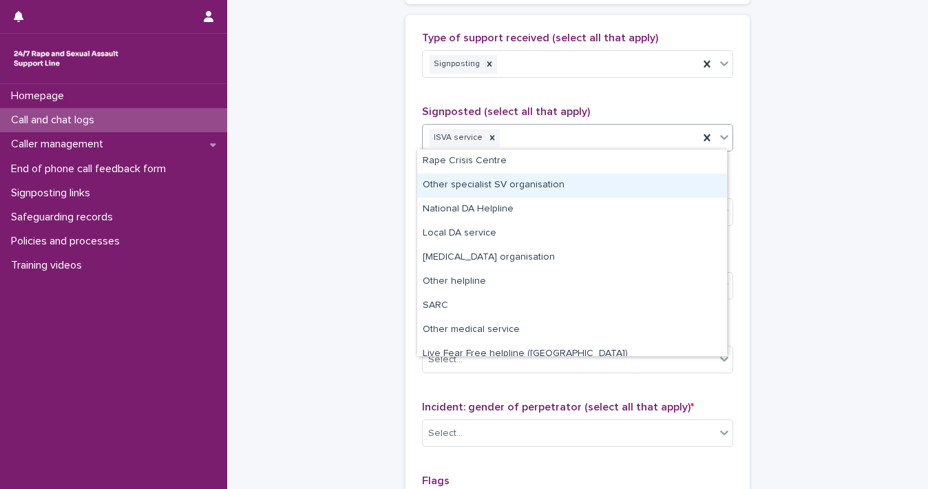
drag, startPoint x: 625, startPoint y: 198, endPoint x: 623, endPoint y: 186, distance: 12.7
click at [623, 186] on div "Other specialist SV organisation" at bounding box center [572, 186] width 310 height 24
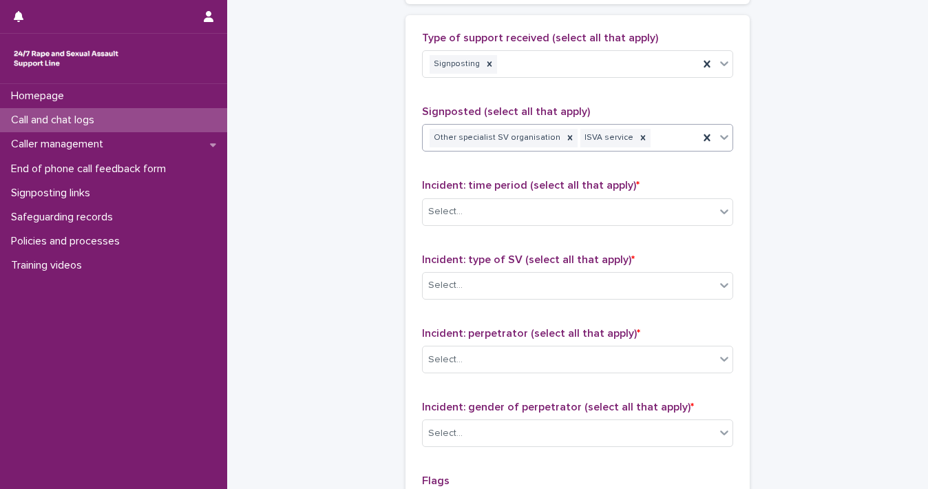
click at [722, 136] on icon at bounding box center [725, 137] width 14 height 14
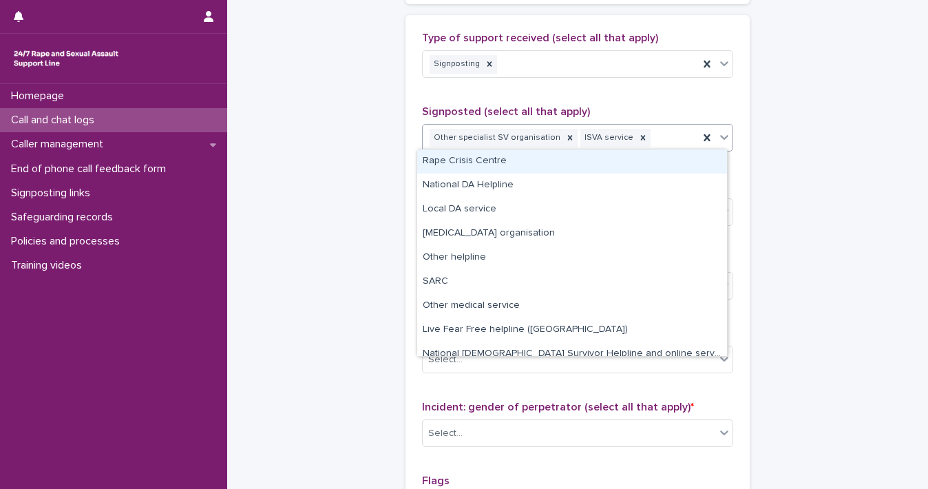
scroll to position [34, 0]
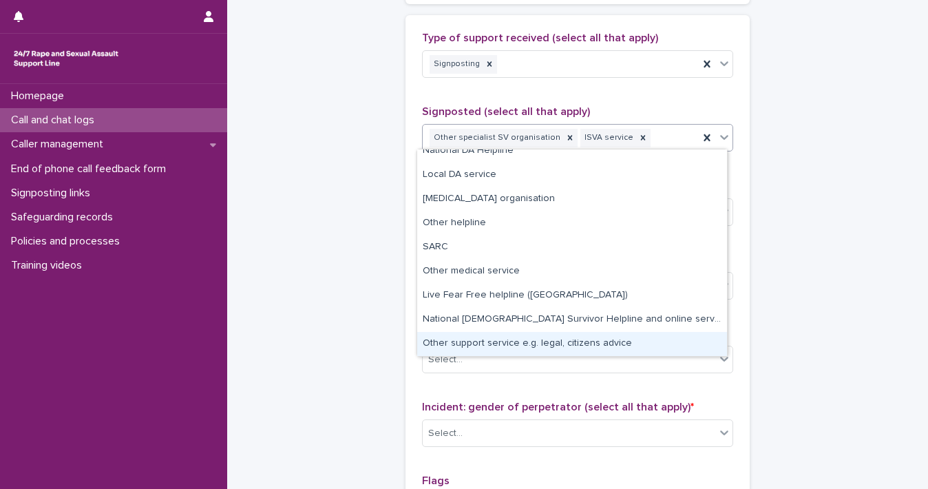
click at [695, 347] on div "Other support service e.g. legal, citizens advice" at bounding box center [572, 344] width 310 height 24
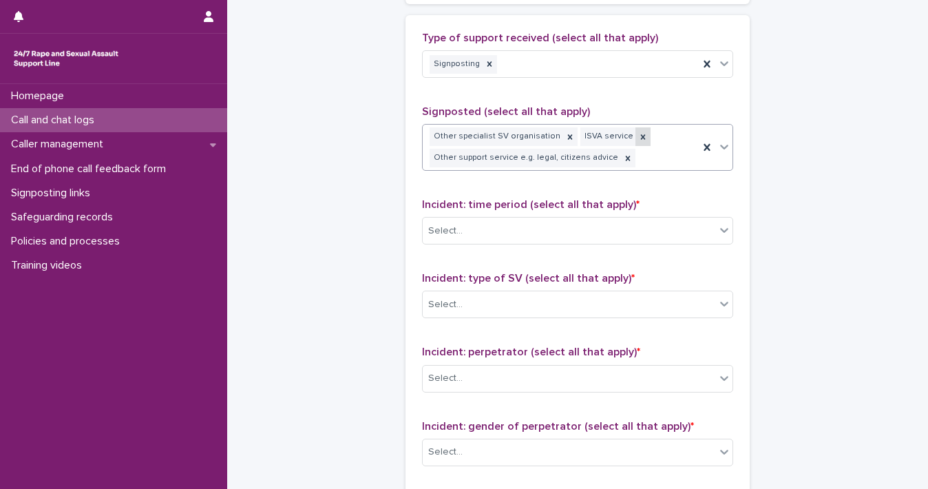
click at [636, 139] on div at bounding box center [643, 136] width 15 height 19
click at [565, 138] on icon at bounding box center [570, 137] width 10 height 10
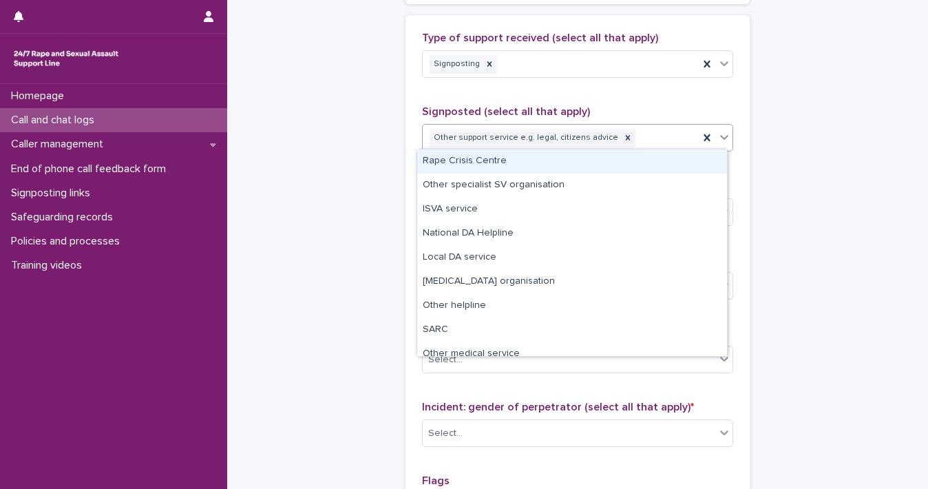
click at [719, 138] on icon at bounding box center [725, 137] width 14 height 14
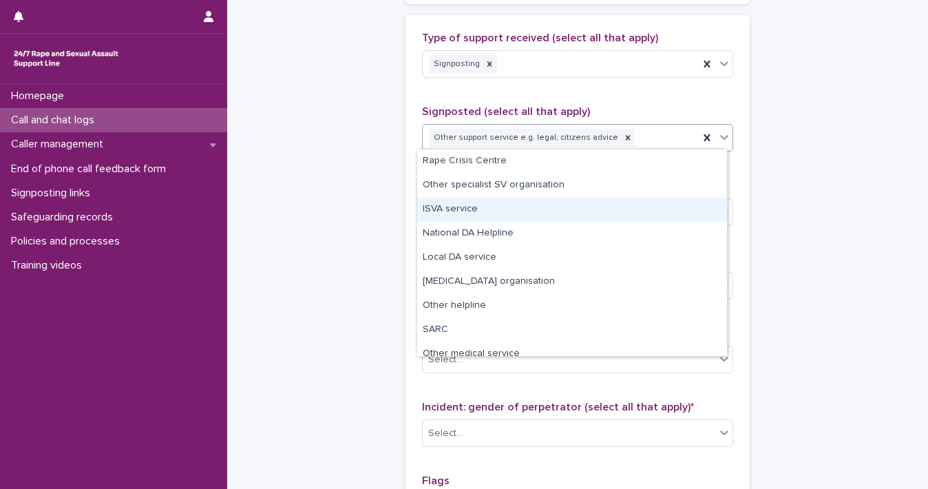
click at [651, 207] on div "ISVA service" at bounding box center [572, 210] width 310 height 24
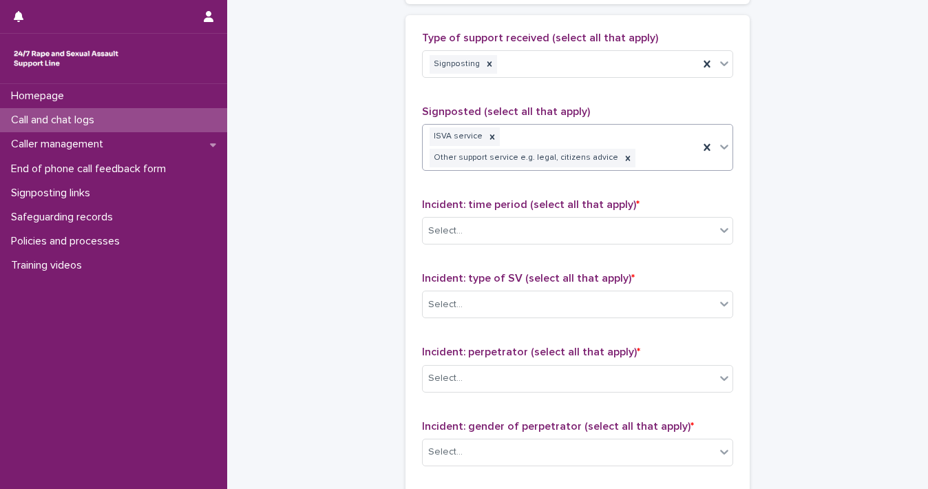
click at [719, 144] on icon at bounding box center [725, 147] width 14 height 14
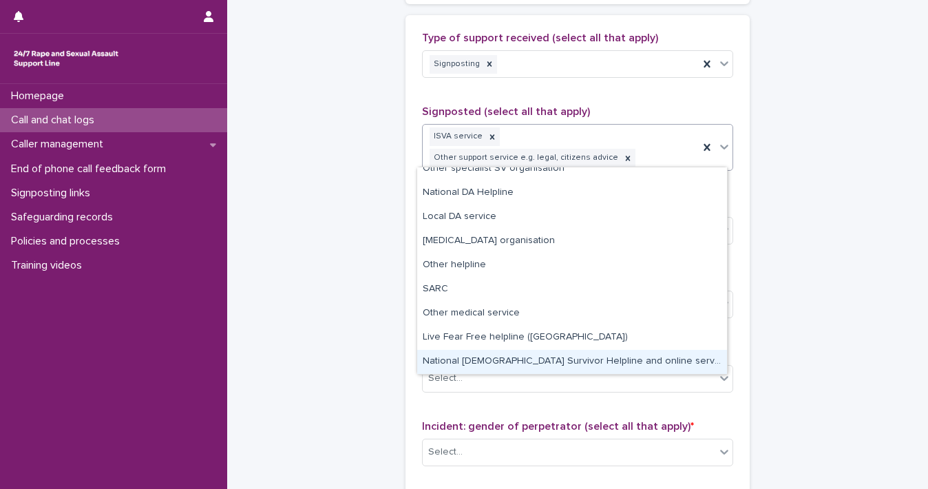
click at [684, 356] on div "National [DEMOGRAPHIC_DATA] Survivor Helpline and online service" at bounding box center [572, 362] width 310 height 24
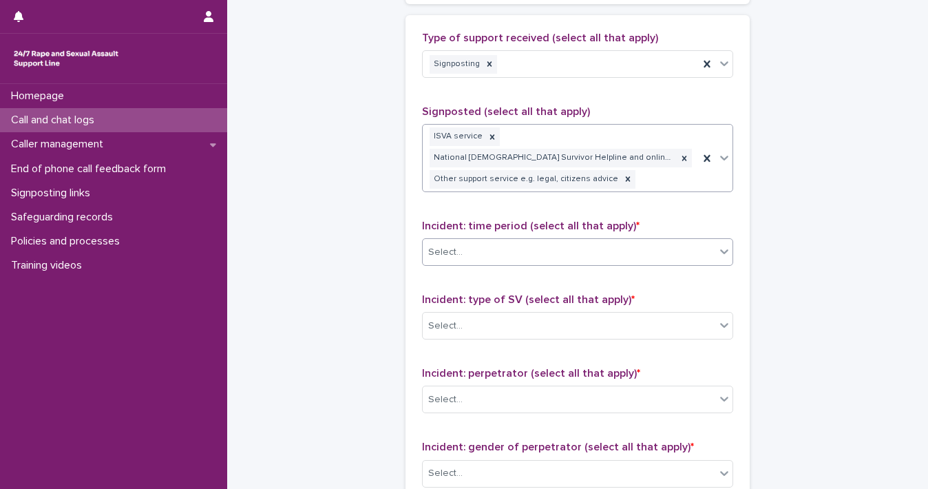
click at [718, 253] on icon at bounding box center [725, 251] width 14 height 14
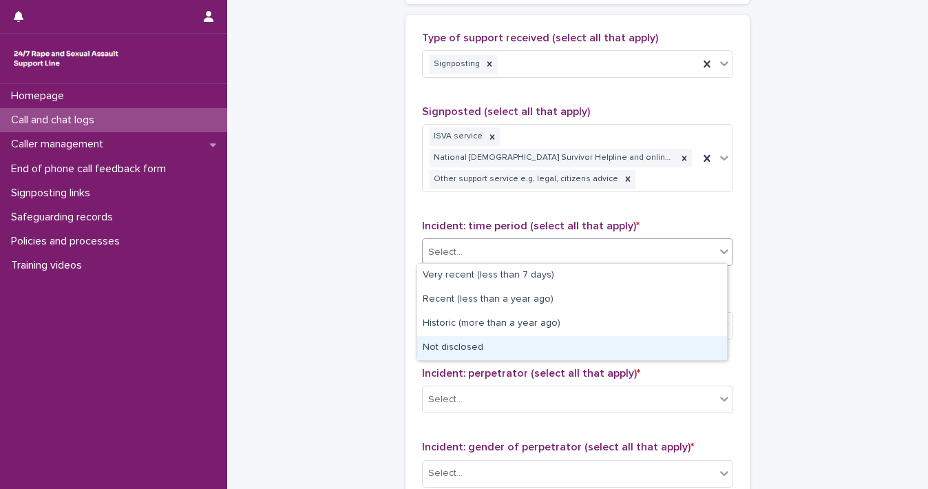
click at [667, 344] on div "Not disclosed" at bounding box center [572, 348] width 310 height 24
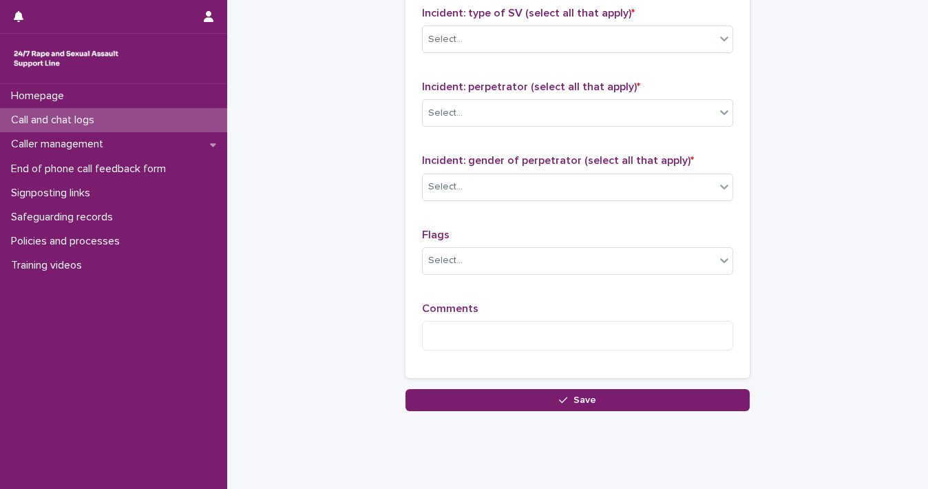
scroll to position [1125, 0]
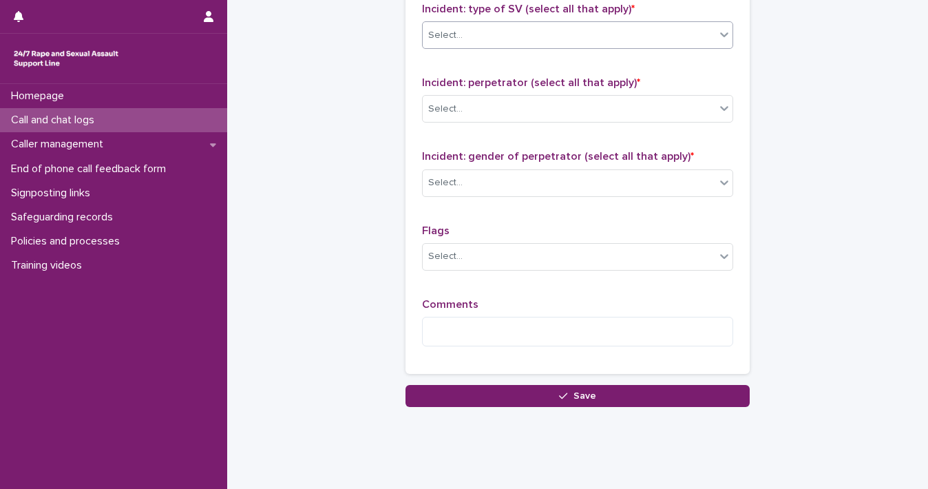
click at [716, 22] on div at bounding box center [724, 34] width 17 height 25
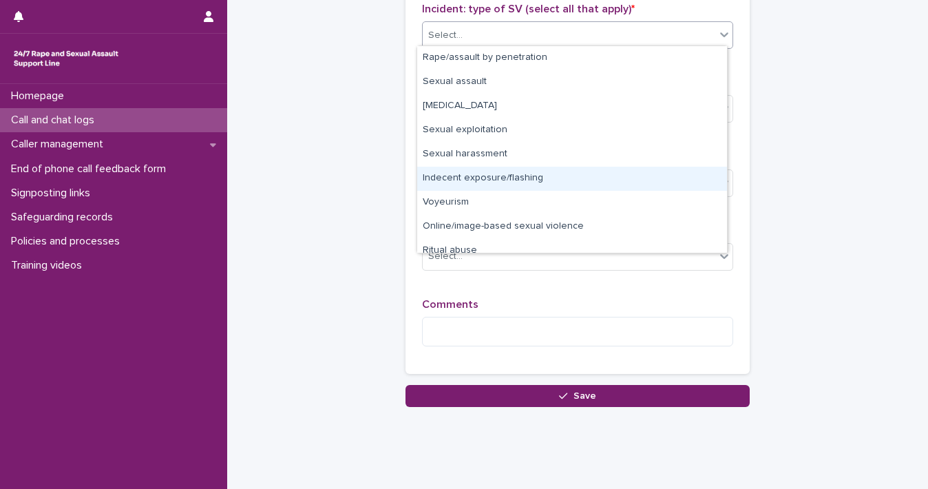
scroll to position [34, 0]
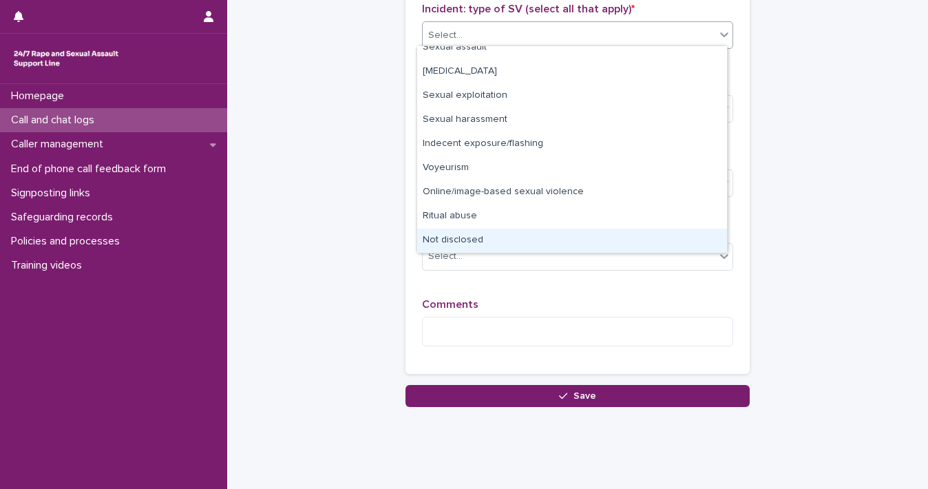
click at [678, 241] on div "Not disclosed" at bounding box center [572, 241] width 310 height 24
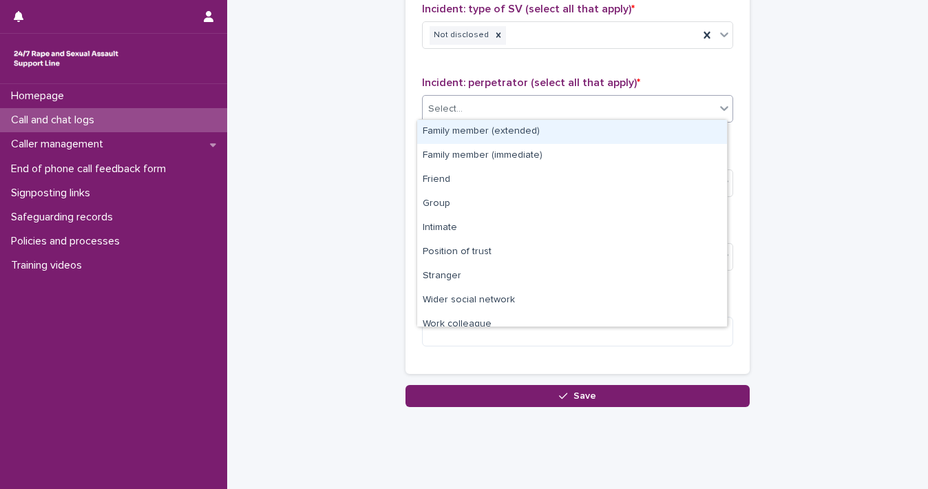
click at [720, 107] on icon at bounding box center [724, 109] width 8 height 5
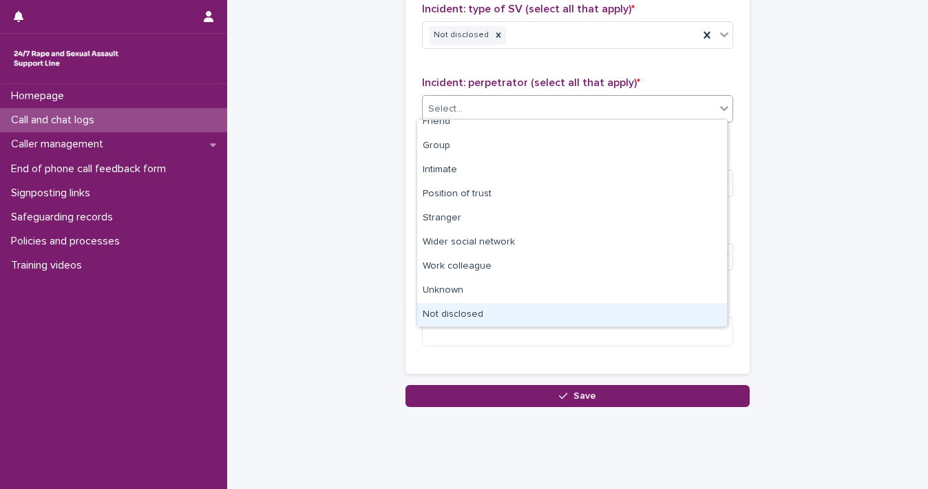
click at [696, 315] on div "Not disclosed" at bounding box center [572, 315] width 310 height 24
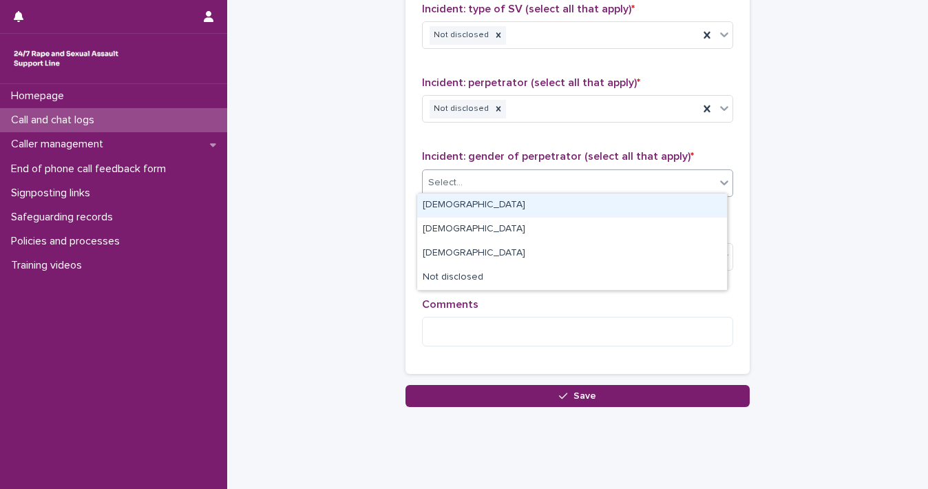
click at [722, 180] on icon at bounding box center [725, 183] width 14 height 14
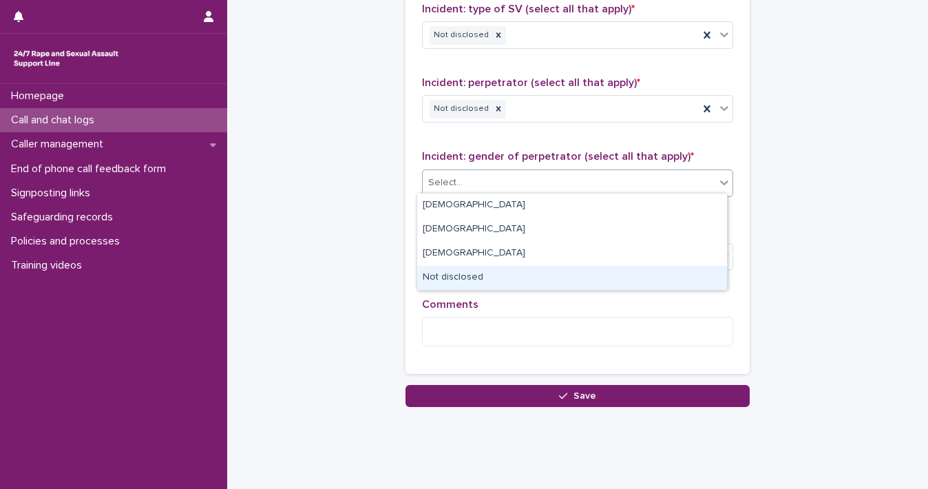
click at [684, 278] on div "Not disclosed" at bounding box center [572, 278] width 310 height 24
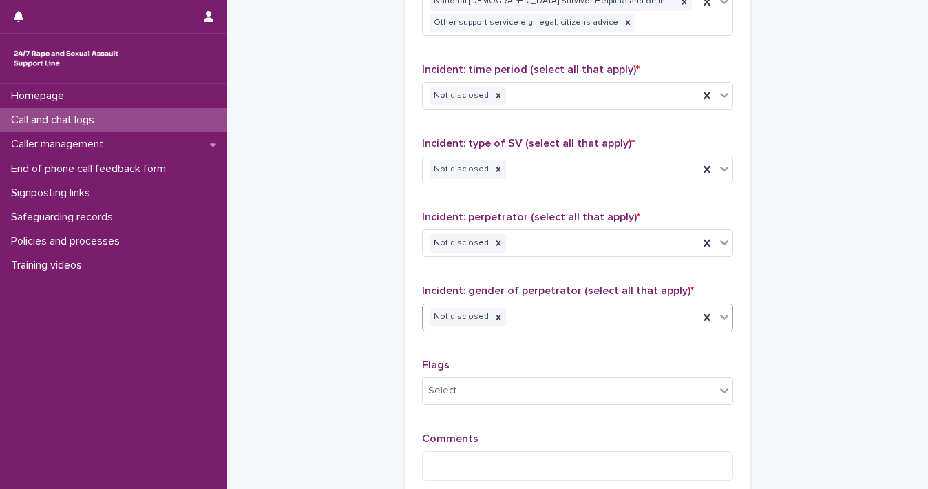
scroll to position [1146, 0]
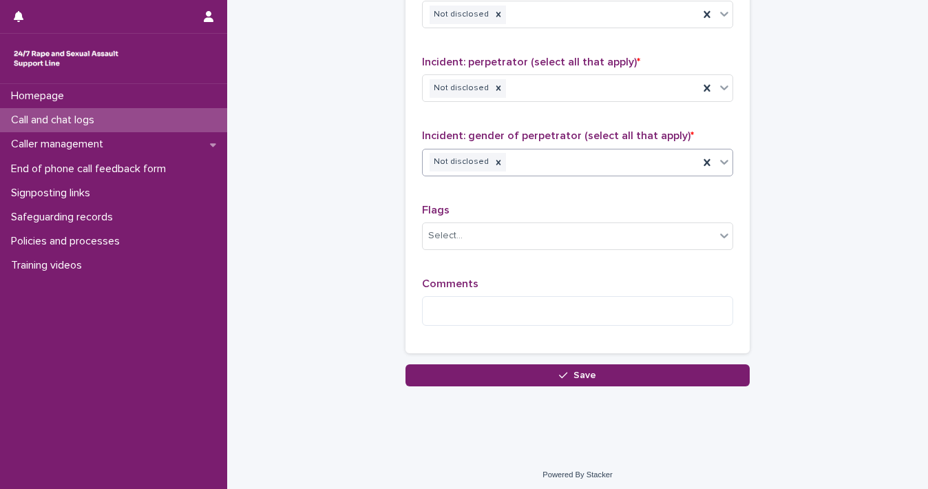
click at [625, 320] on div "Comments" at bounding box center [577, 307] width 311 height 59
click at [617, 317] on textarea at bounding box center [577, 311] width 311 height 30
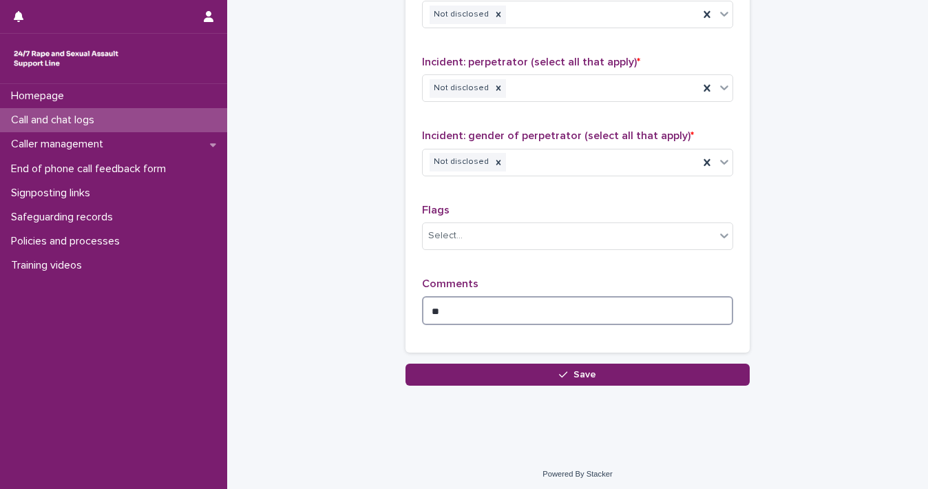
type textarea "*"
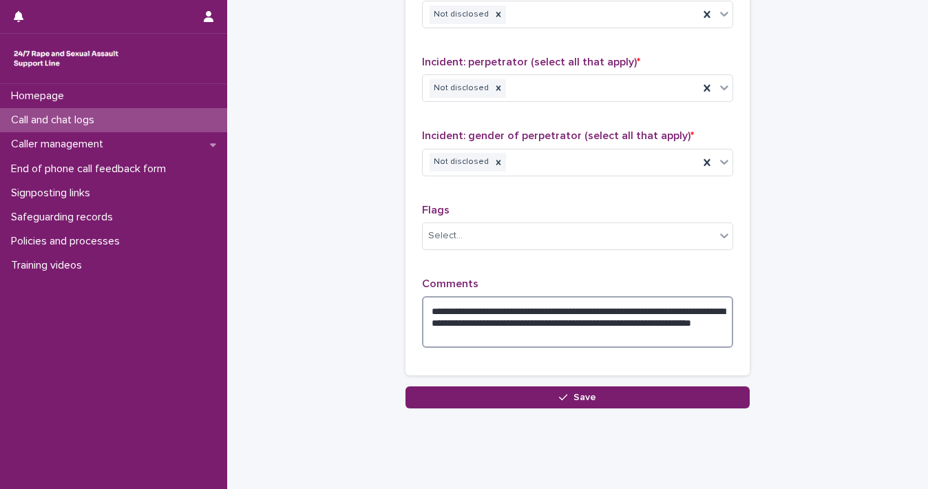
click at [481, 320] on textarea "**********" at bounding box center [577, 322] width 311 height 52
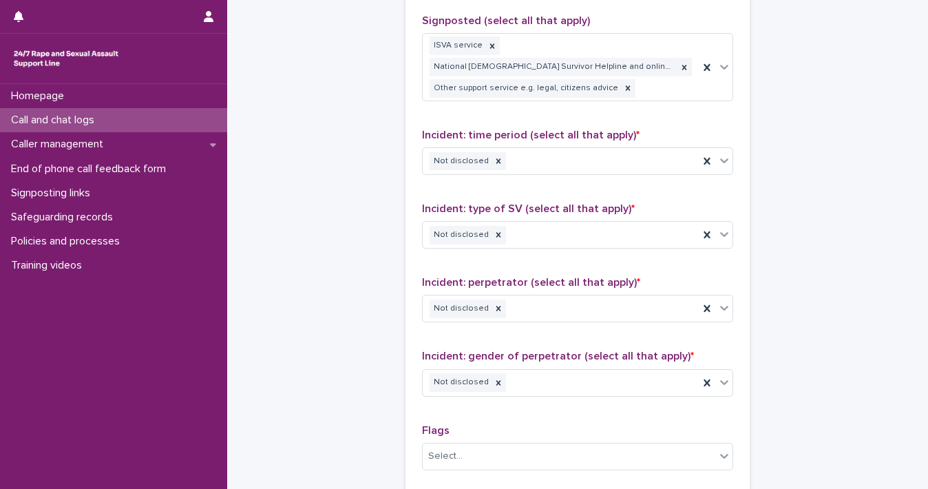
scroll to position [1169, 0]
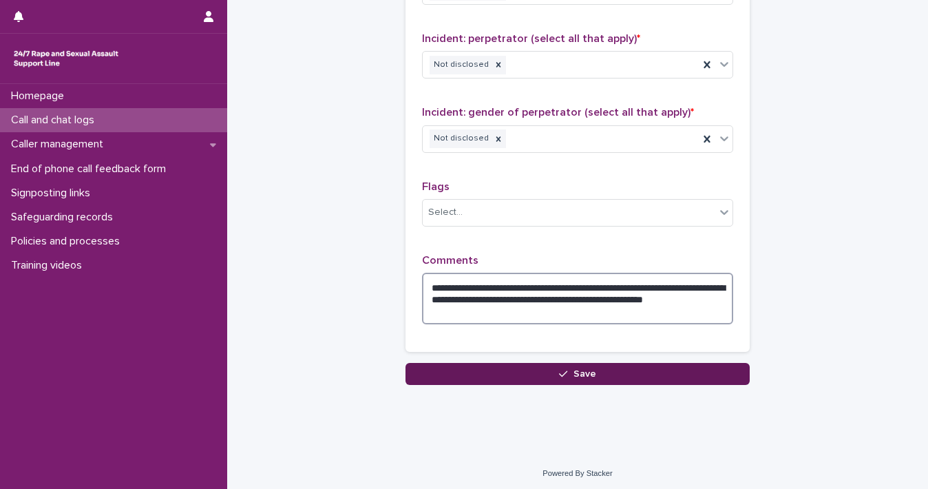
type textarea "**********"
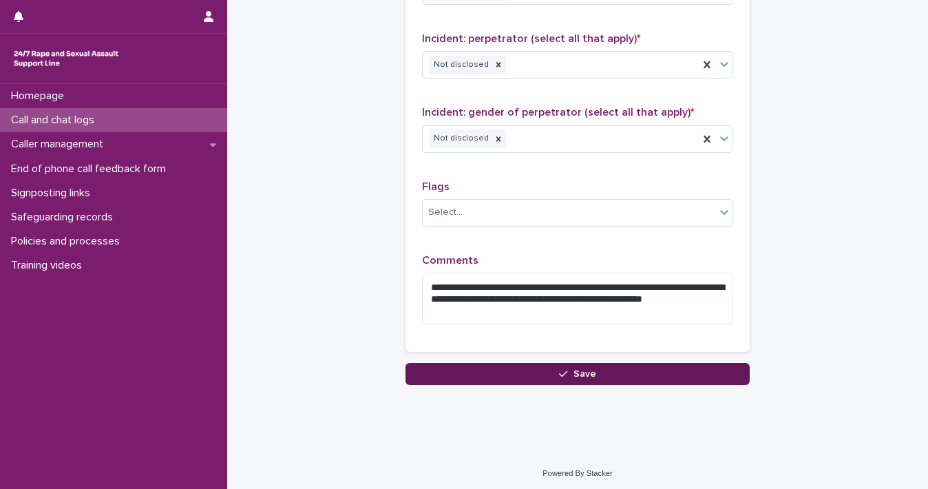
click at [556, 376] on button "Save" at bounding box center [578, 374] width 344 height 22
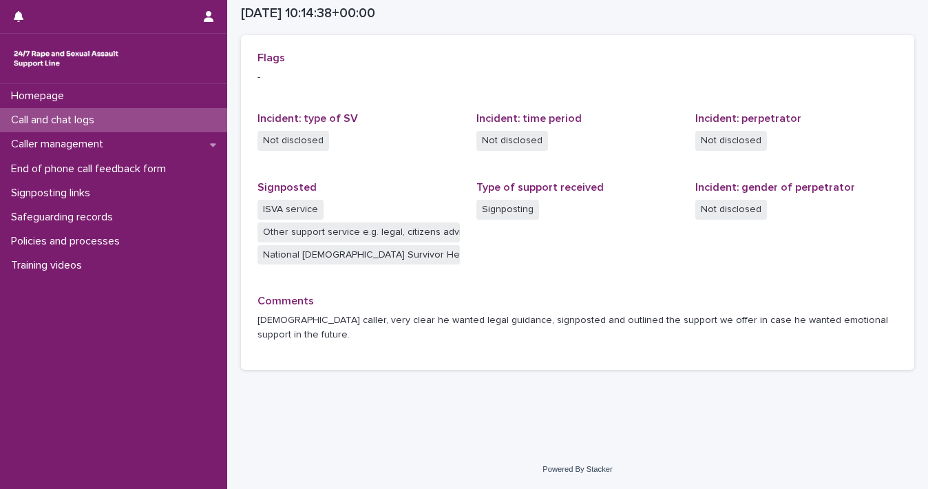
scroll to position [287, 0]
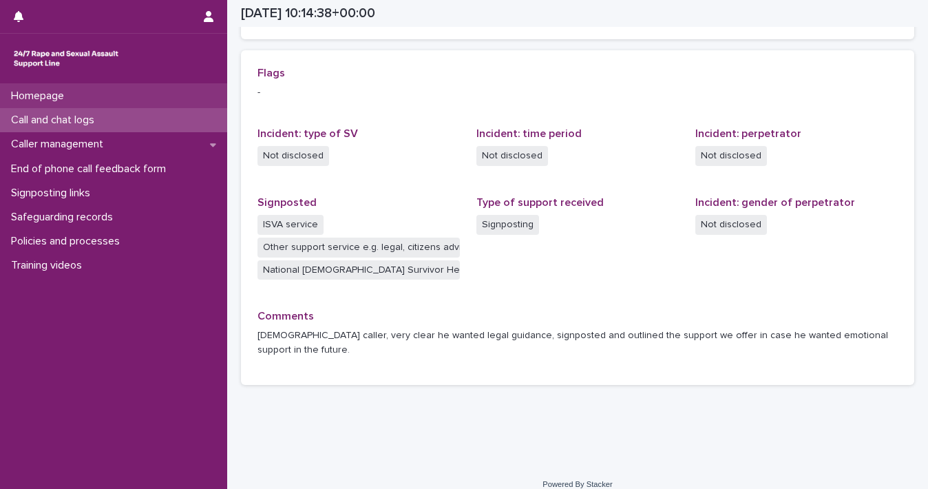
click at [67, 98] on p "Homepage" at bounding box center [41, 96] width 70 height 13
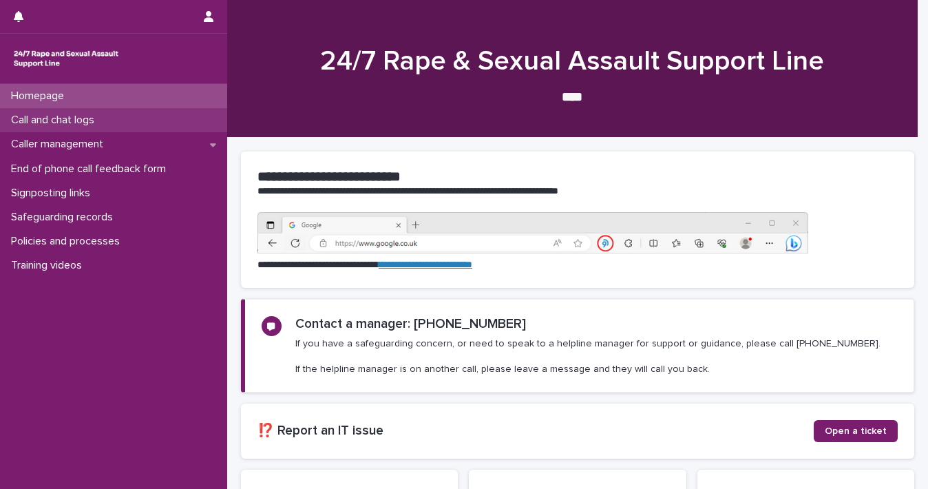
click at [67, 121] on p "Call and chat logs" at bounding box center [56, 120] width 100 height 13
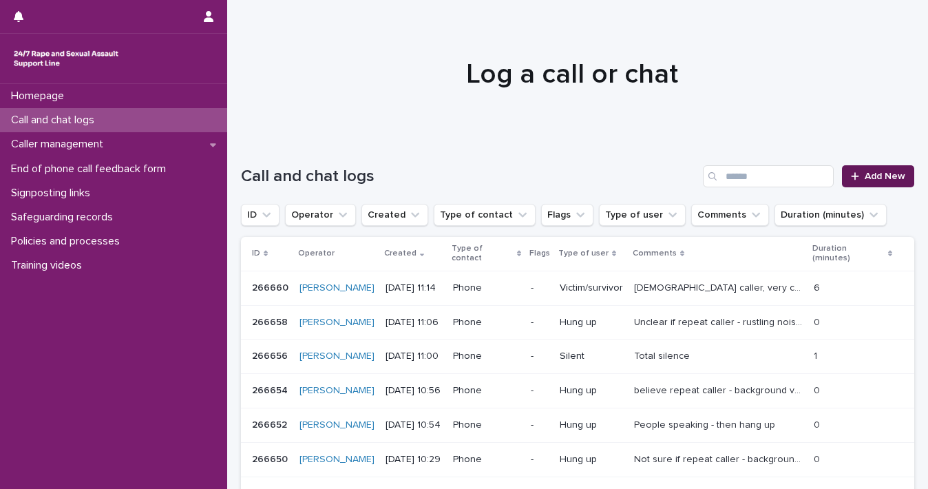
click at [872, 178] on span "Add New" at bounding box center [885, 176] width 41 height 10
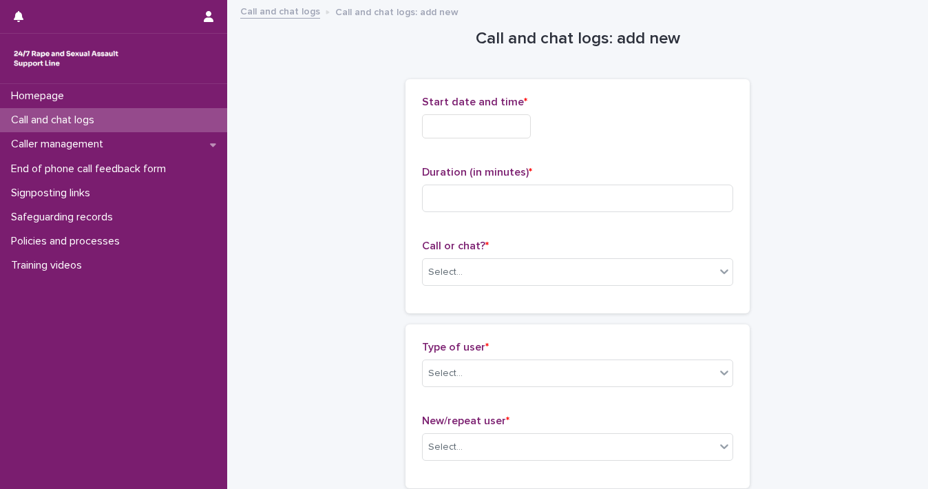
click at [423, 132] on input "text" at bounding box center [476, 126] width 109 height 24
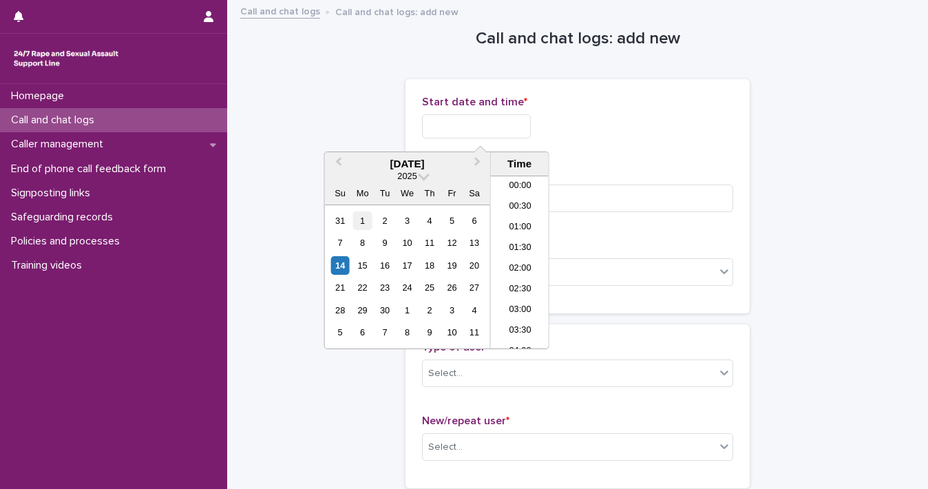
scroll to position [379, 0]
click at [336, 274] on div "14 15 16 17 18 19 20" at bounding box center [407, 265] width 156 height 22
click at [342, 257] on div "14" at bounding box center [340, 265] width 19 height 19
drag, startPoint x: 469, startPoint y: 125, endPoint x: 841, endPoint y: 157, distance: 373.3
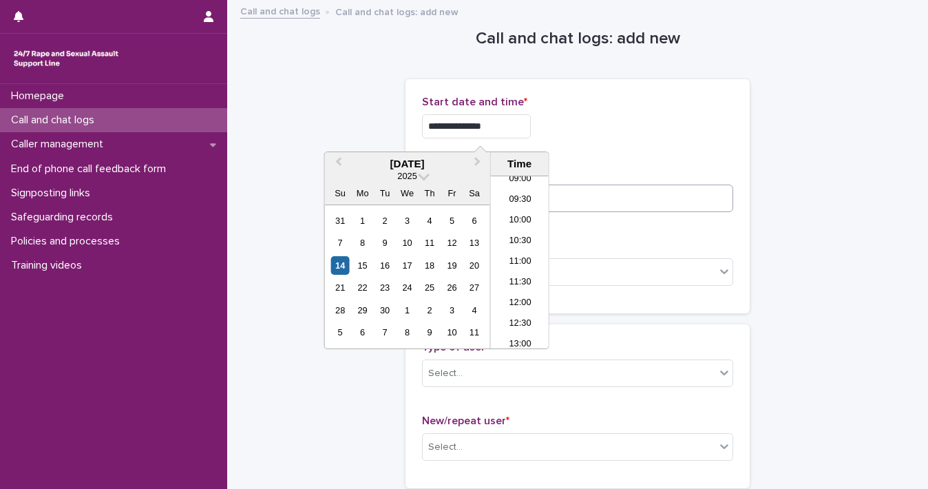
type input "**********"
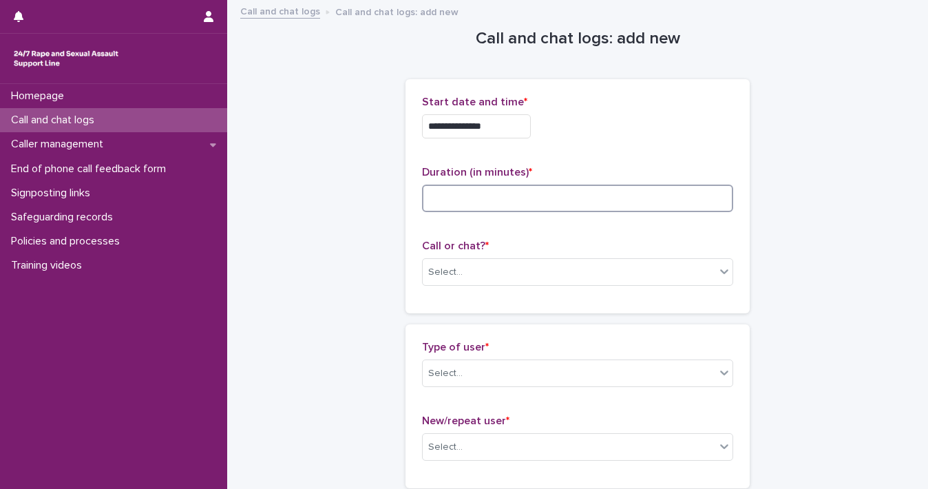
click at [650, 198] on input at bounding box center [577, 199] width 311 height 28
type input "*"
click at [722, 275] on icon at bounding box center [725, 271] width 14 height 14
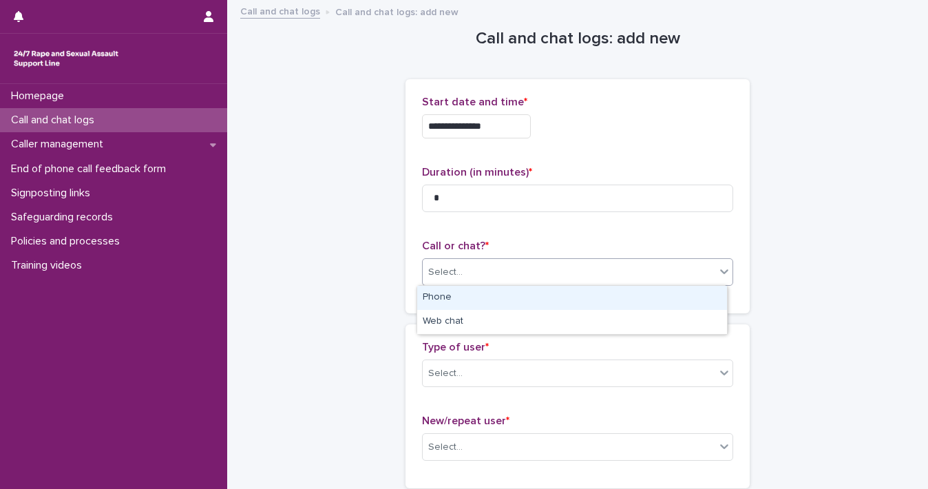
click at [697, 302] on div "Phone" at bounding box center [572, 298] width 310 height 24
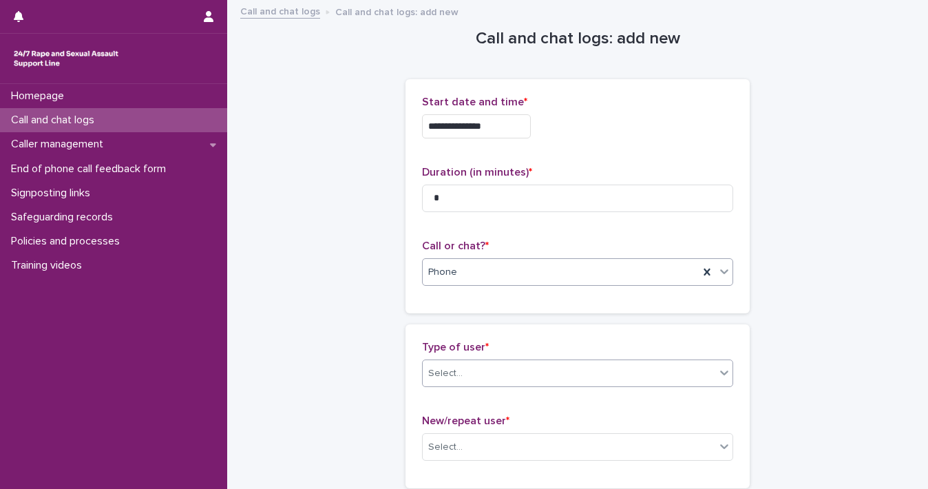
click at [718, 377] on icon at bounding box center [725, 373] width 14 height 14
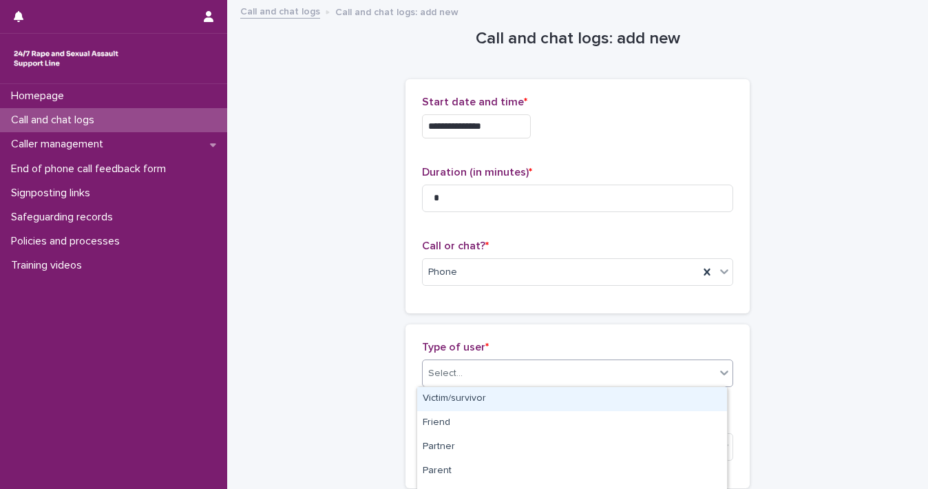
scroll to position [258, 0]
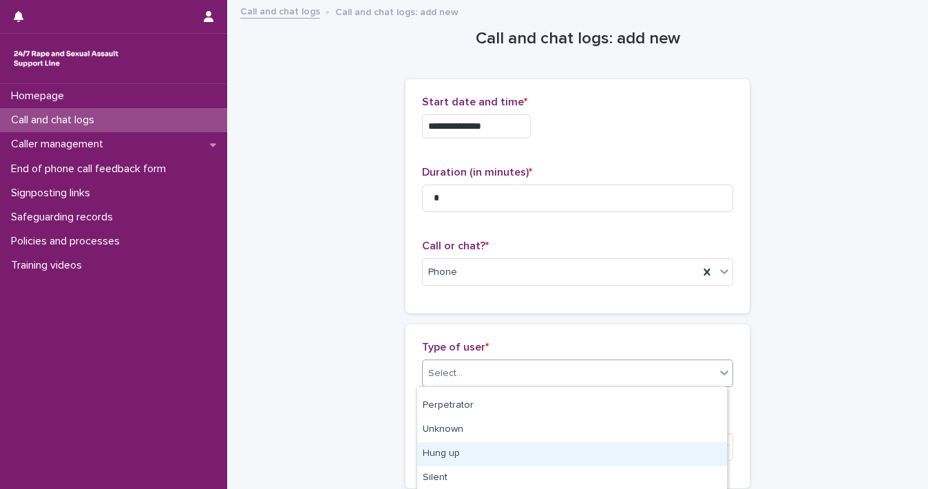
click at [697, 450] on div "Hung up" at bounding box center [572, 454] width 310 height 24
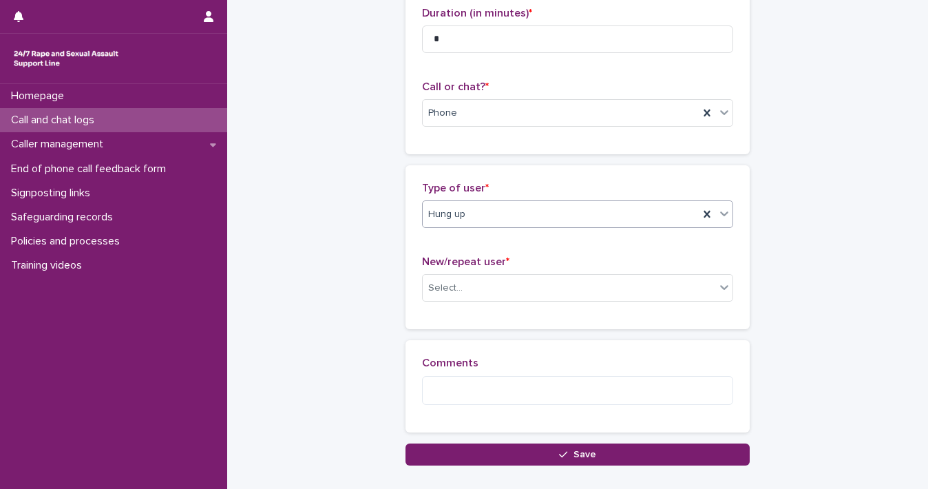
scroll to position [242, 0]
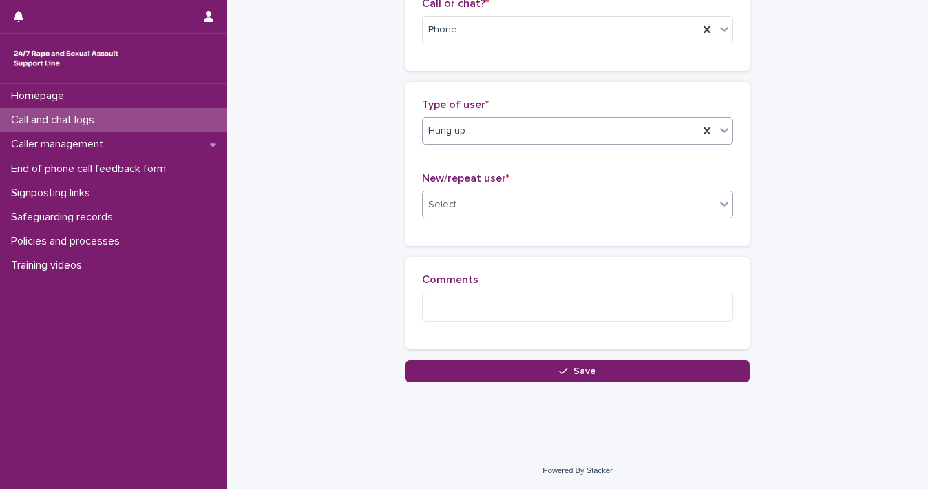
click at [709, 201] on div "Select..." at bounding box center [569, 205] width 293 height 23
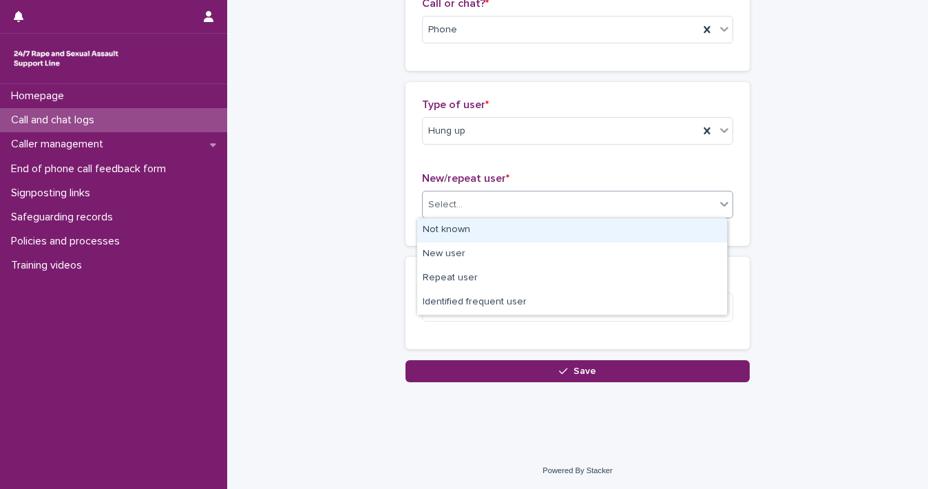
click at [680, 224] on div "Not known" at bounding box center [572, 230] width 310 height 24
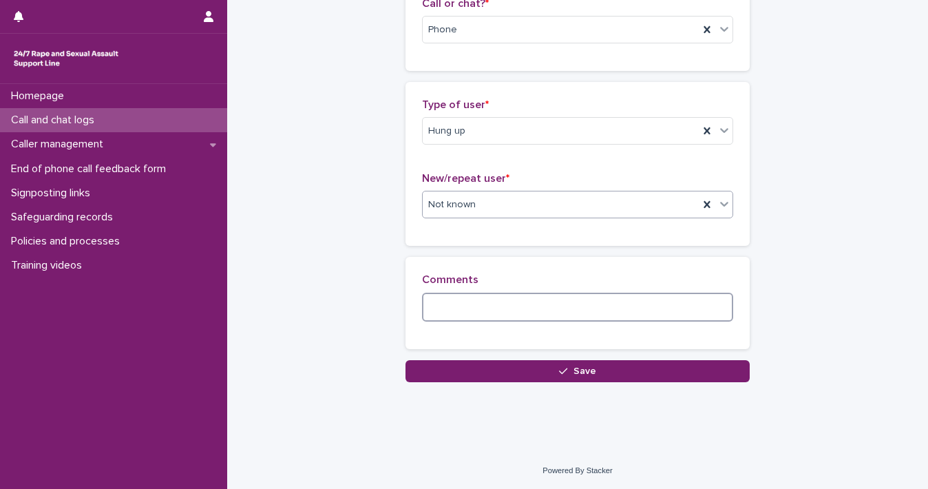
click at [625, 309] on textarea at bounding box center [577, 308] width 311 height 30
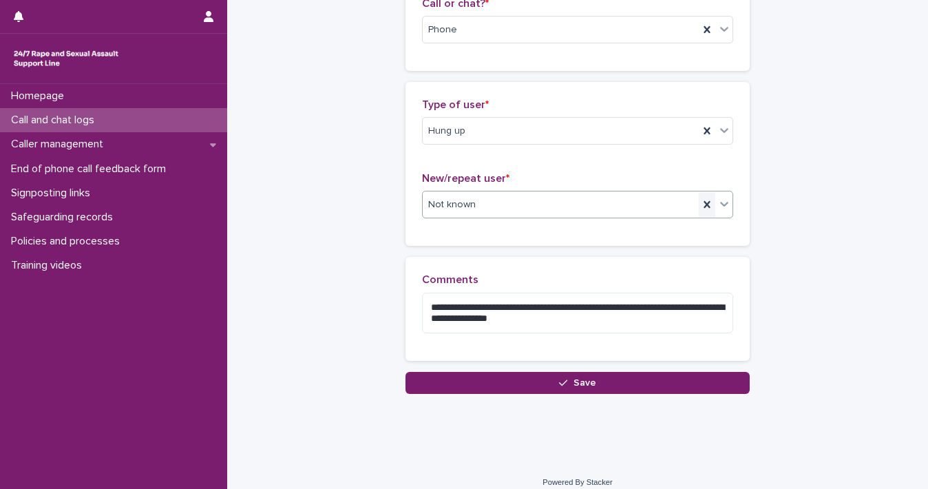
click at [716, 204] on div at bounding box center [724, 203] width 17 height 25
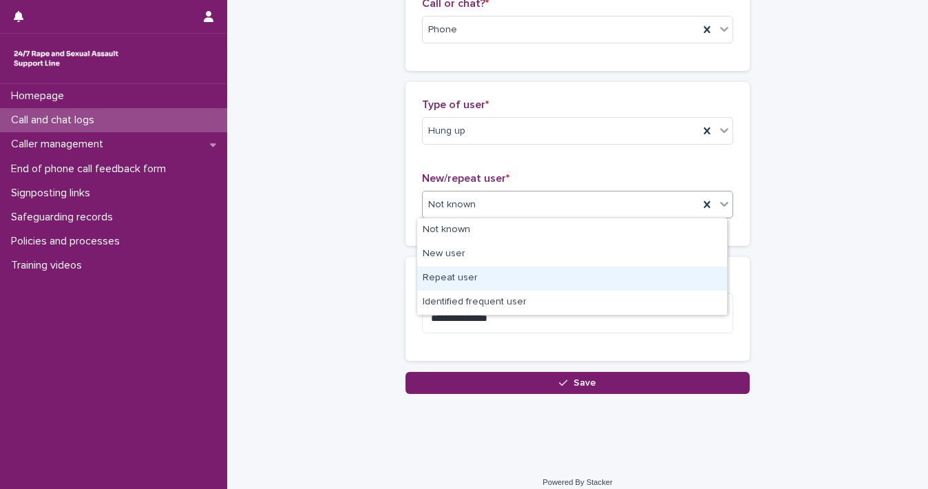
click at [645, 266] on div "Repeat user" at bounding box center [572, 278] width 310 height 24
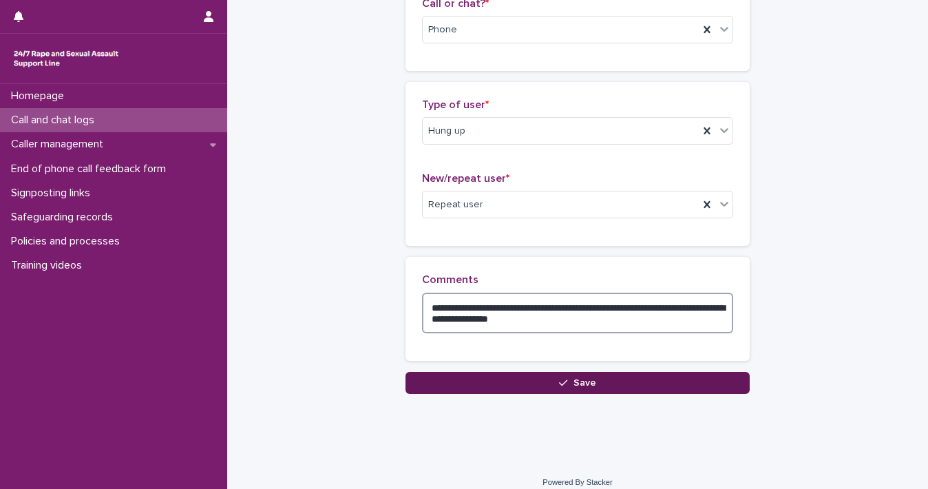
type textarea "**********"
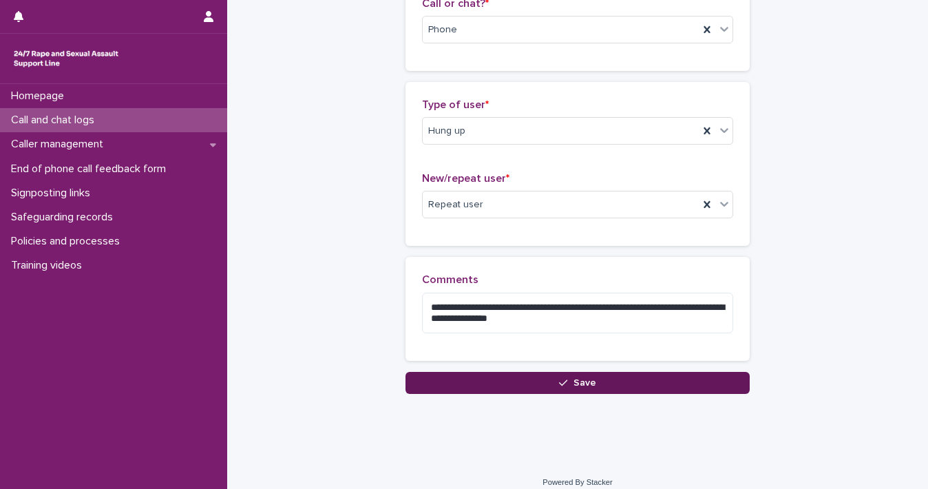
click at [574, 384] on span "Save" at bounding box center [585, 383] width 23 height 10
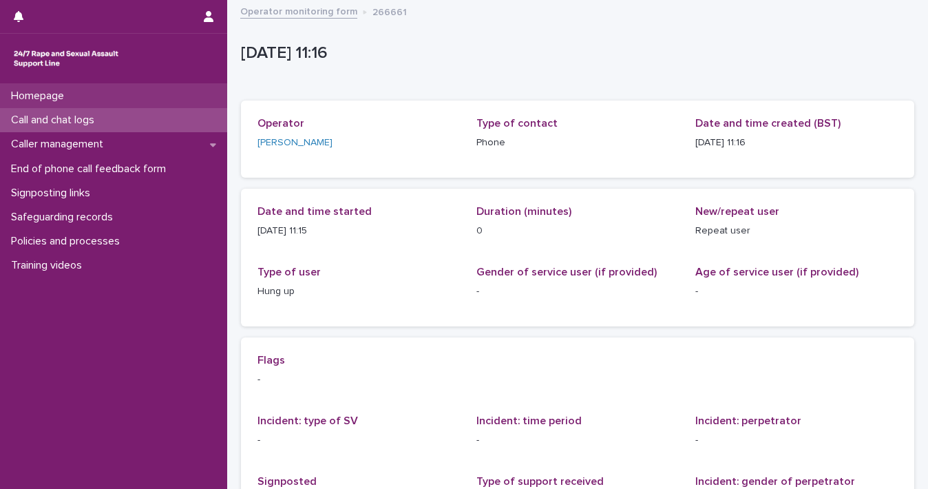
click at [76, 95] on div "Homepage" at bounding box center [113, 96] width 227 height 24
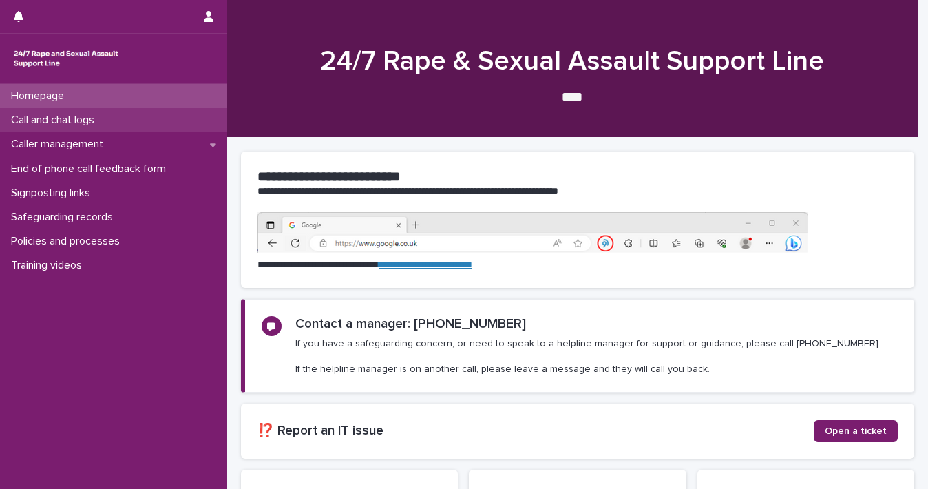
click at [81, 116] on p "Call and chat logs" at bounding box center [56, 120] width 100 height 13
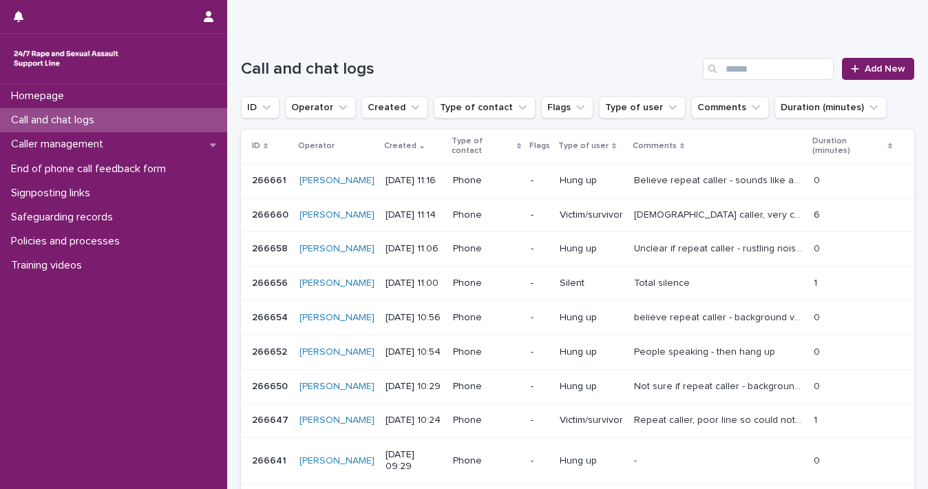
scroll to position [109, 0]
